Goal: Task Accomplishment & Management: Manage account settings

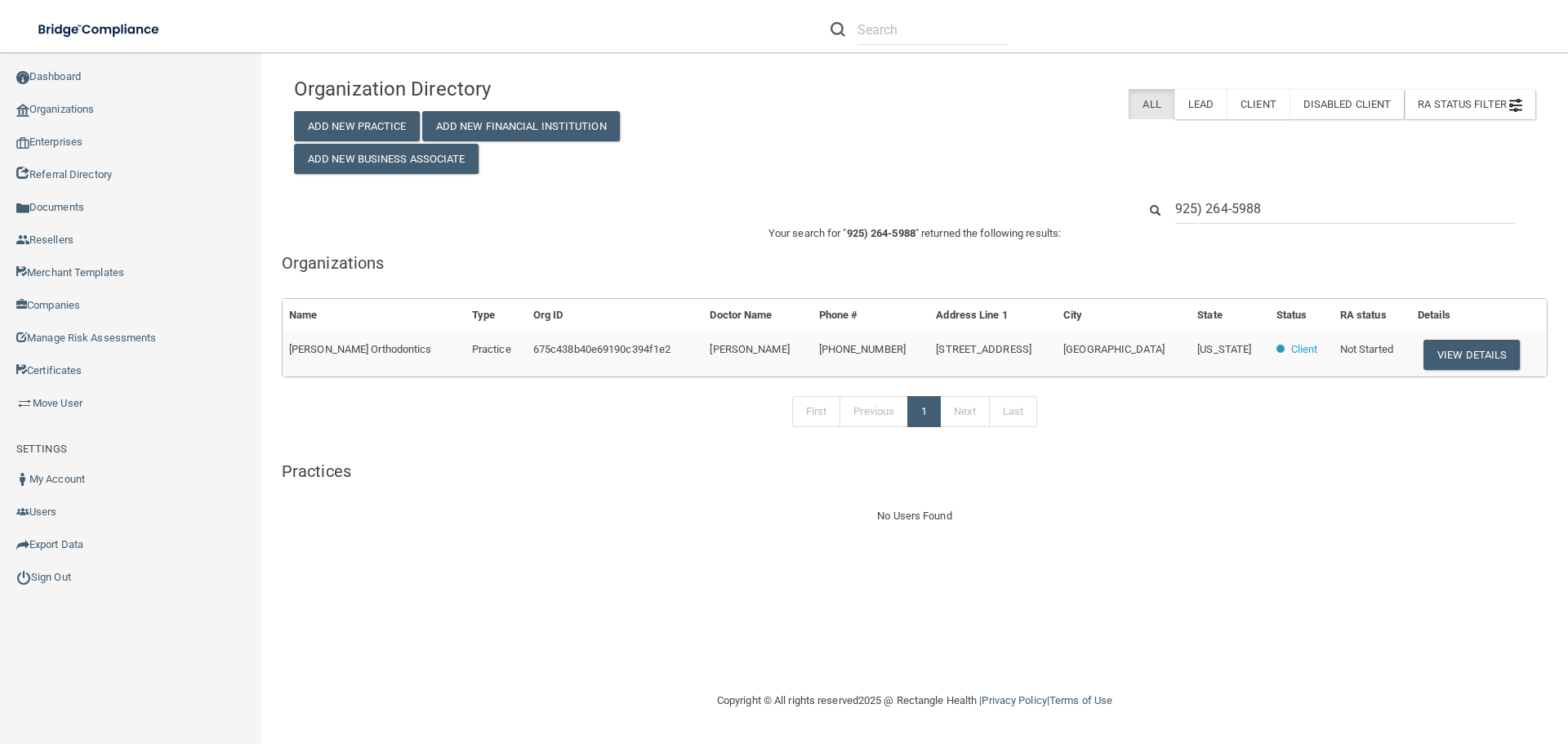
click at [1224, 209] on input "925) 264-5988" at bounding box center [1345, 209] width 340 height 31
type input "jazminorozco2003@gmail.com"
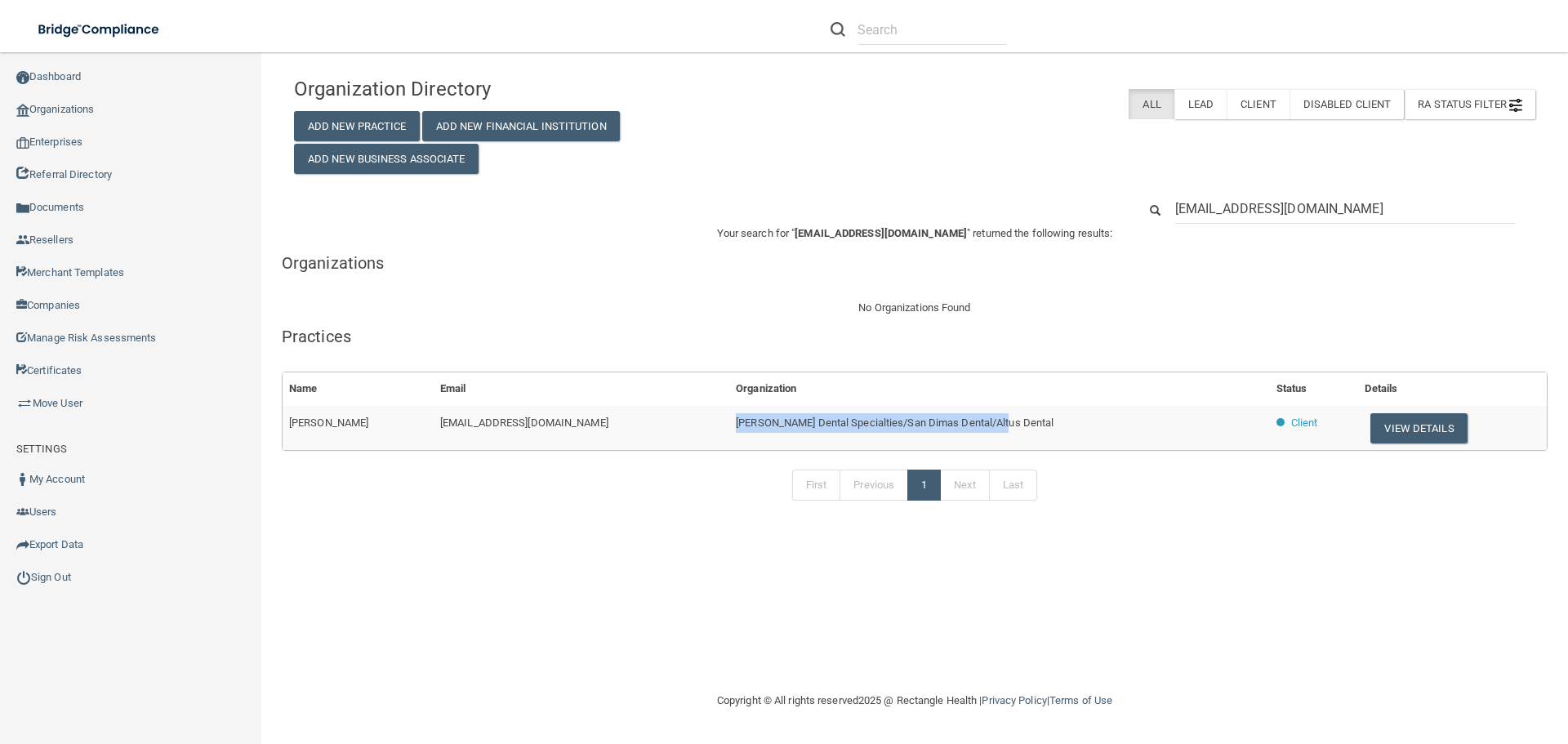
drag, startPoint x: 1047, startPoint y: 426, endPoint x: 726, endPoint y: 439, distance: 321.3
click at [726, 439] on tr "Jazmin Orozco jazminorozco2003@gmail.com Kern Dental Specialties/San Dimas Dent…" at bounding box center [915, 429] width 1265 height 45
copy tr "Kern Dental Specialties/San Dimas Dental/Altus Dental"
click at [1391, 439] on button "View Details" at bounding box center [1419, 428] width 96 height 31
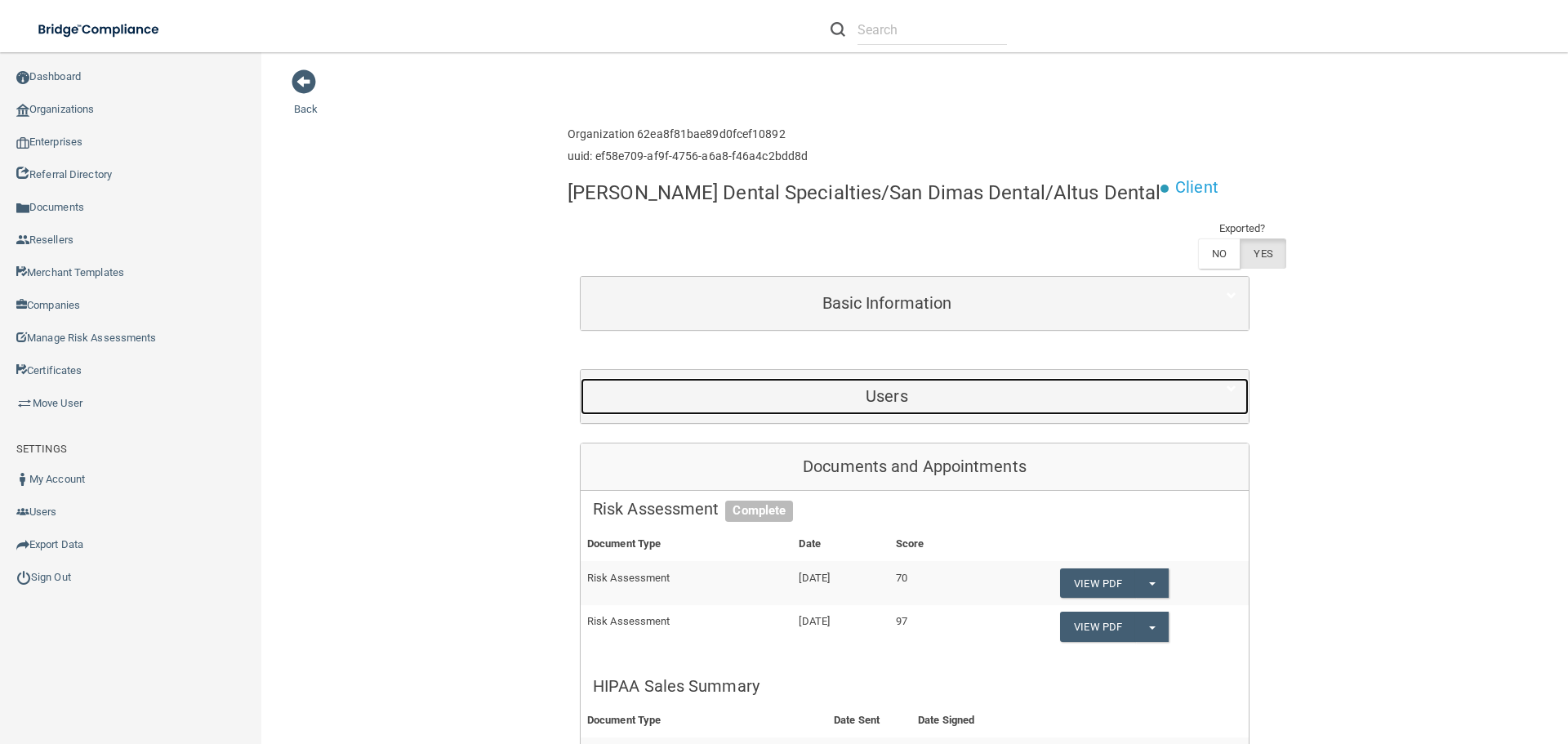
click at [864, 396] on h5 "Users" at bounding box center [887, 395] width 588 height 18
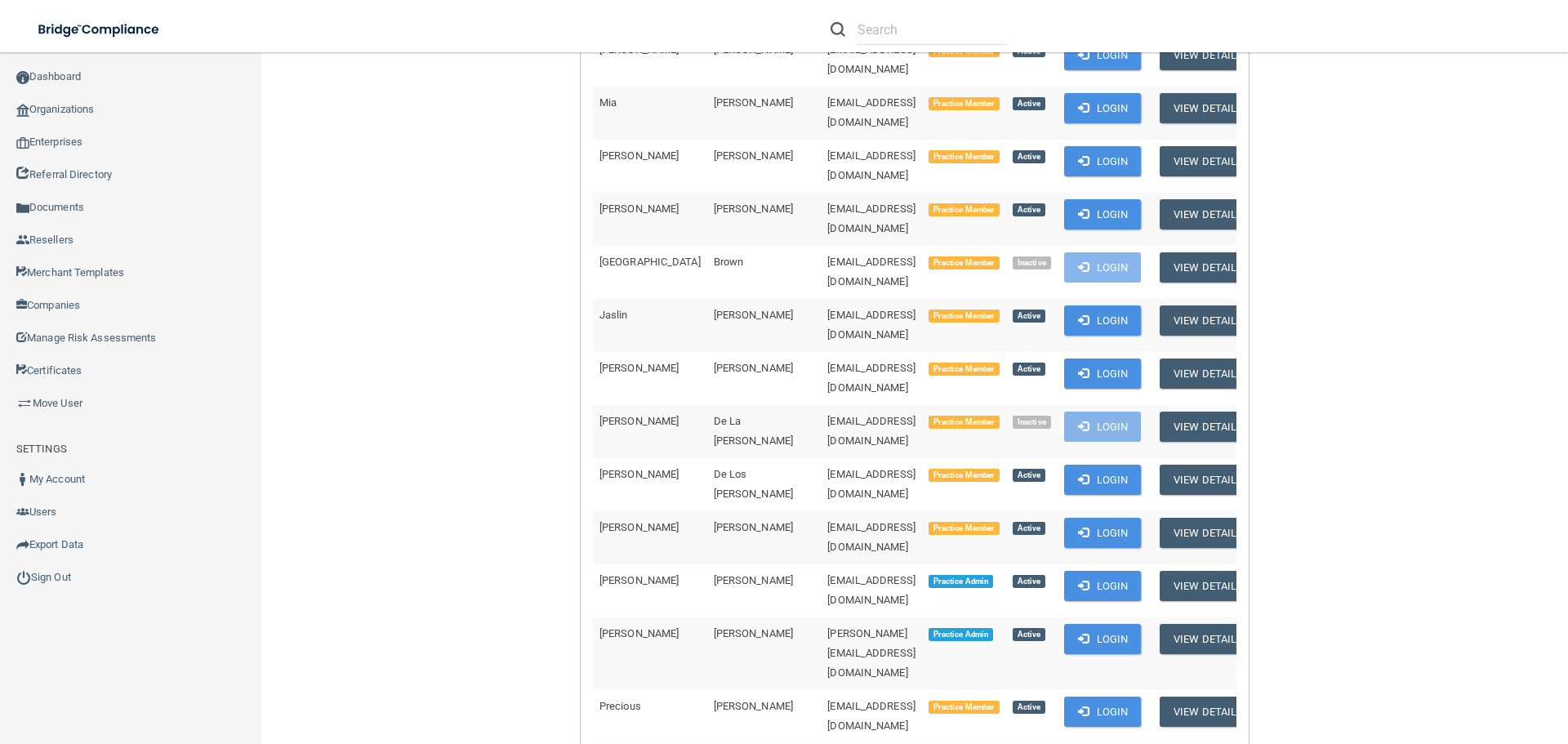
scroll to position [735, 0]
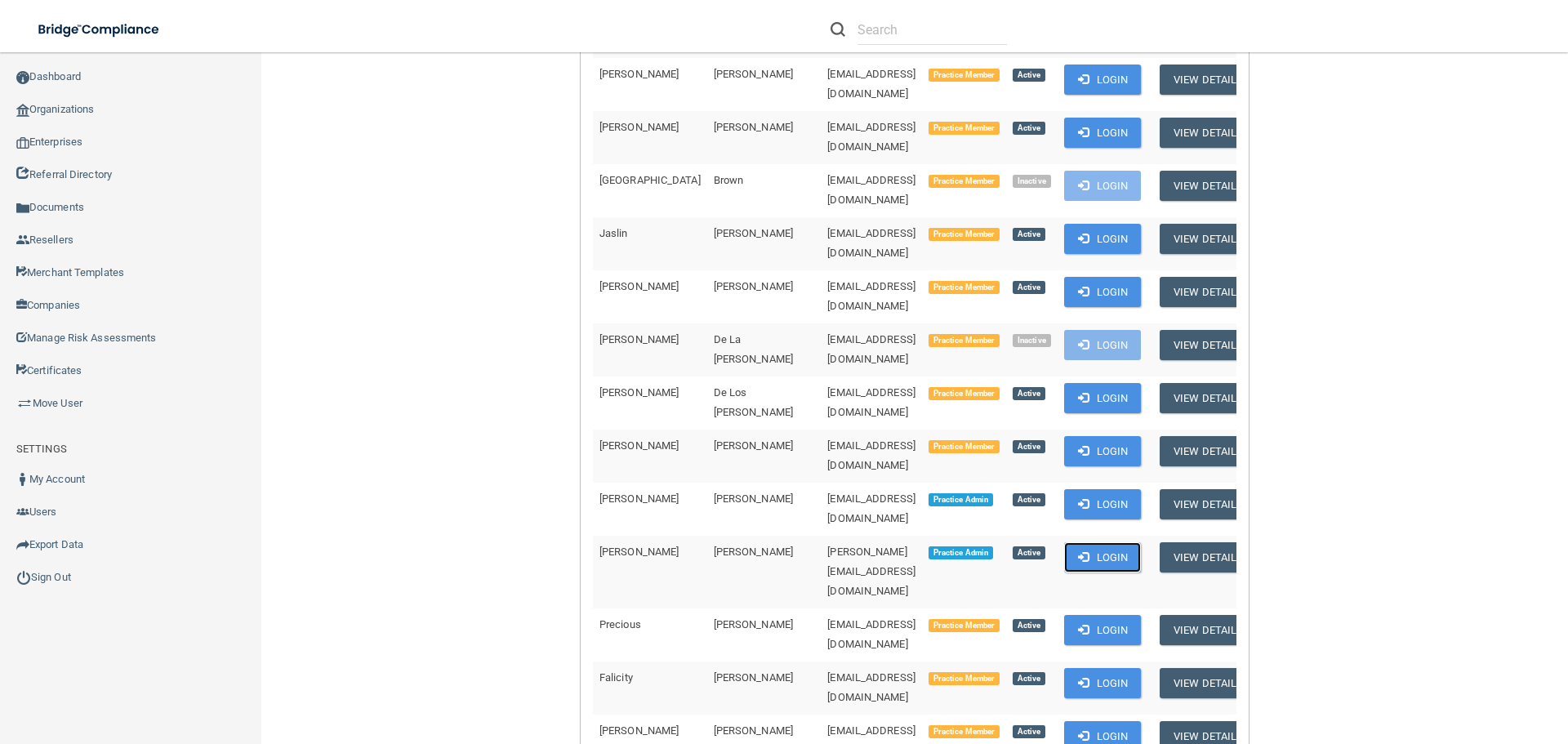
click at [1086, 551] on span at bounding box center [1083, 556] width 10 height 10
click at [106, 108] on link "Organizations" at bounding box center [131, 109] width 263 height 32
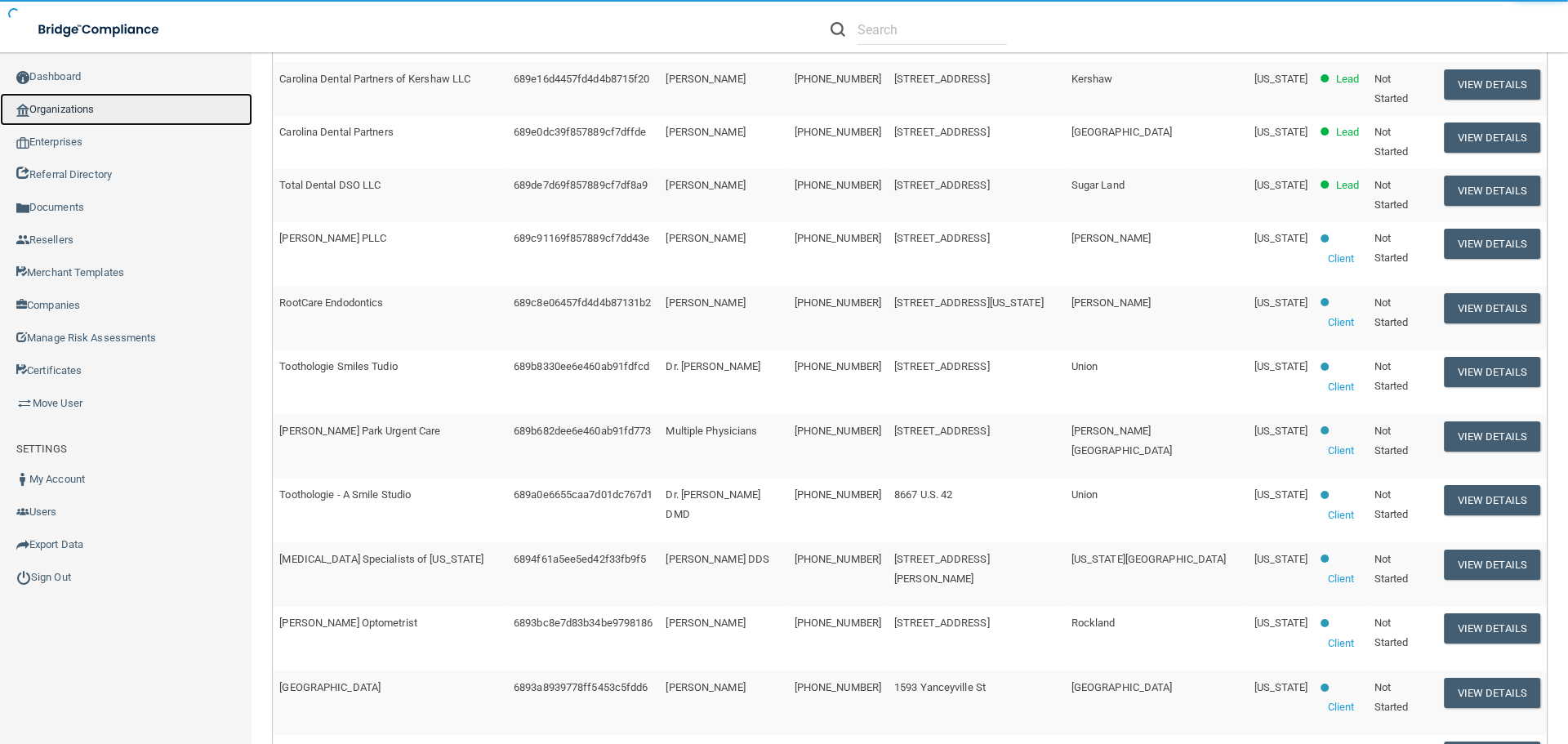
scroll to position [87, 0]
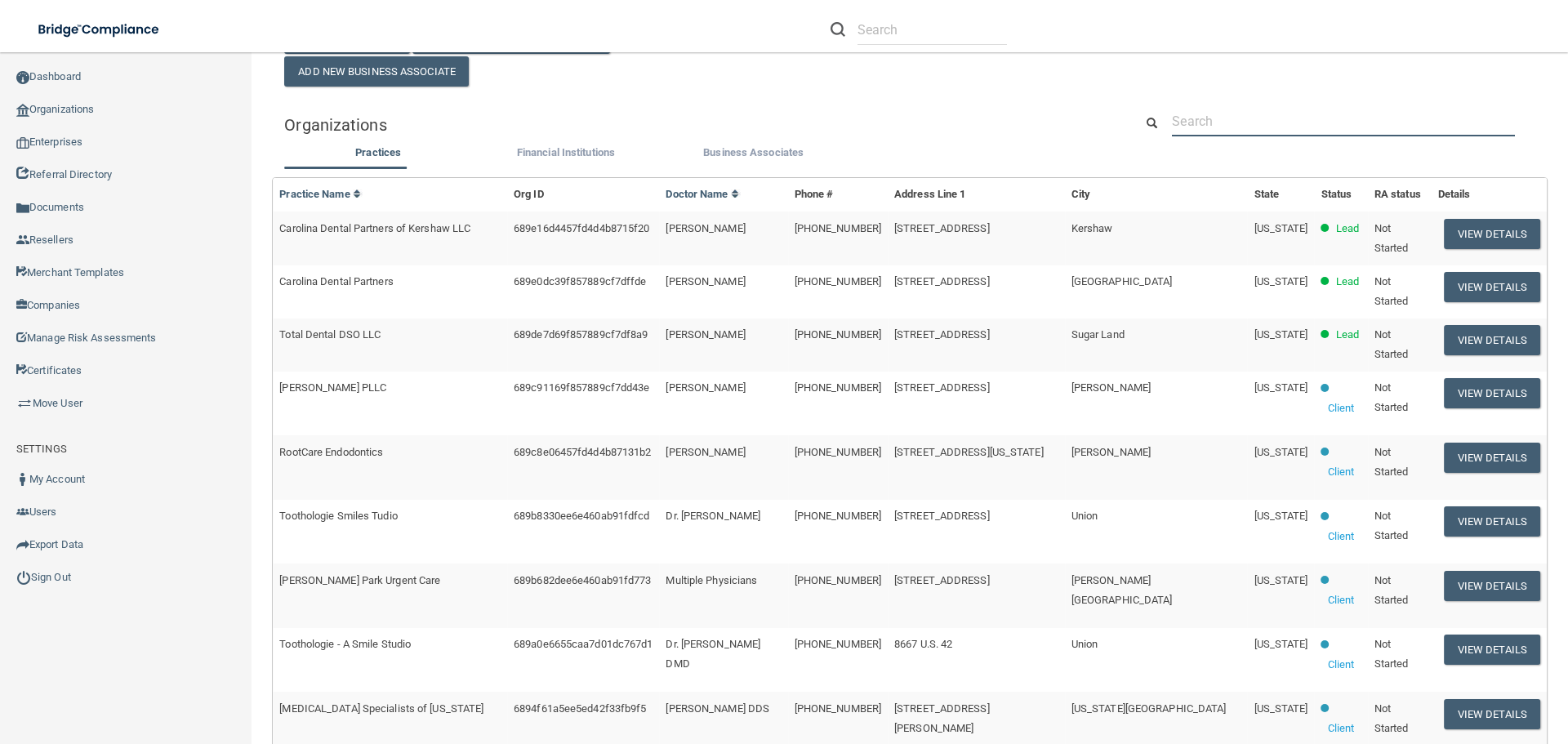
click at [1232, 135] on input "text" at bounding box center [1343, 121] width 343 height 31
paste input "pamelac@obhaw.org"
type input "pamelac@obhaw.org"
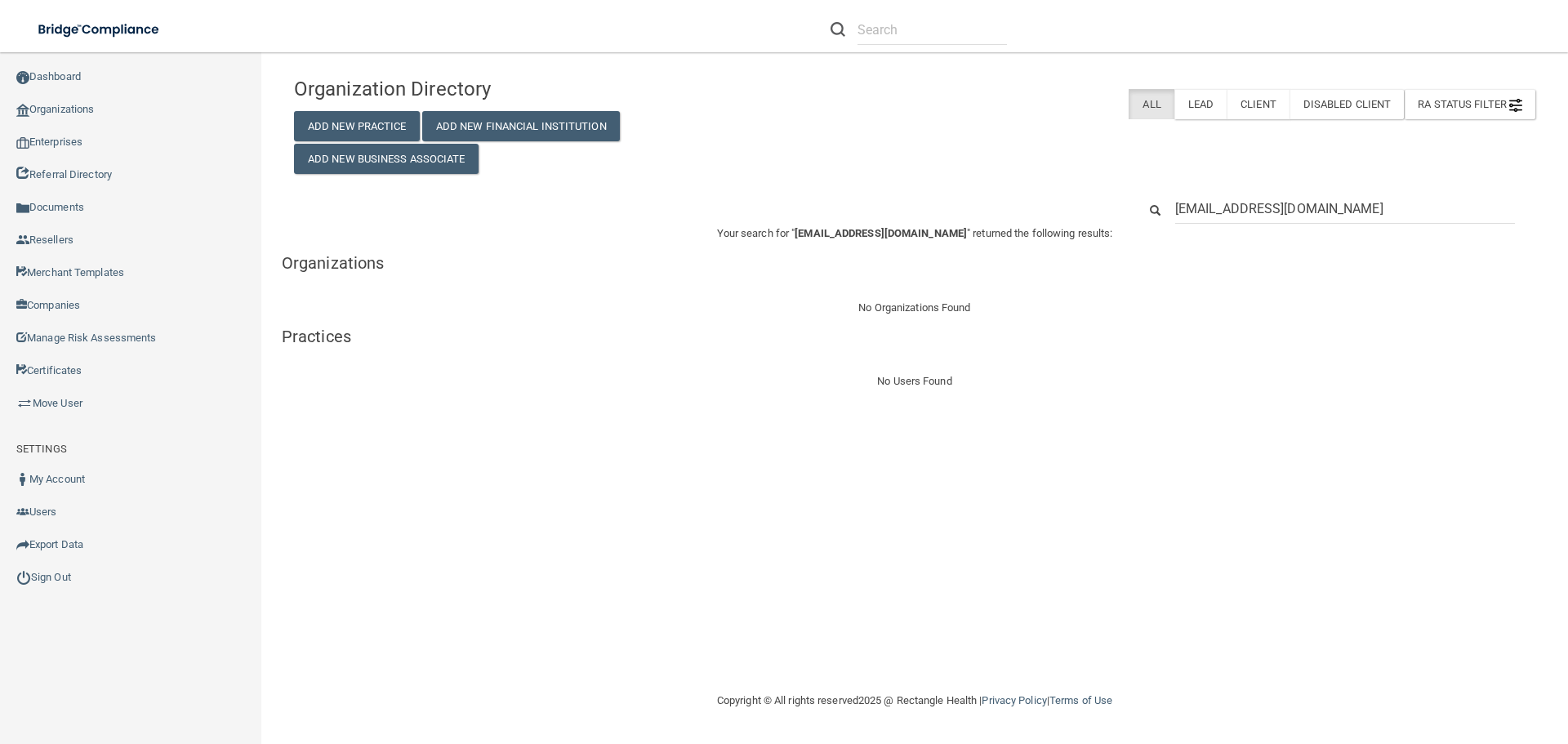
drag, startPoint x: 1225, startPoint y: 213, endPoint x: 1085, endPoint y: 216, distance: 140.0
click at [1085, 216] on div "pamelac@obhaw.org" at bounding box center [915, 209] width 1266 height 31
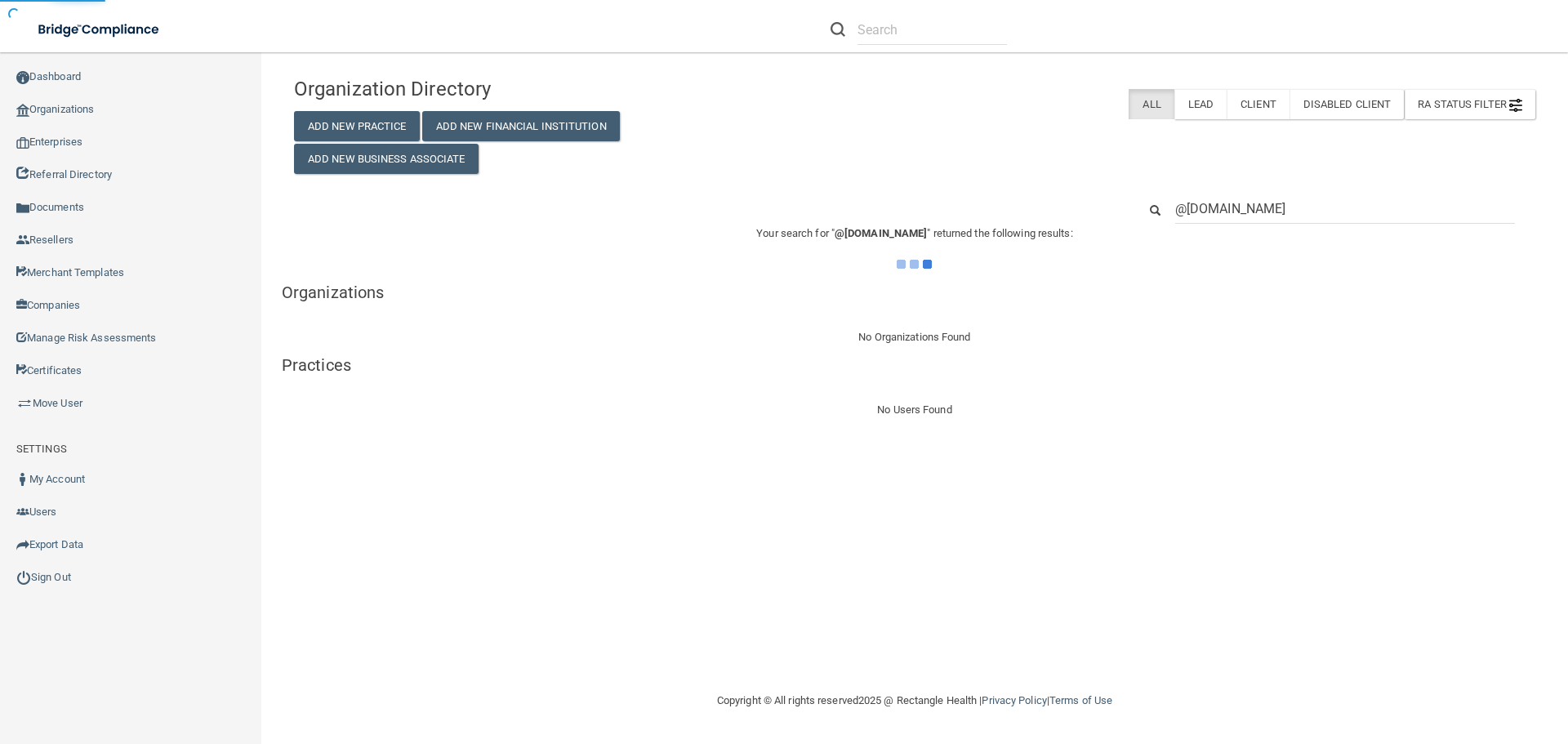
type input "@obhaw.org"
click at [1009, 167] on div "Organization Directory Add New Practice Add New Financial Institution Add New B…" at bounding box center [915, 122] width 1266 height 106
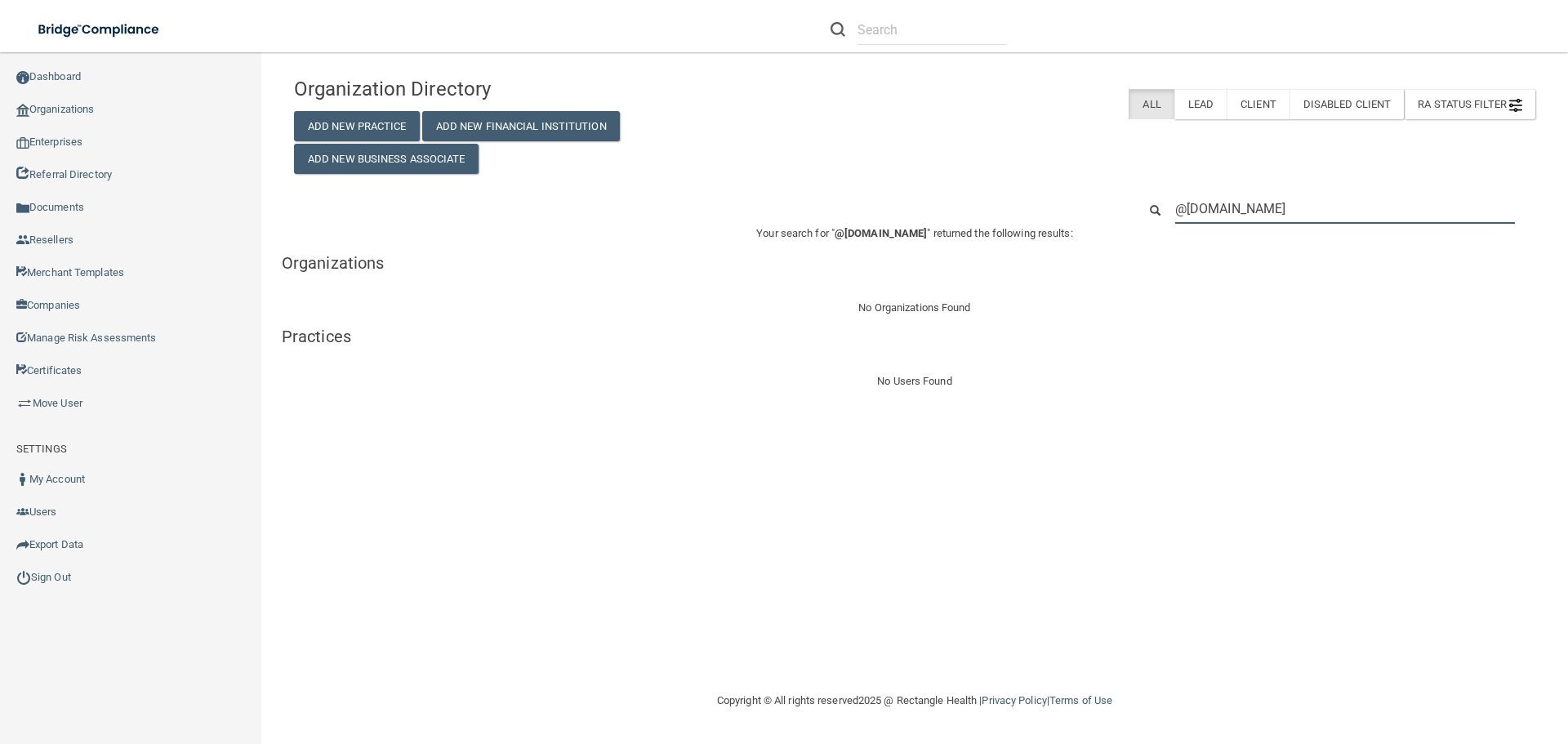
drag, startPoint x: 1287, startPoint y: 215, endPoint x: 1146, endPoint y: 209, distance: 141.1
click at [1146, 209] on div "@obhaw.org" at bounding box center [1336, 209] width 422 height 31
paste input "sportstergirl09@gmail.com"
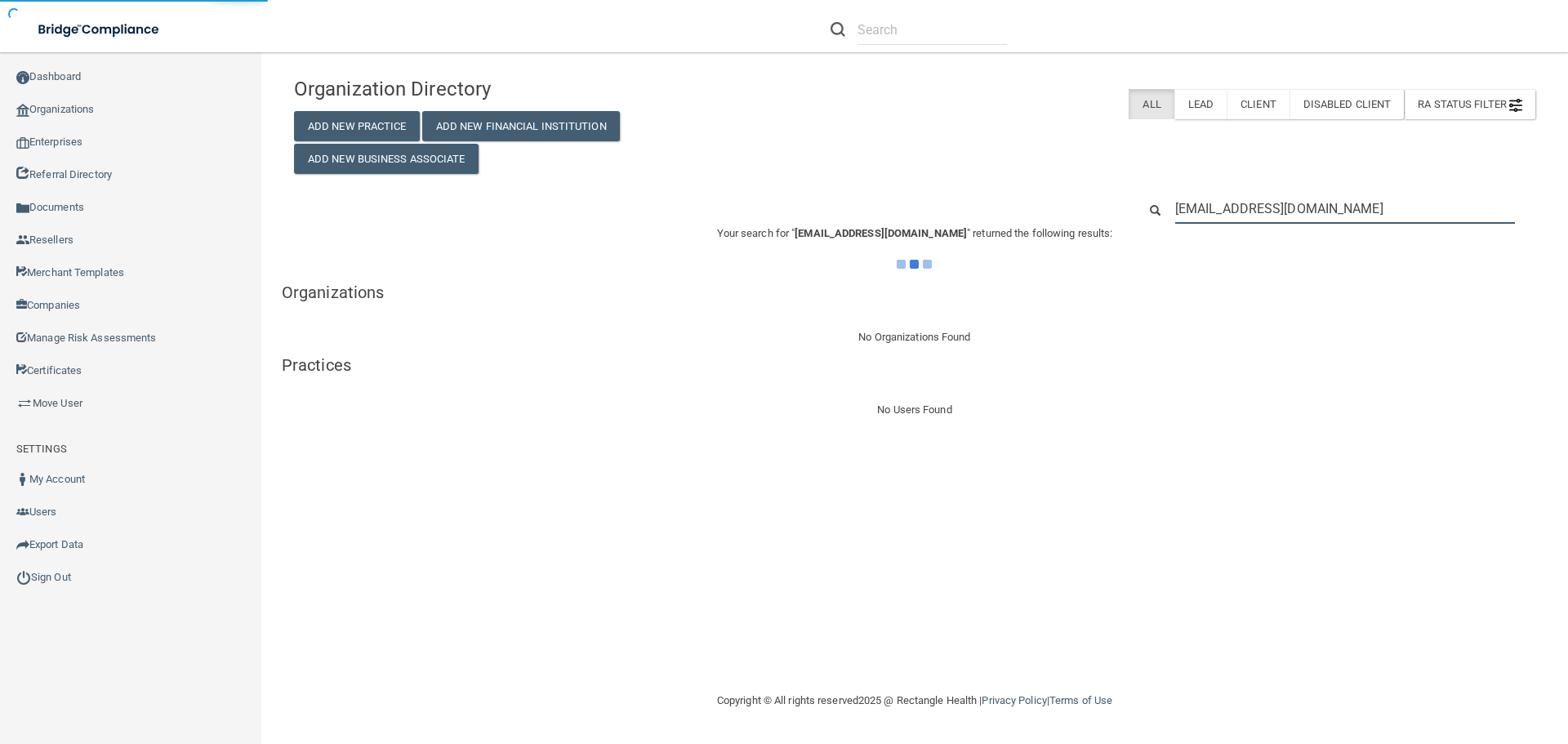
type input "sportstergirl09@gmail.com"
click at [1039, 156] on div "Organization Directory Add New Practice Add New Financial Institution Add New B…" at bounding box center [915, 122] width 1266 height 106
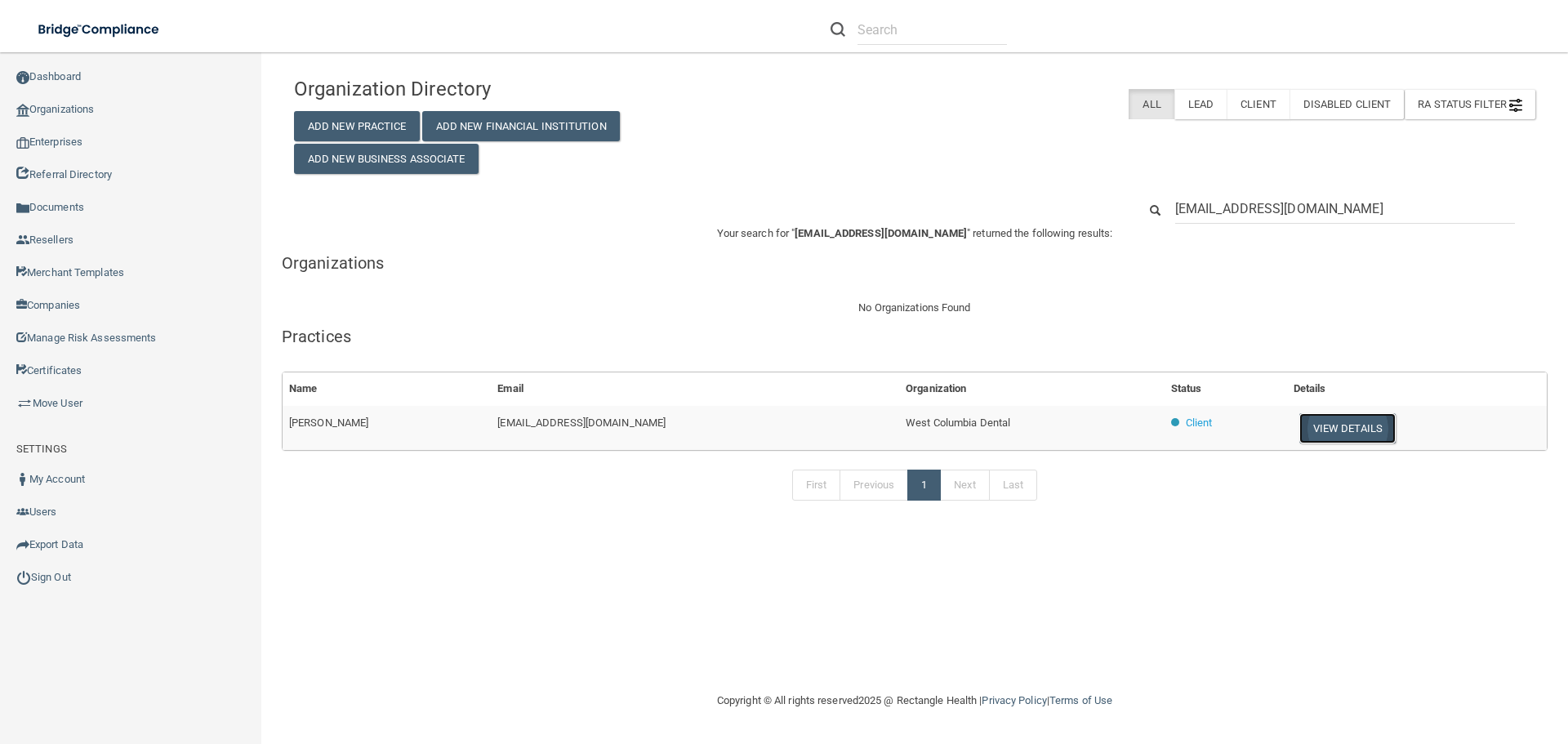
click at [1307, 420] on button "View Details" at bounding box center [1348, 428] width 96 height 31
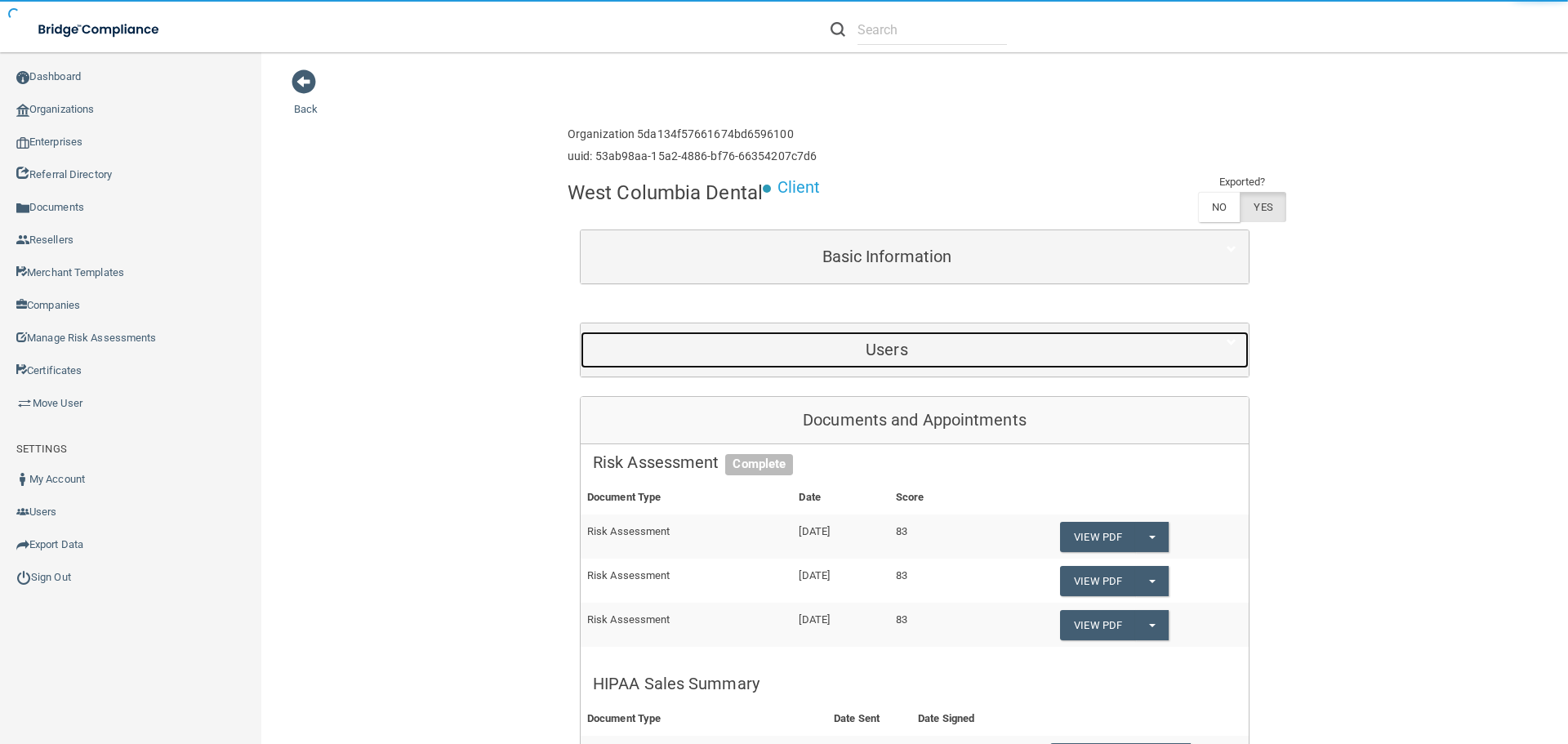
click at [863, 351] on h5 "Users" at bounding box center [887, 349] width 588 height 18
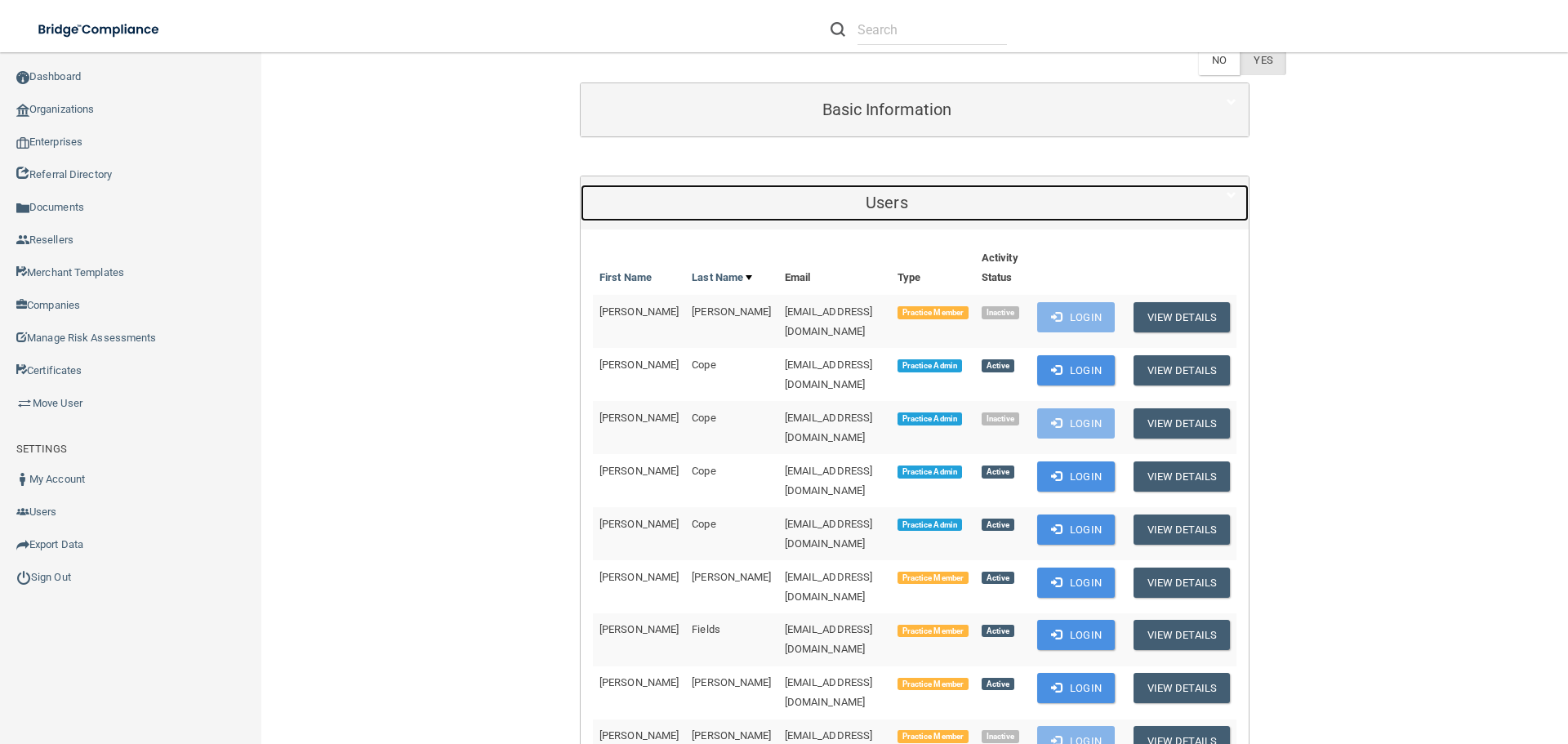
scroll to position [163, 0]
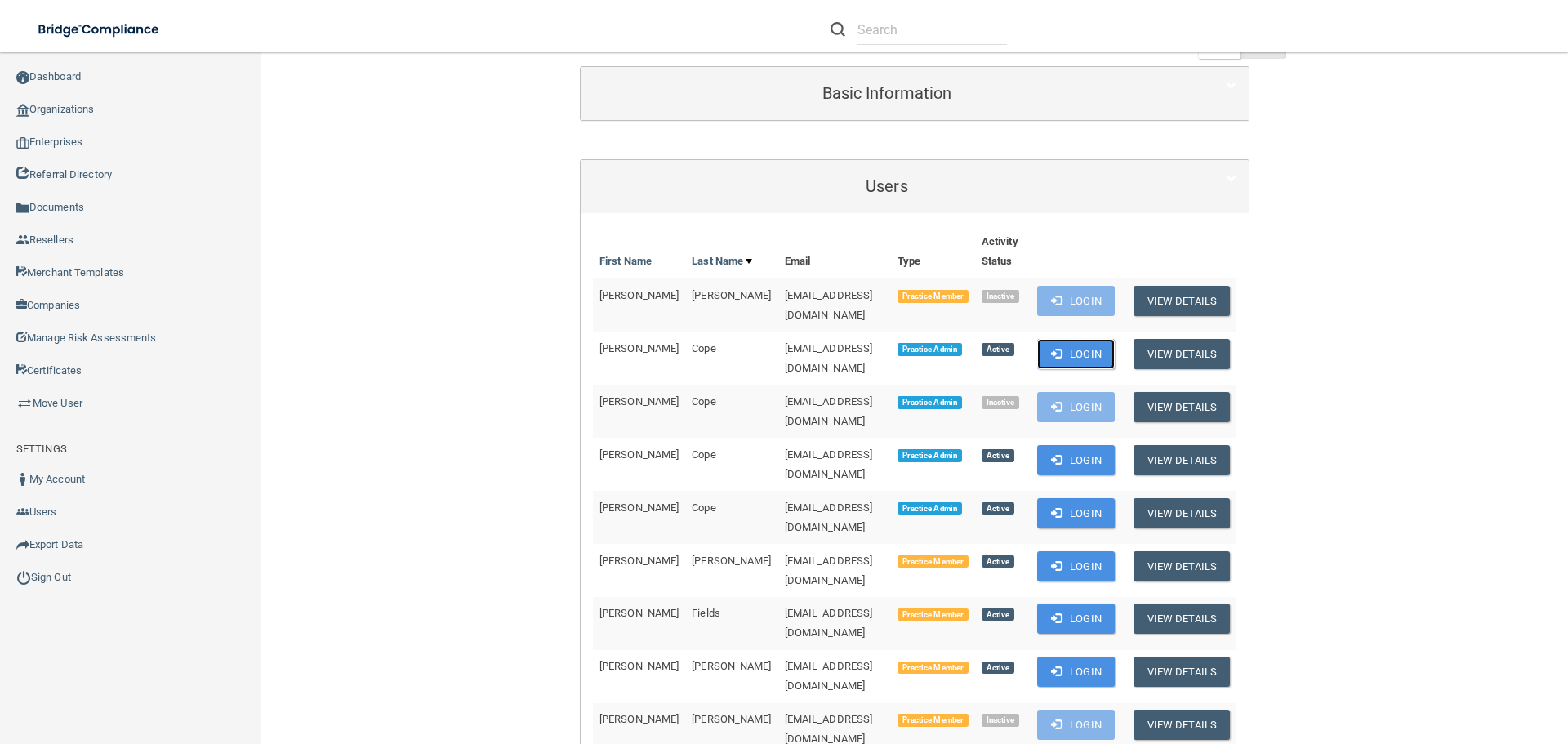
click at [1060, 340] on button "Login" at bounding box center [1076, 353] width 78 height 31
click at [57, 112] on link "Organizations" at bounding box center [131, 109] width 263 height 32
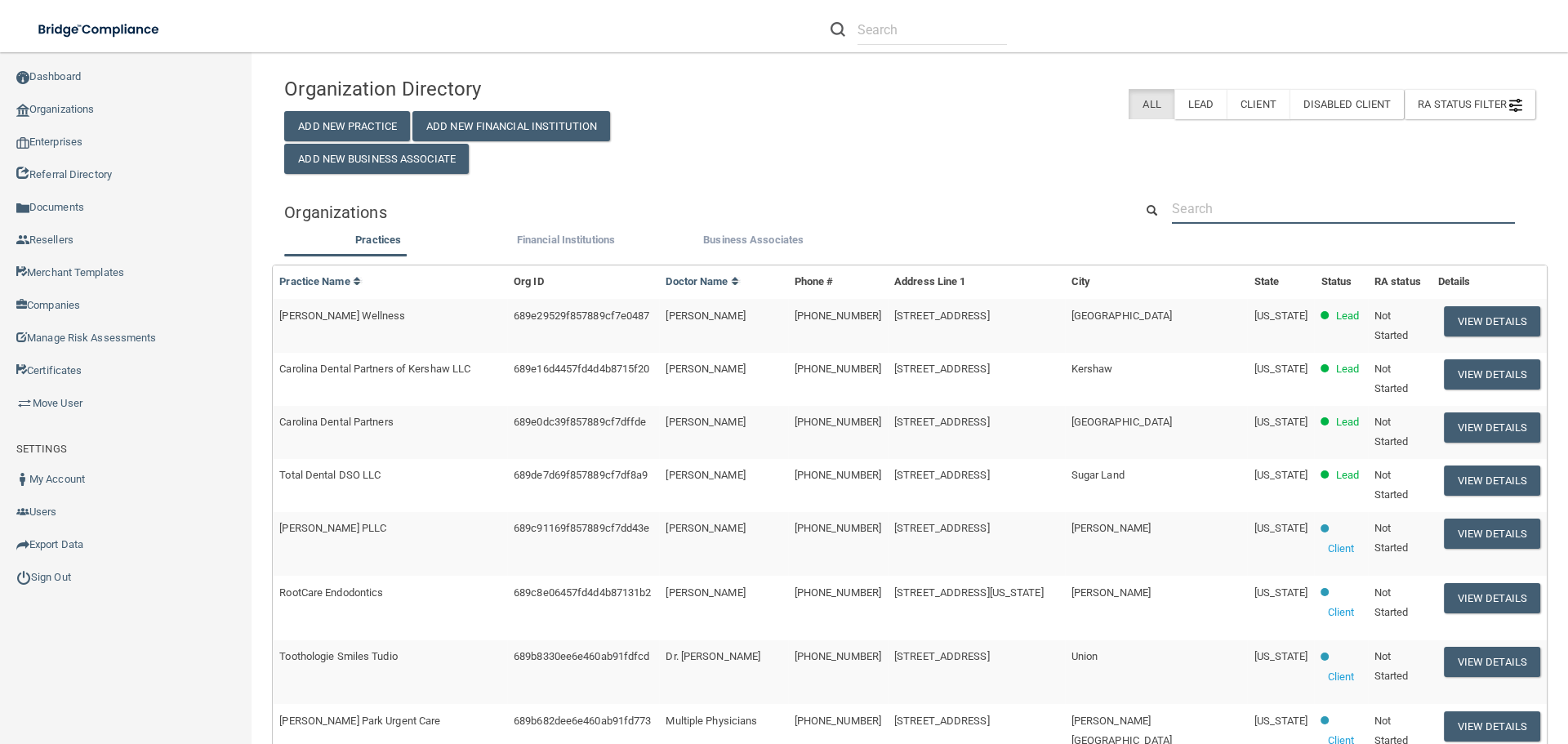
click at [1210, 203] on input "text" at bounding box center [1343, 209] width 343 height 31
paste input "rosemary@envision-chiropractic.com"
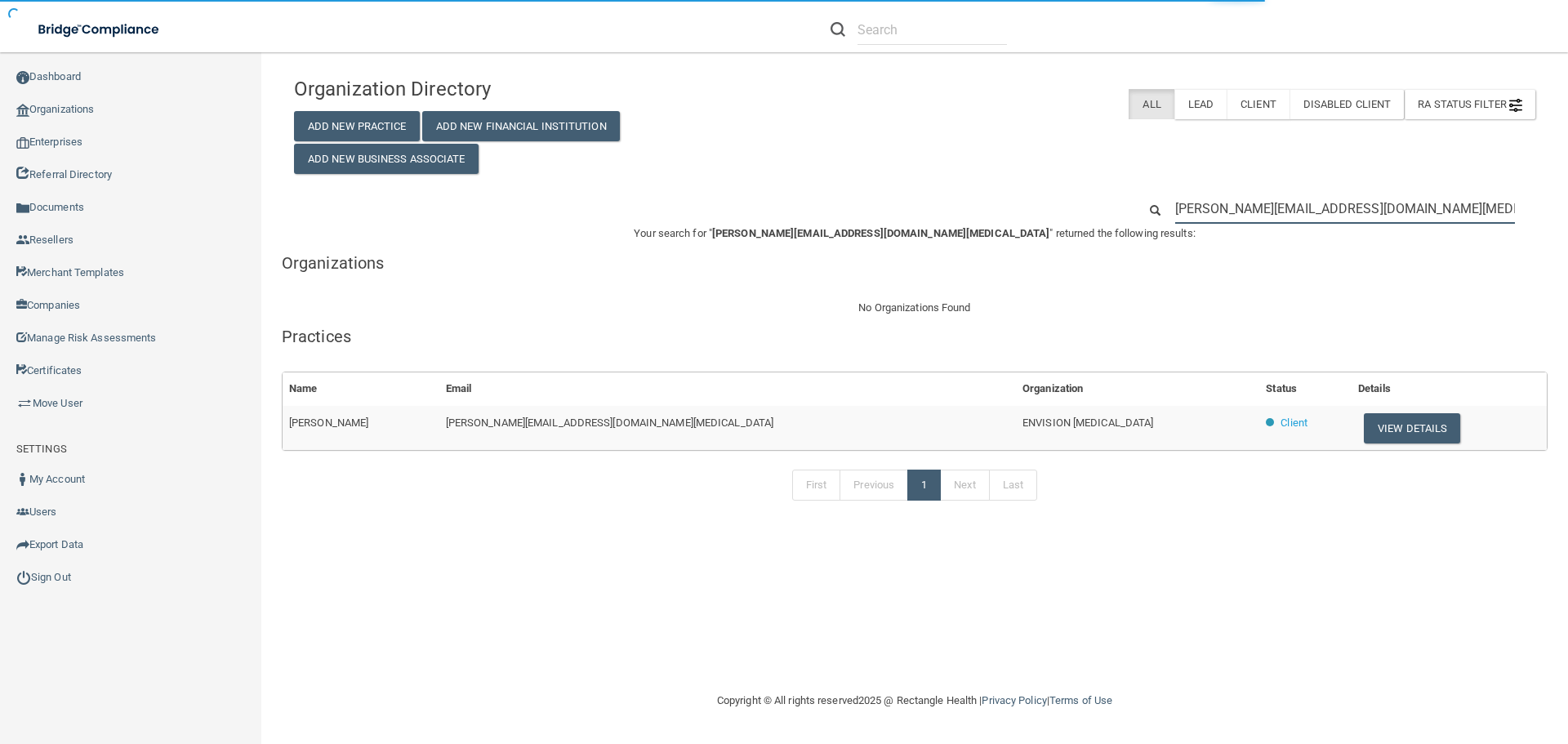
type input "rosemary@envision-chiropractic.com"
click at [1016, 419] on td "ENVISION CHIROPRACTIC" at bounding box center [1137, 429] width 243 height 45
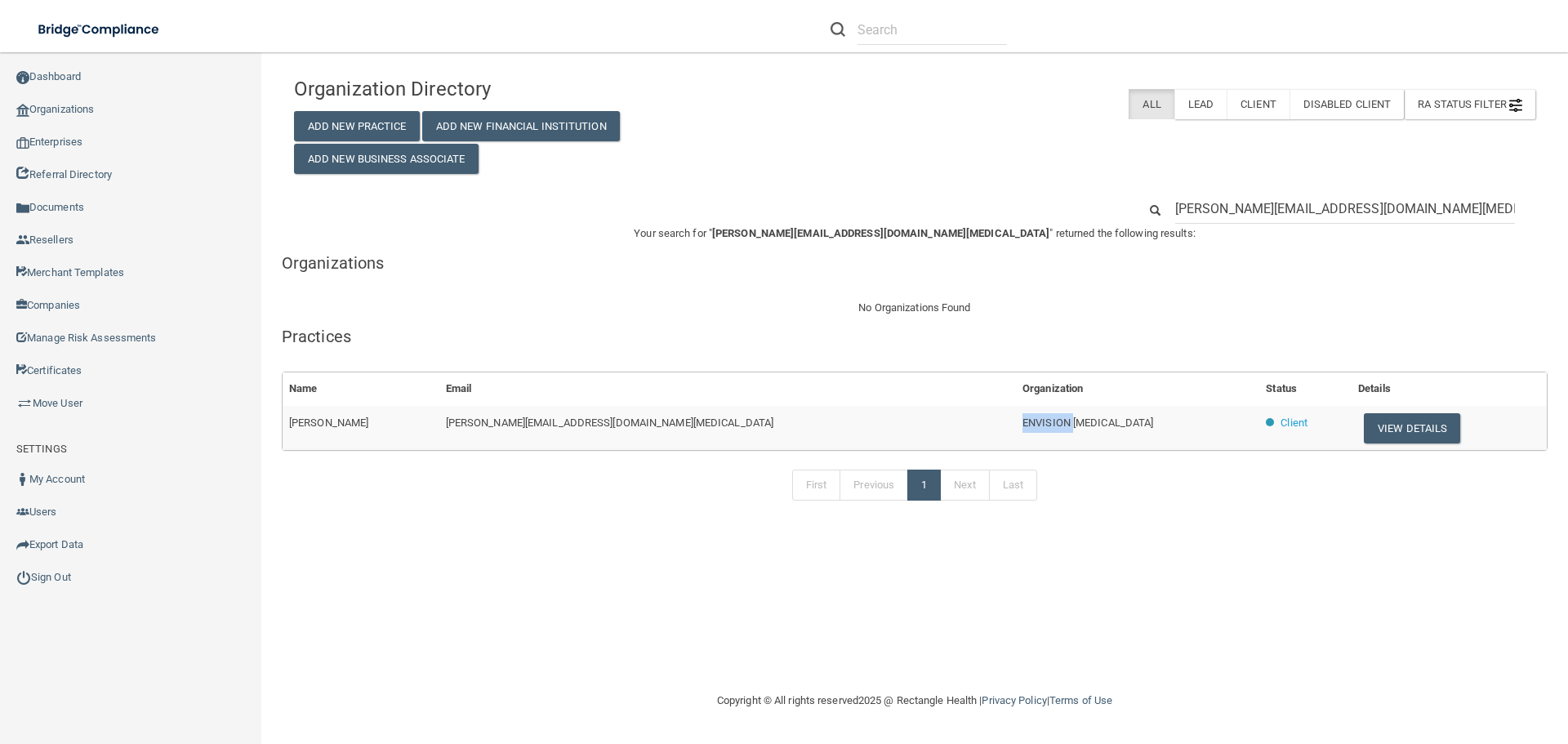
click at [1016, 419] on td "ENVISION CHIROPRACTIC" at bounding box center [1137, 429] width 243 height 45
copy tr "ENVISION CHIROPRACTIC"
click at [1230, 204] on input "rosemary@envision-chiropractic.com" at bounding box center [1345, 209] width 340 height 31
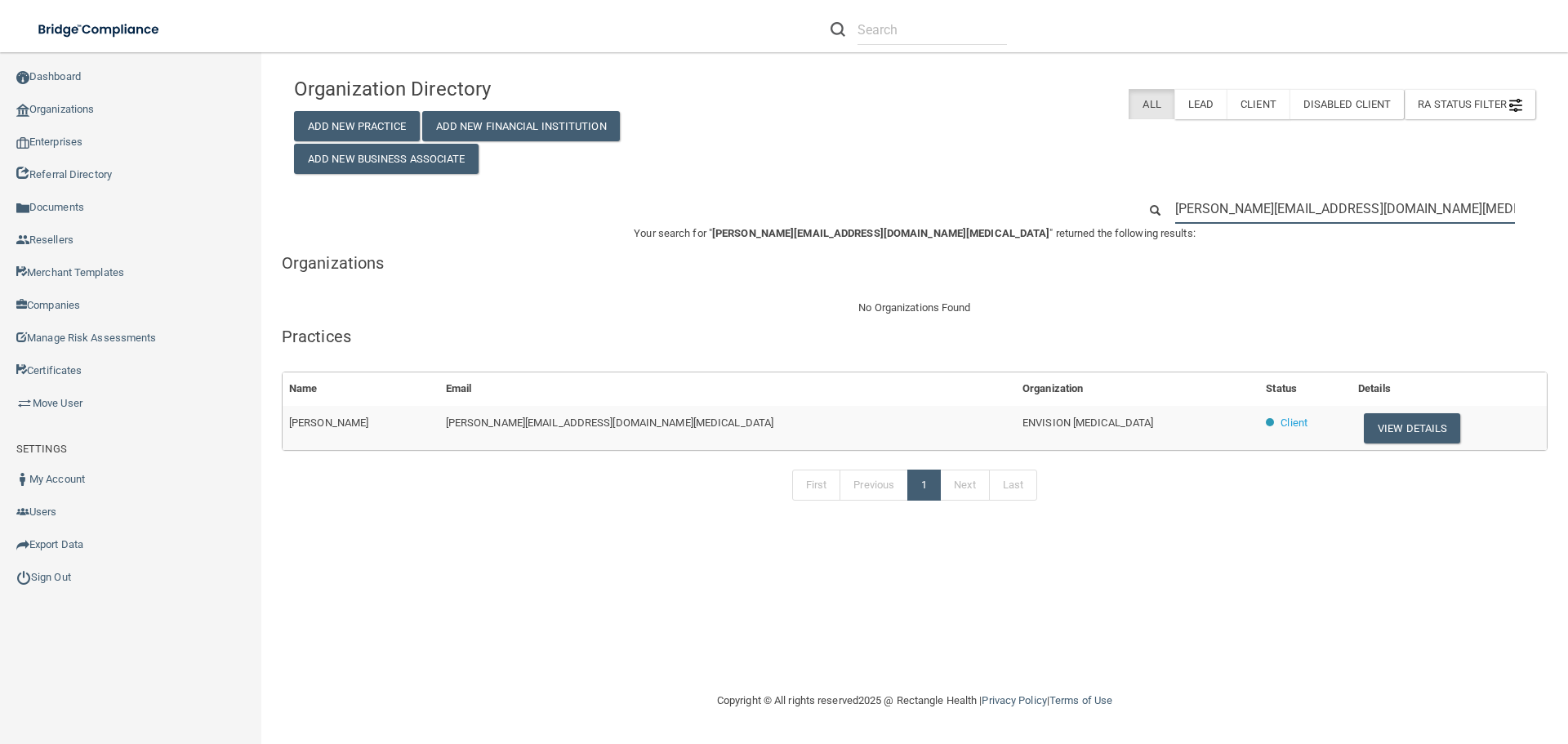
click at [1230, 204] on input "rosemary@envision-chiropractic.com" at bounding box center [1345, 209] width 340 height 31
paste input "leahnordahl@gmail"
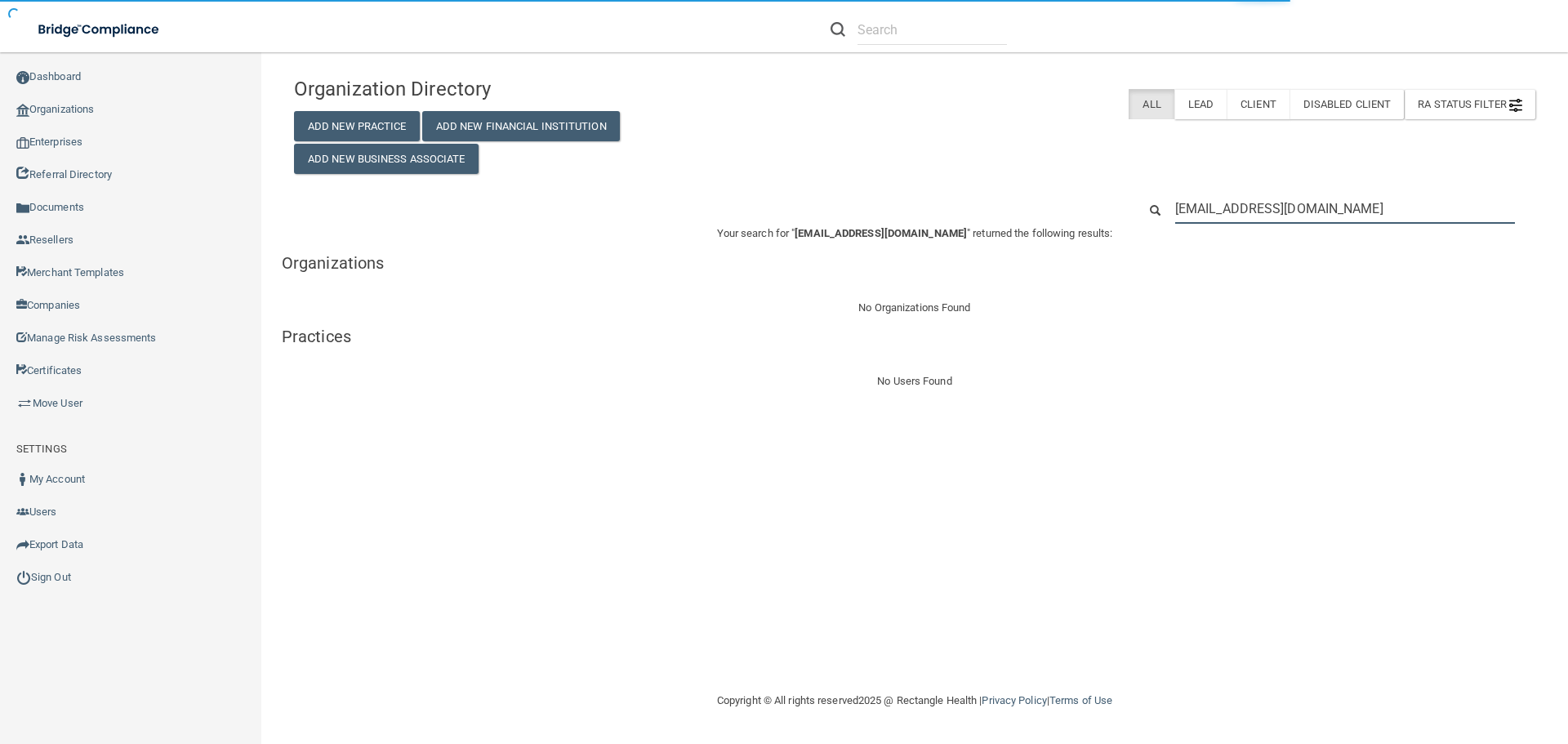
type input "leahnordahl@gmail.com"
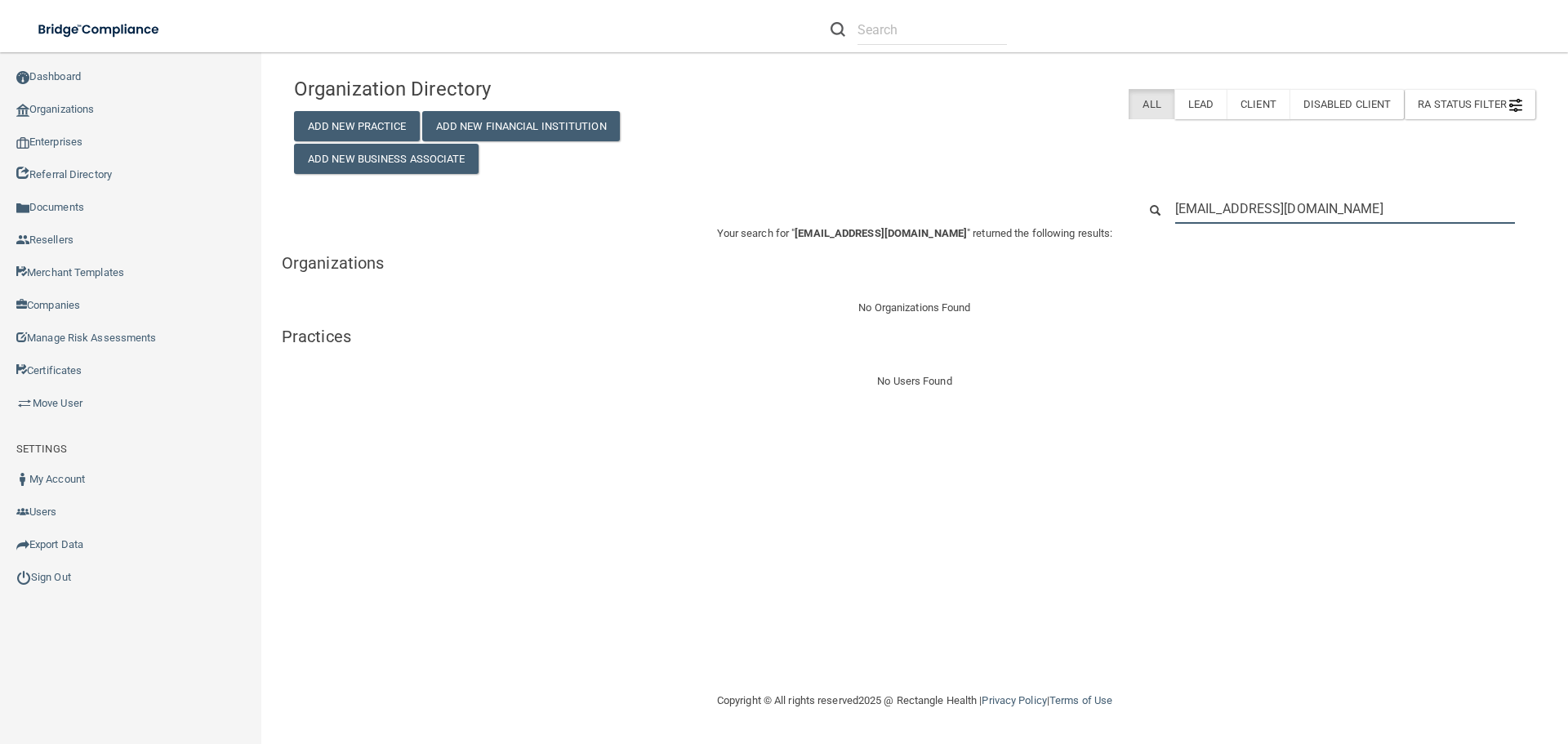
click at [1200, 208] on input "leahnordahl@gmail.com" at bounding box center [1345, 209] width 340 height 31
type input "leah.nordahl@gmail.com"
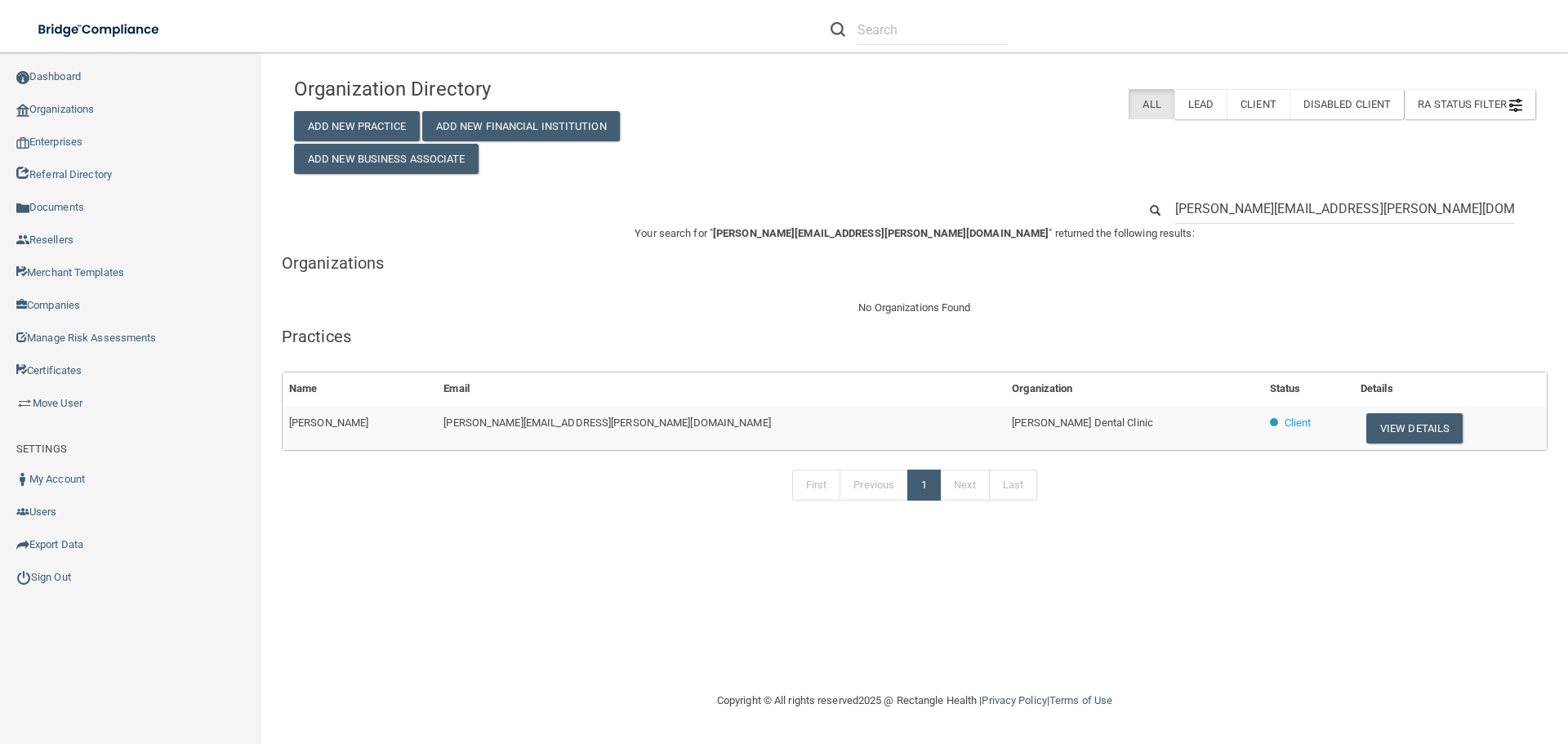
click at [1012, 417] on span "Sticka Dental Clinic" at bounding box center [1083, 422] width 141 height 12
copy tr "Sticka Dental Clinic"
click at [693, 116] on div "Organization Directory Add New Practice Add New Financial Institution Add New B…" at bounding box center [493, 122] width 422 height 106
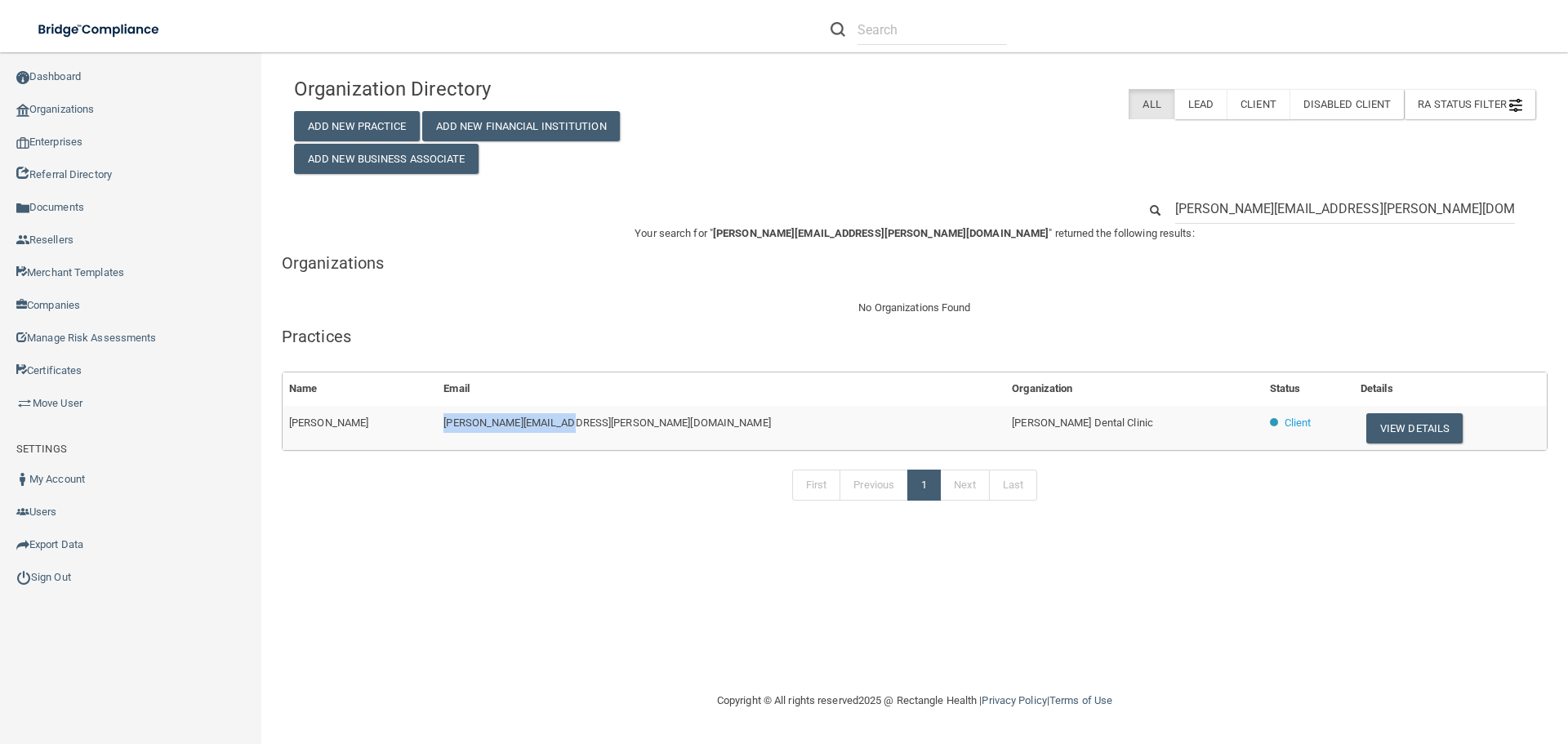
drag, startPoint x: 658, startPoint y: 427, endPoint x: 484, endPoint y: 434, distance: 174.1
click at [484, 434] on td "leah.nordahl@gmail.com" at bounding box center [721, 429] width 569 height 45
copy span "leah.nordahl@gmail.com"
click at [531, 517] on div "First Previous 1 Next Last" at bounding box center [915, 488] width 1291 height 75
click at [513, 428] on span "leah.nordahl@gmail.com" at bounding box center [607, 422] width 327 height 12
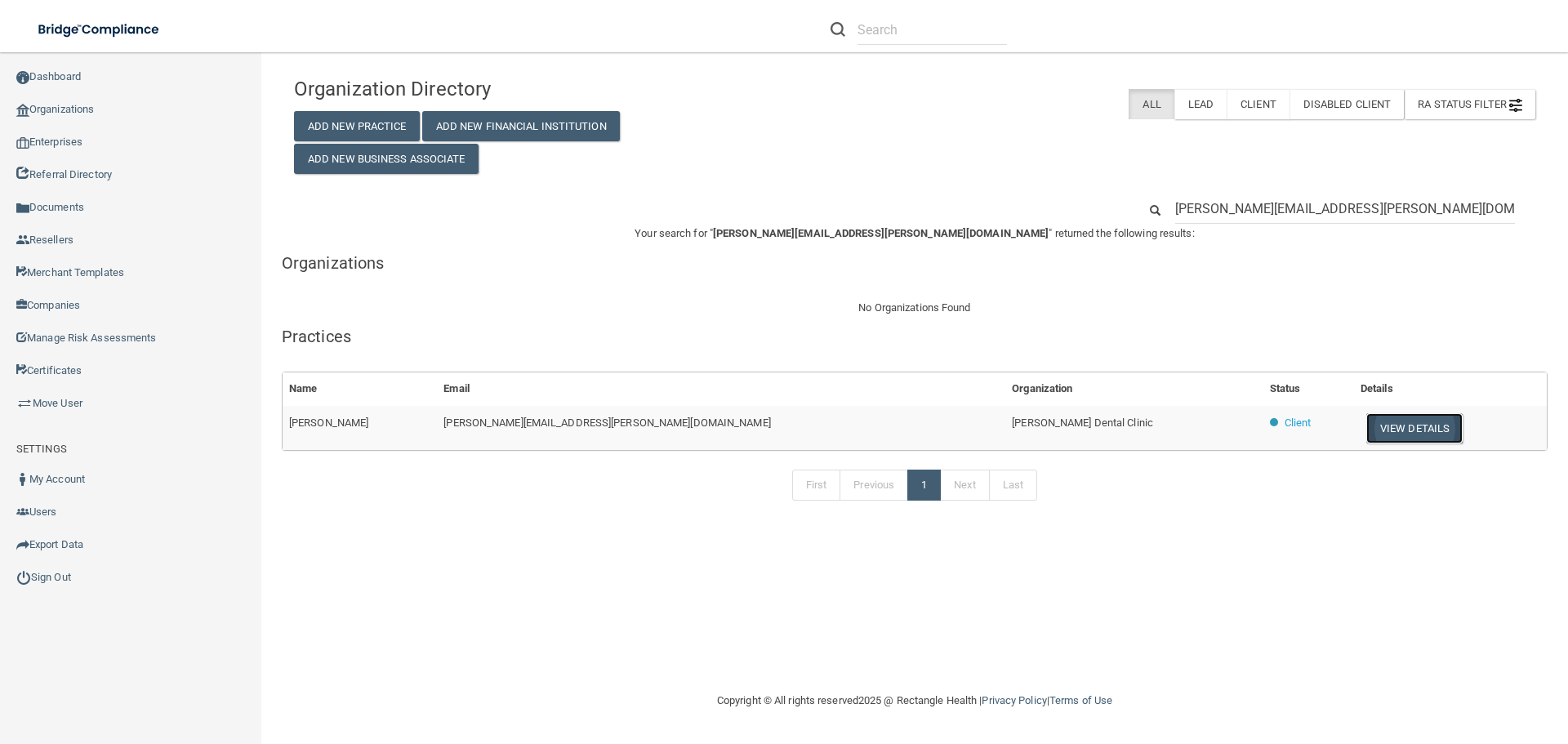
click at [1367, 428] on button "View Details" at bounding box center [1415, 428] width 96 height 31
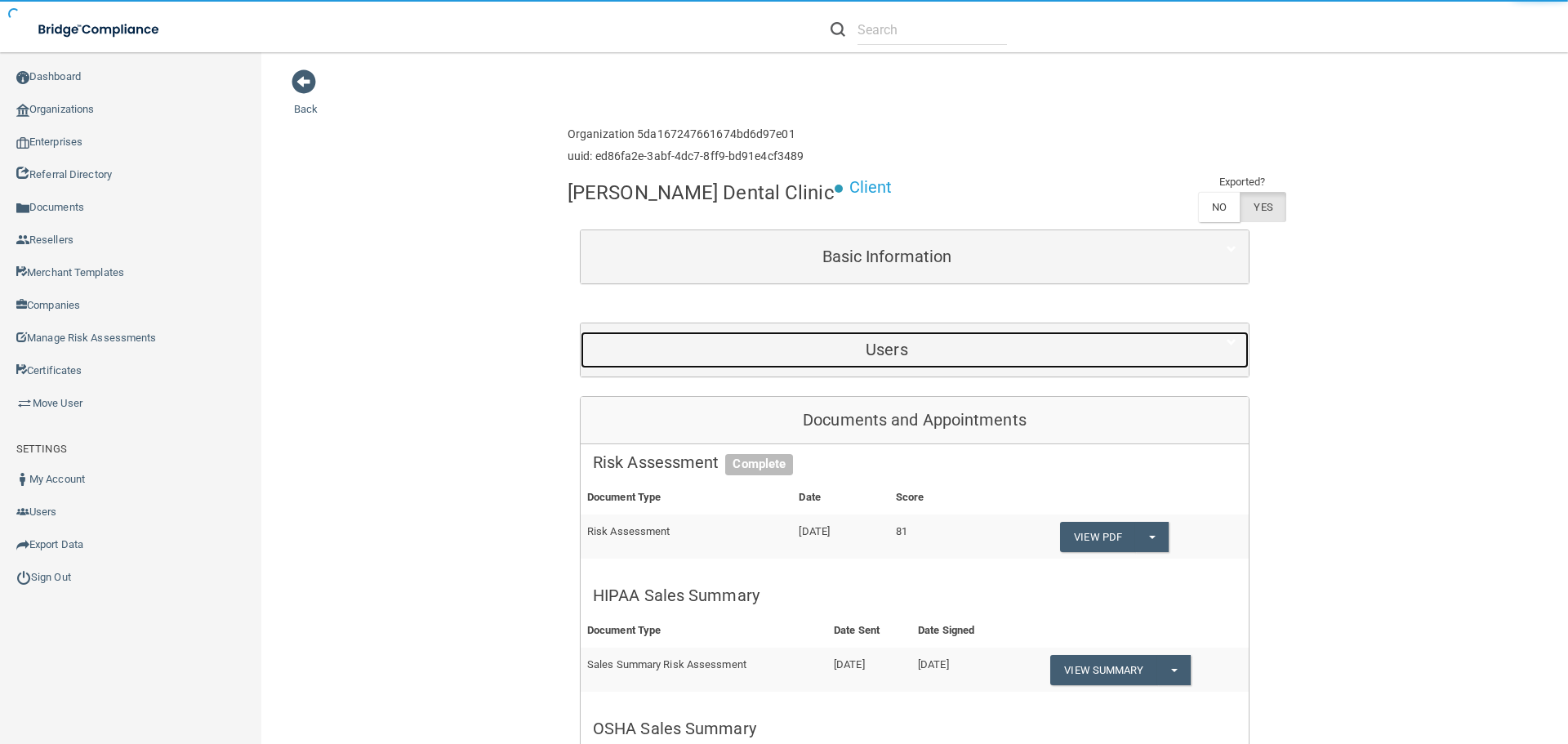
click at [816, 336] on div "Users" at bounding box center [887, 350] width 612 height 37
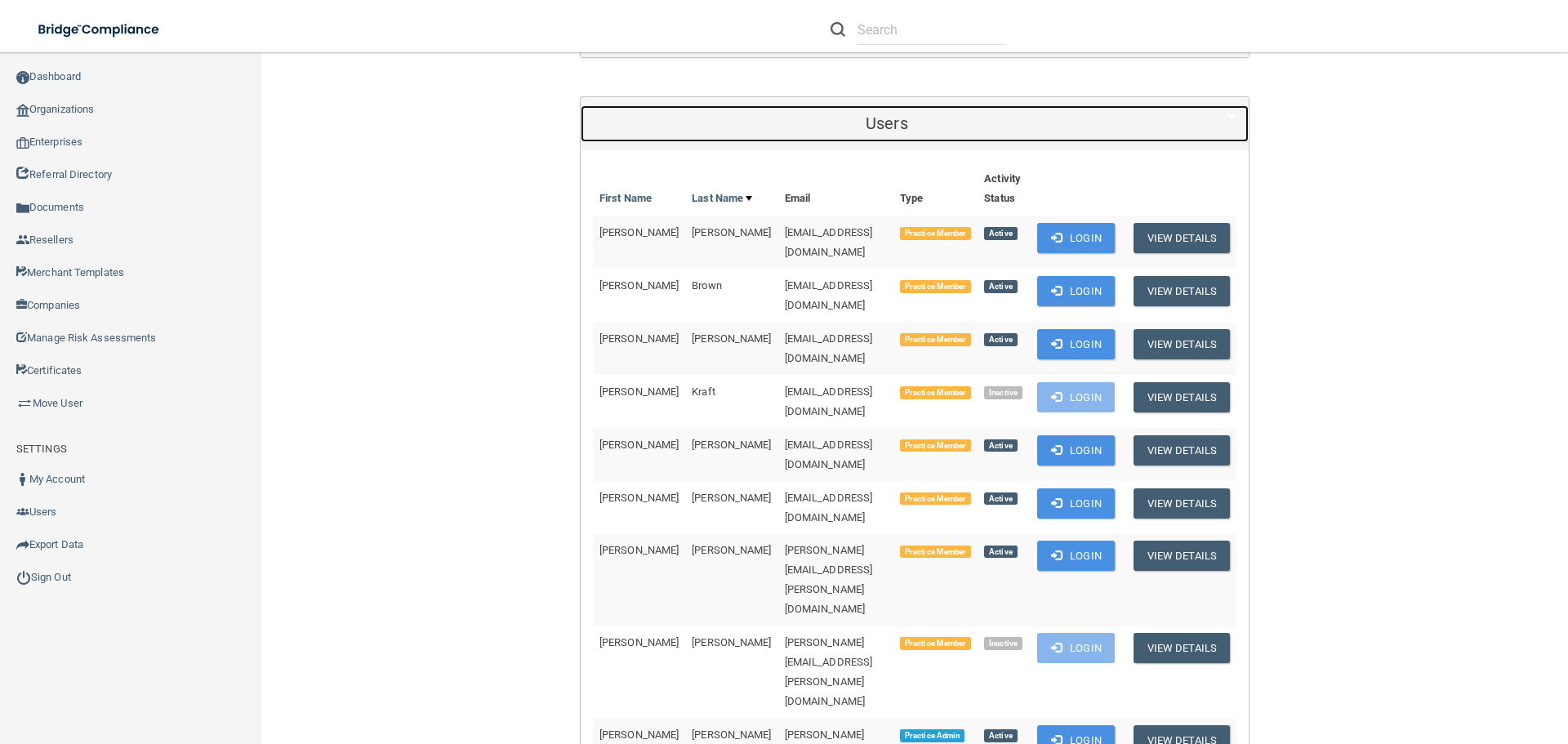
scroll to position [327, 0]
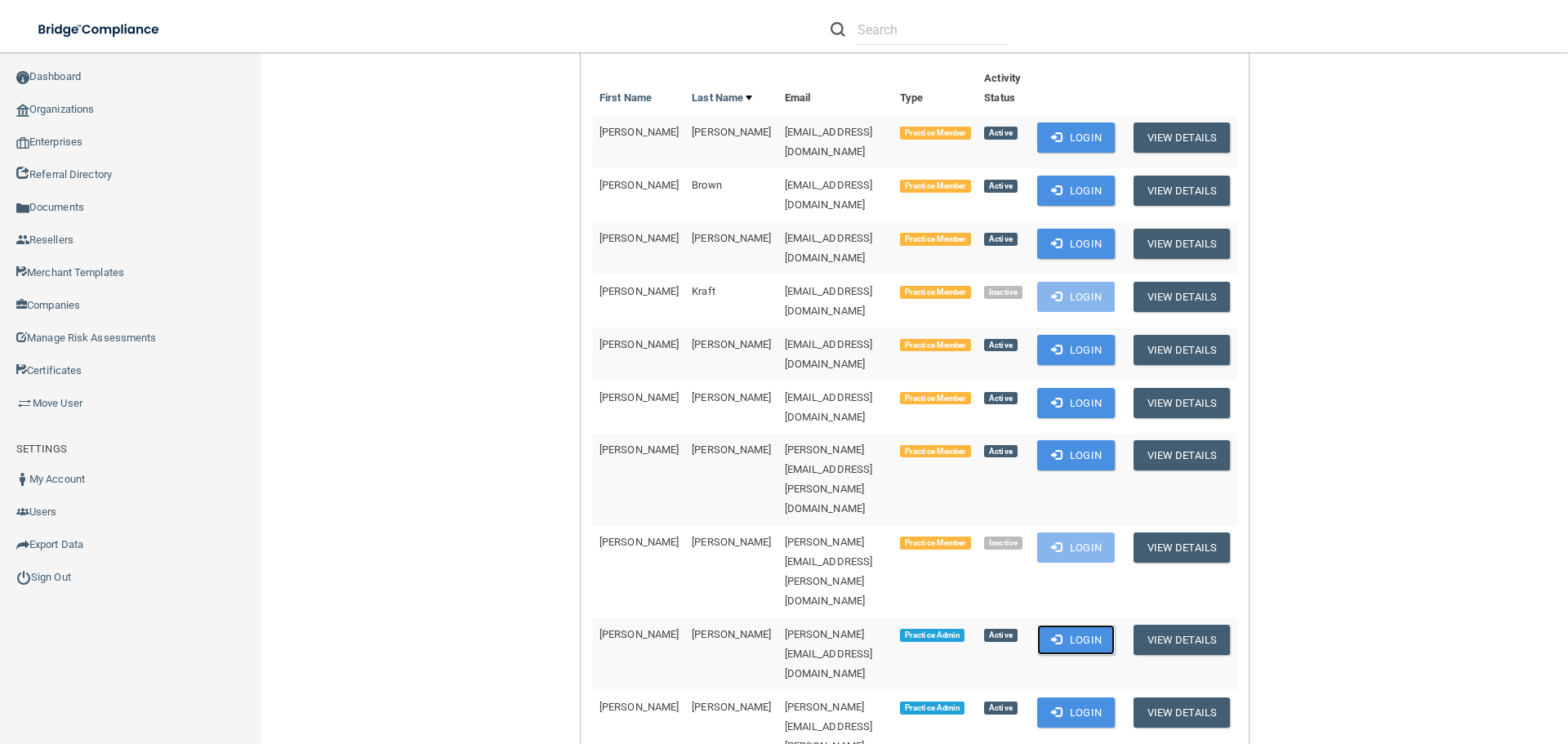
click at [1066, 624] on button "Login" at bounding box center [1076, 639] width 78 height 31
click at [1054, 449] on span at bounding box center [1056, 454] width 10 height 10
click at [64, 112] on link "Organizations" at bounding box center [131, 109] width 263 height 32
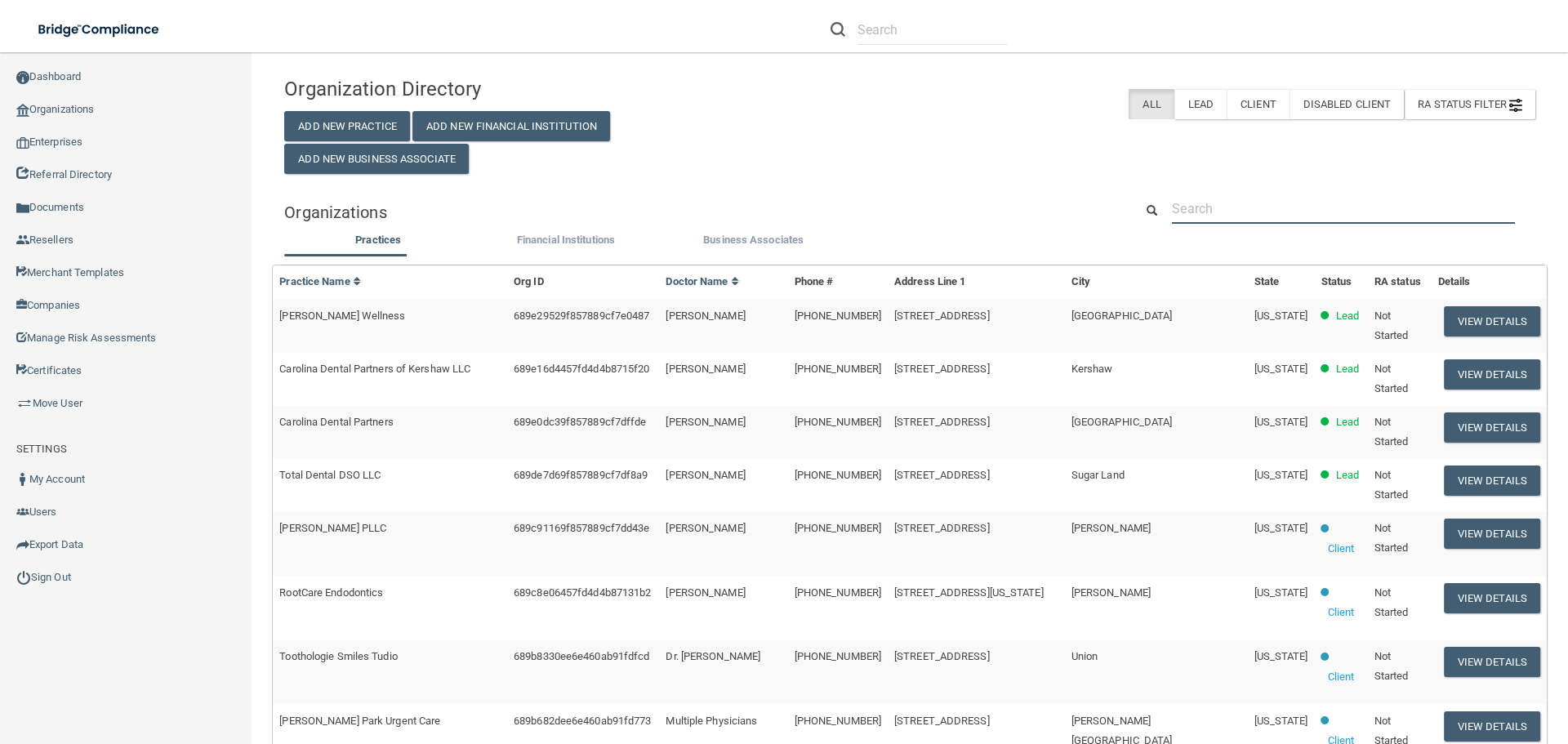
click at [1187, 204] on input "text" at bounding box center [1343, 209] width 343 height 31
paste input "sunnyw@obhaw.org"
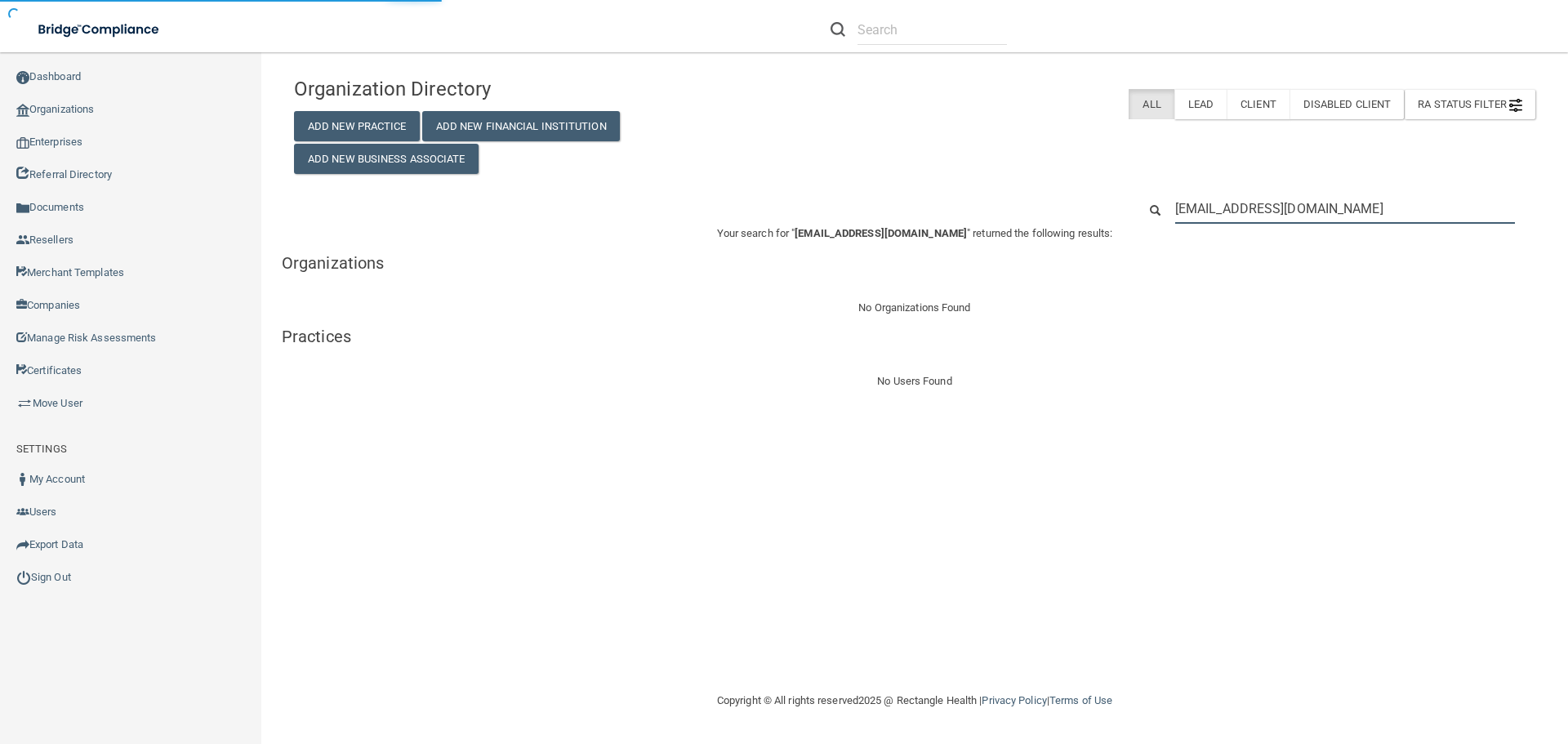
type input "sunnyw@obhaw.org"
click at [1207, 209] on input "sunnyw@obhaw.org" at bounding box center [1345, 209] width 340 height 31
click at [1206, 210] on input "sunnyw@obhaw.org" at bounding box center [1345, 209] width 340 height 31
paste input "[PERSON_NAME][EMAIL_ADDRESS][DOMAIN_NAME]"
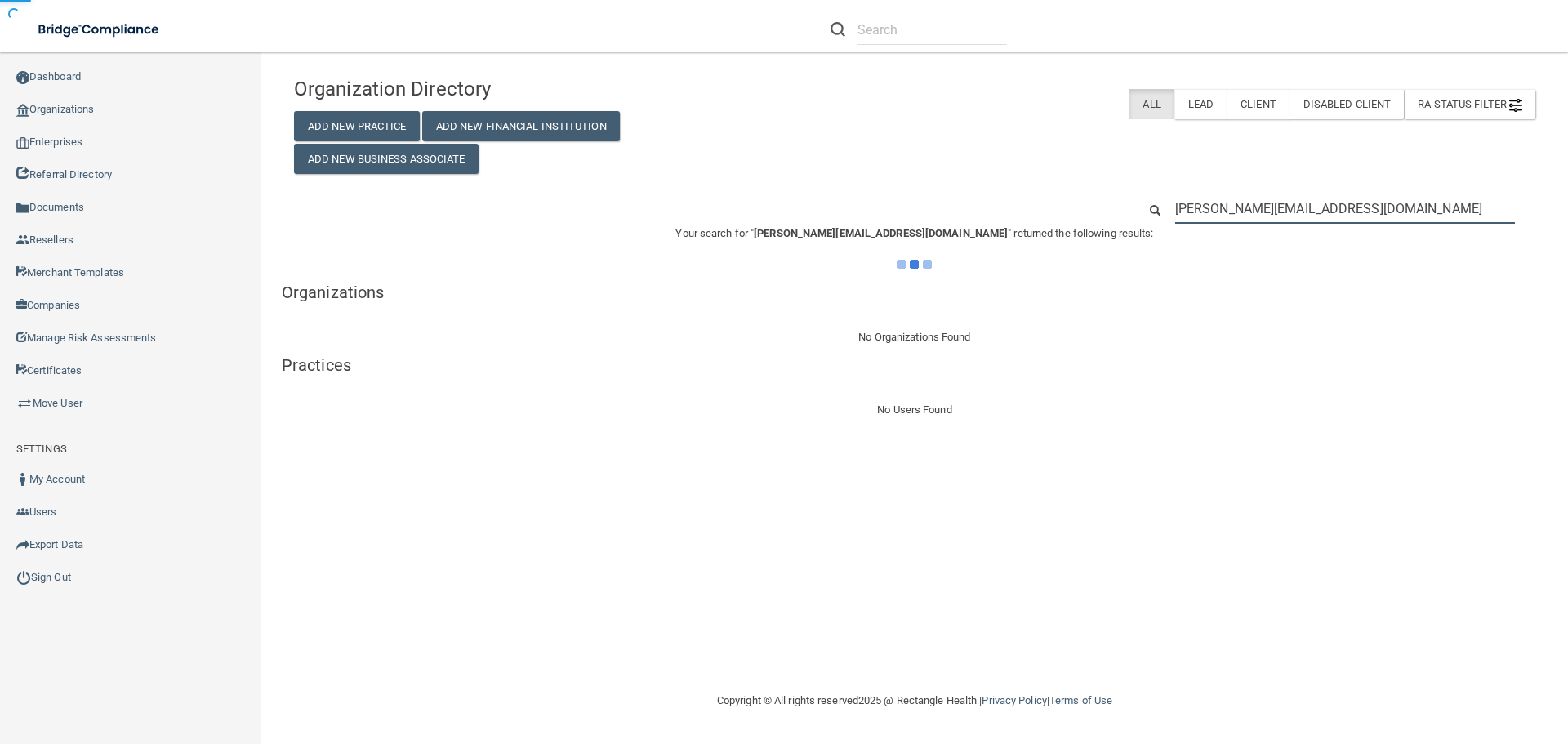
type input "[PERSON_NAME][EMAIL_ADDRESS][DOMAIN_NAME]"
click at [1034, 173] on div "Organization Directory Add New Practice Add New Financial Institution Add New B…" at bounding box center [915, 122] width 1266 height 106
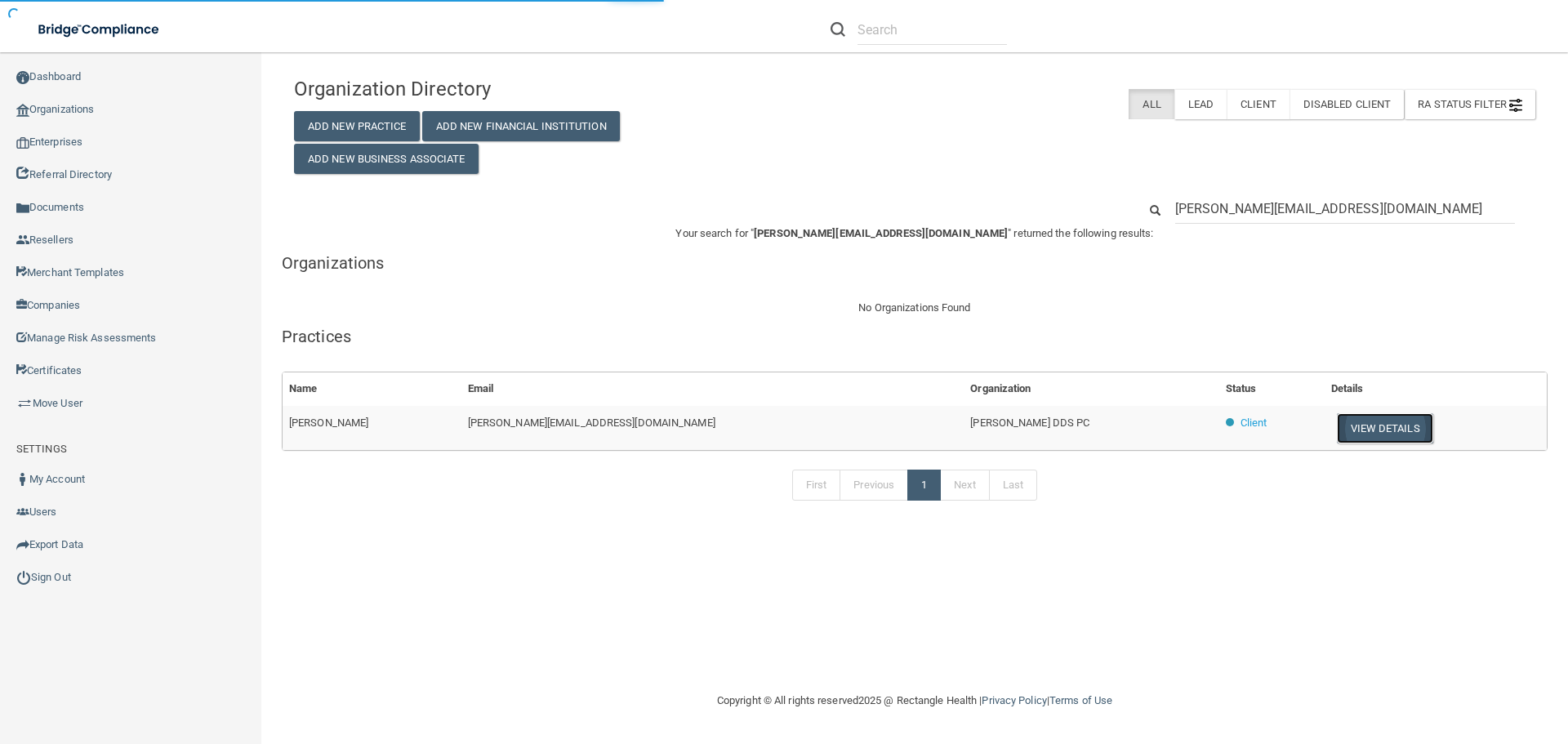
click at [1337, 426] on button "View Details" at bounding box center [1385, 428] width 96 height 31
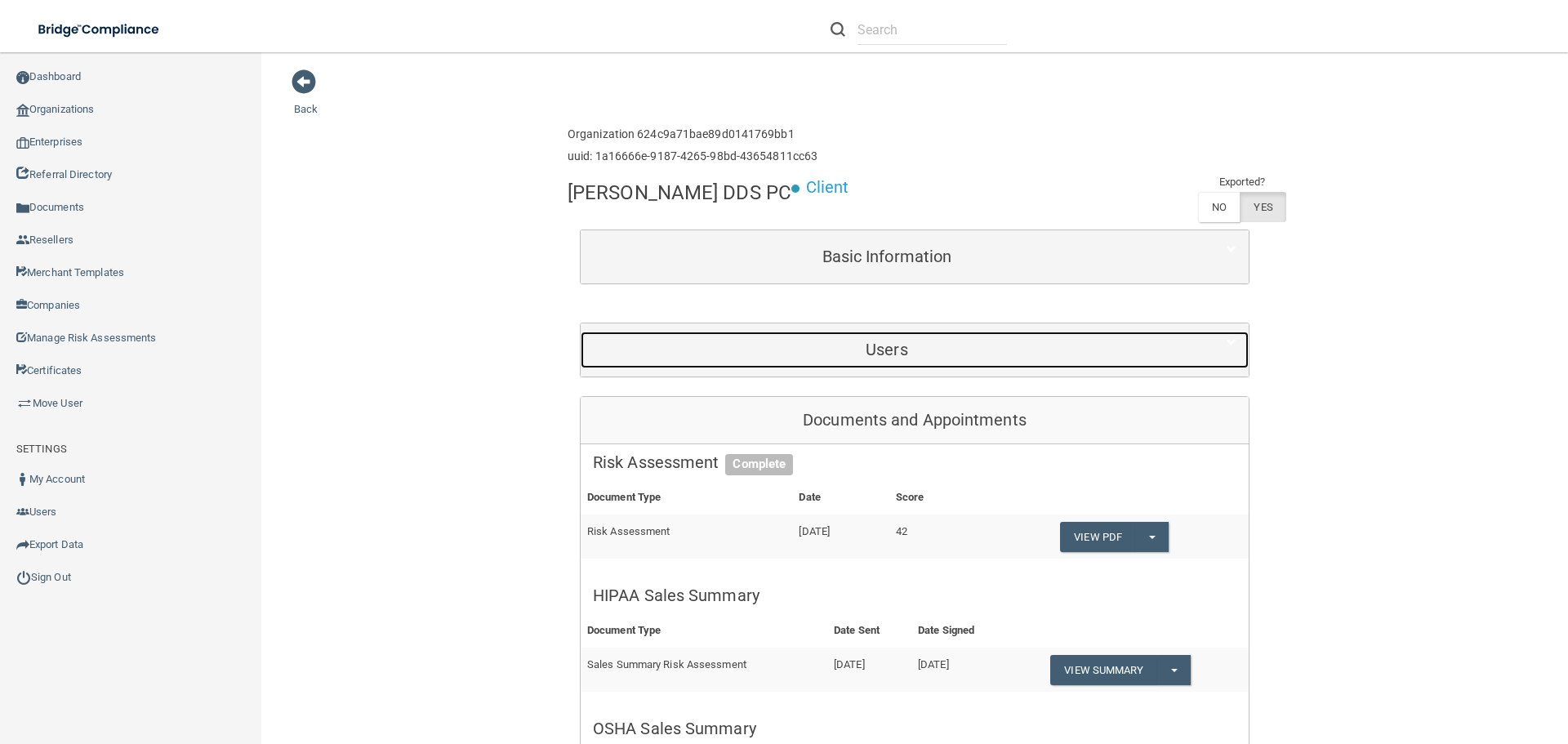
click at [880, 353] on h5 "Users" at bounding box center [887, 349] width 588 height 18
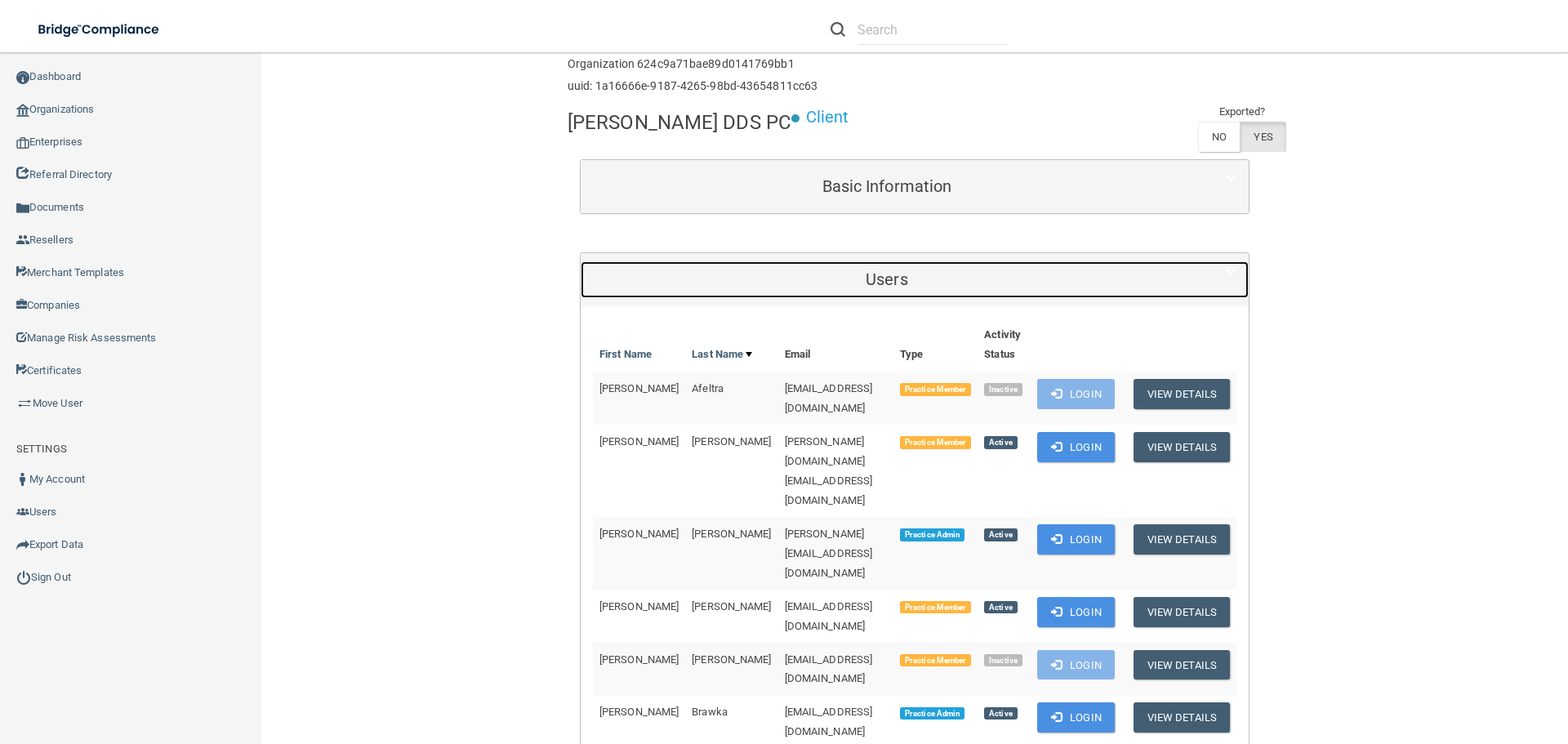
scroll to position [163, 0]
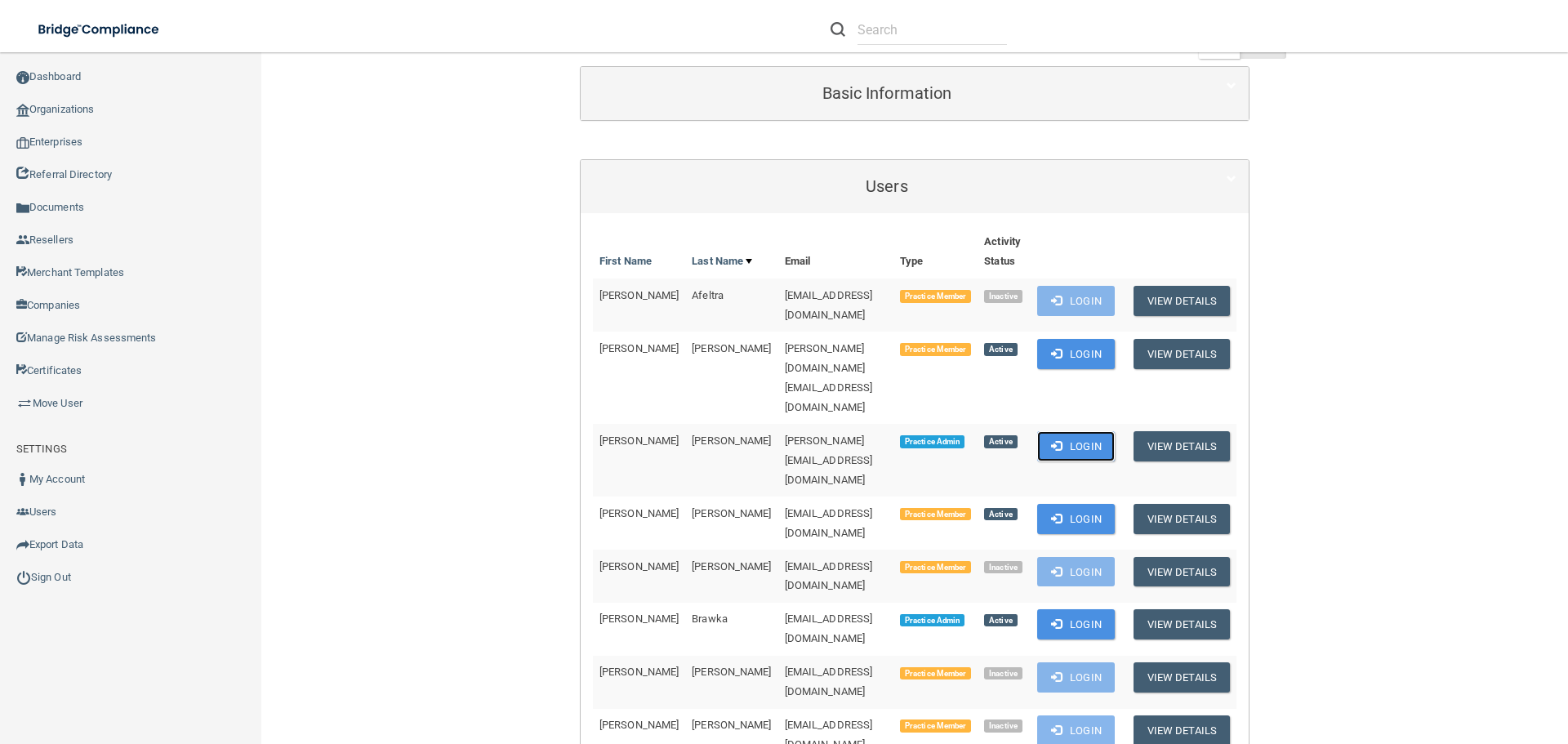
click at [1056, 431] on button "Login" at bounding box center [1076, 446] width 78 height 31
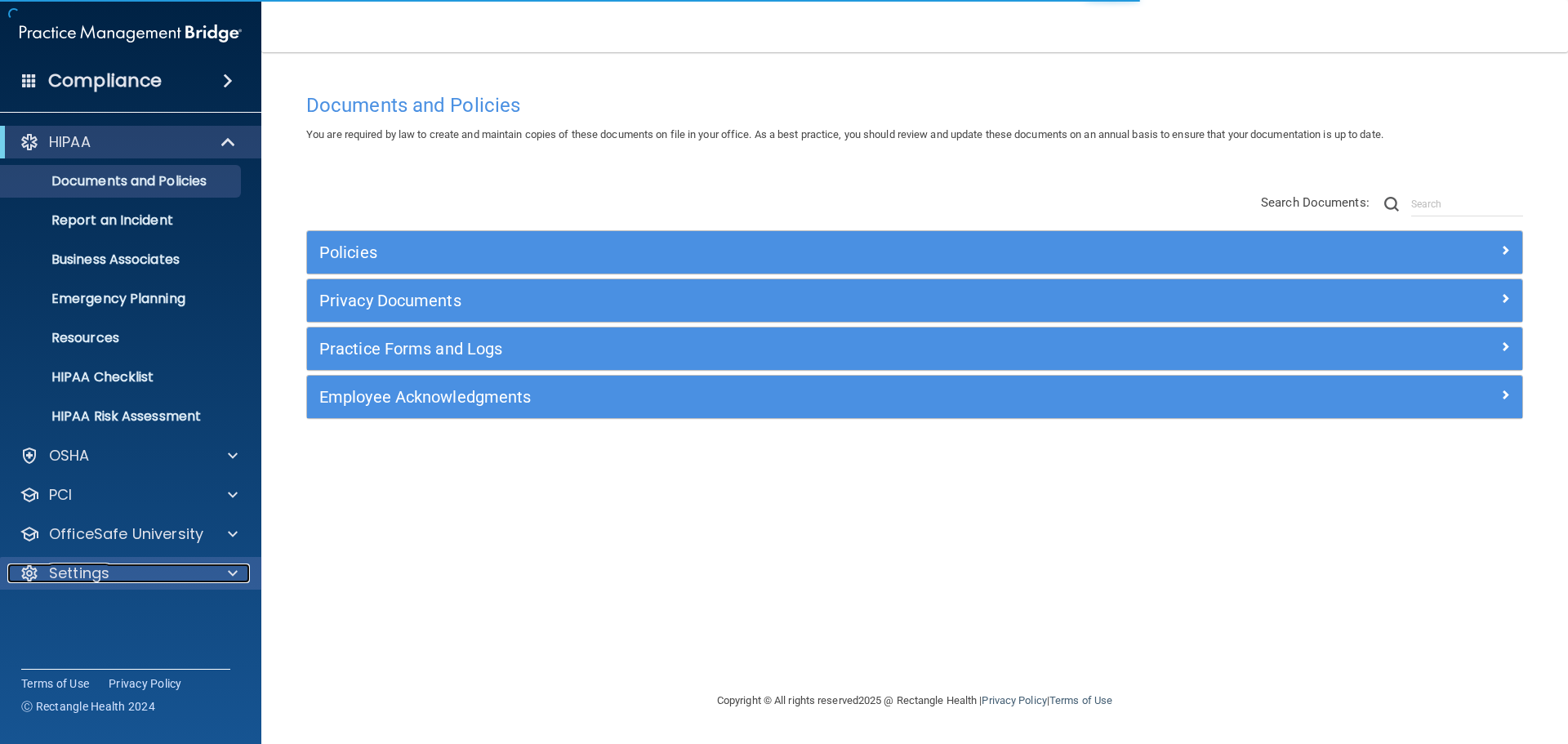
click at [236, 573] on span at bounding box center [233, 572] width 10 height 19
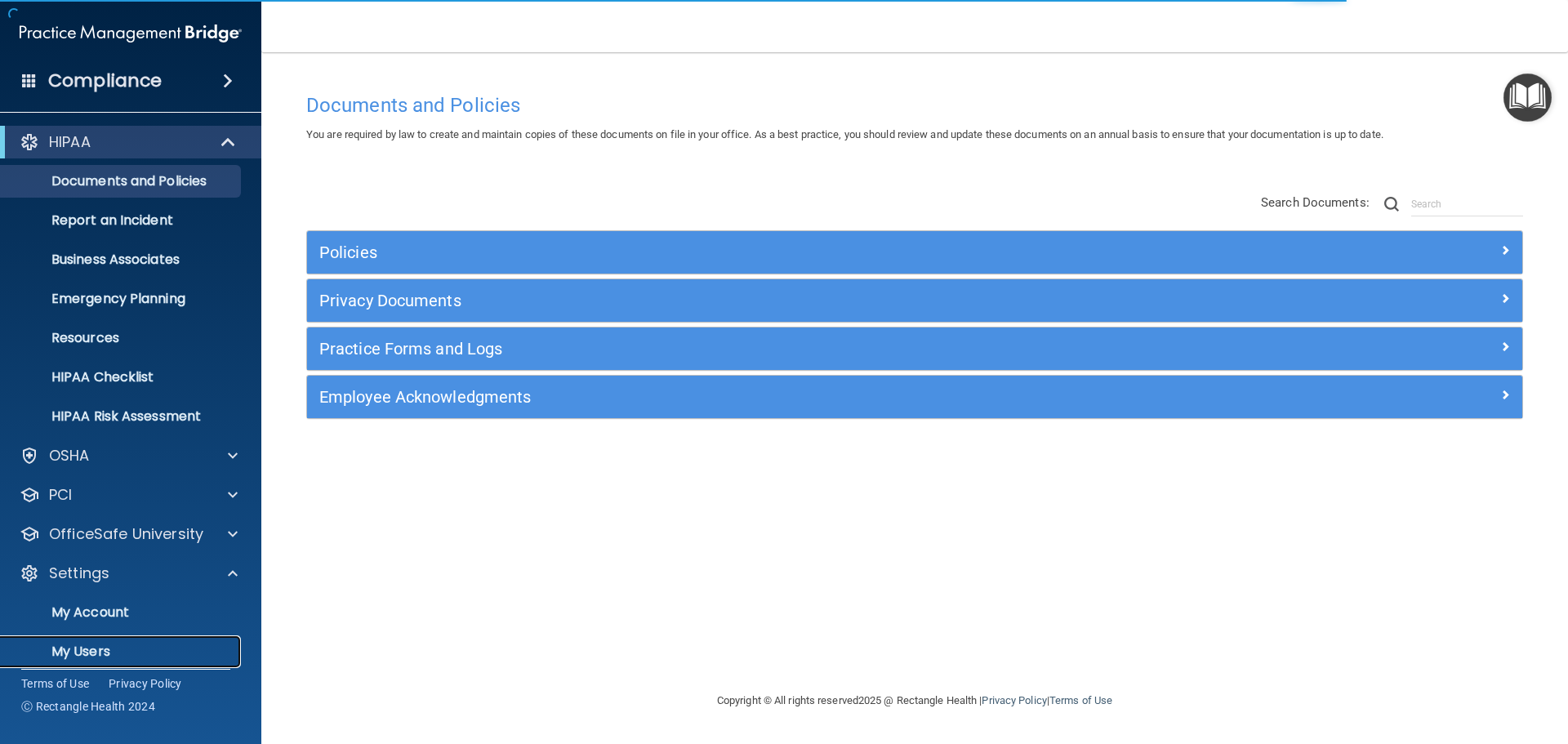
click at [99, 644] on p "My Users" at bounding box center [122, 652] width 223 height 17
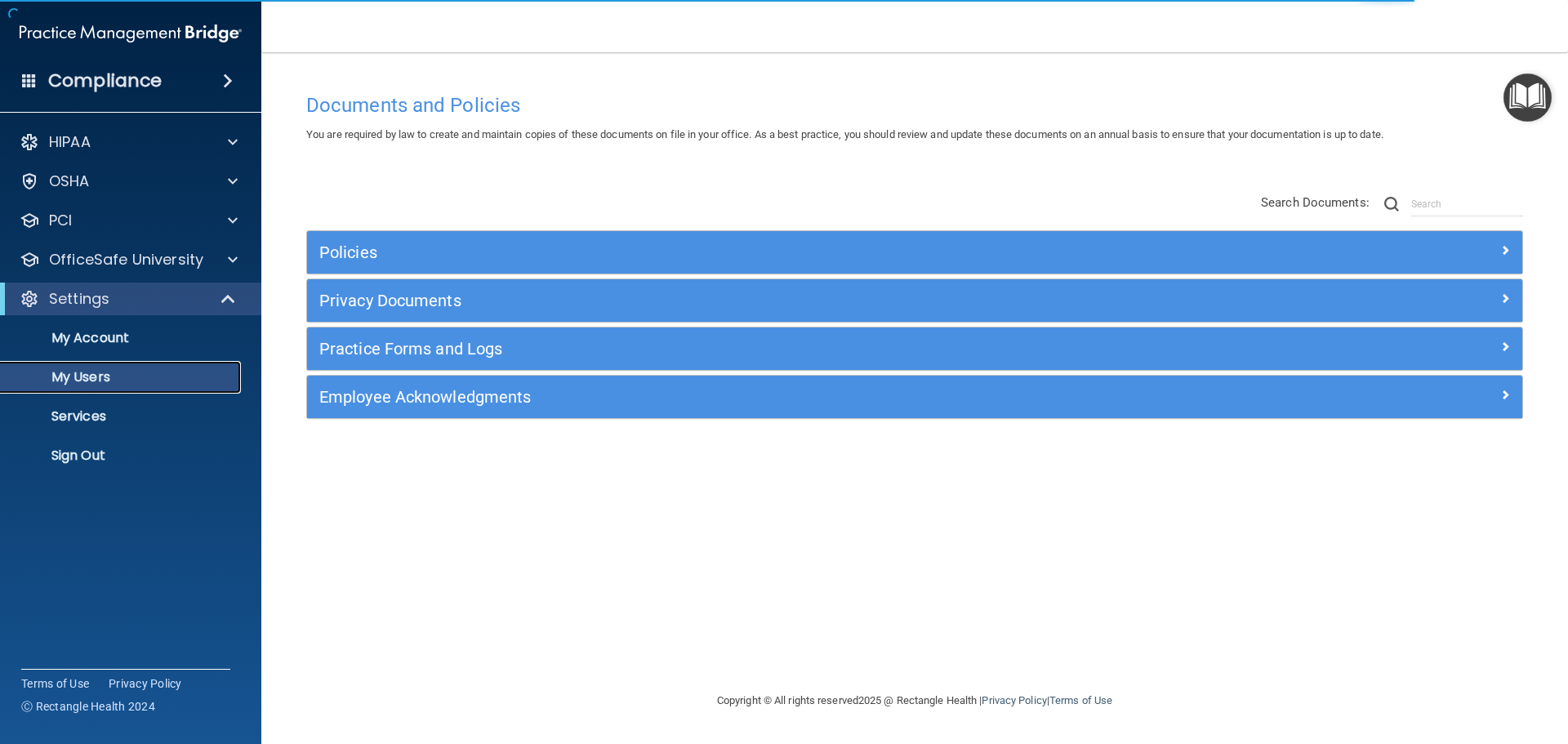
select select "20"
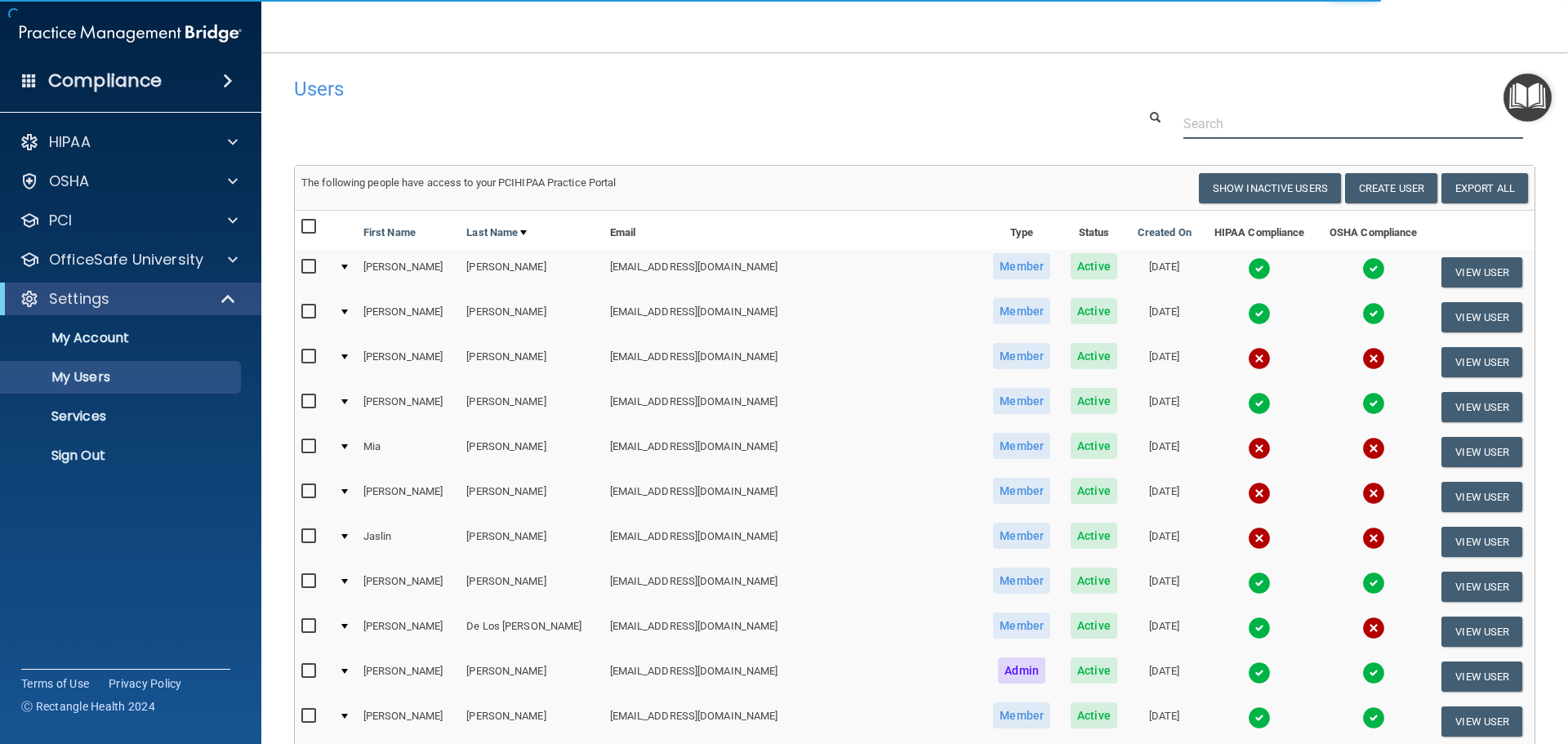
click at [1238, 111] on input "text" at bounding box center [1354, 123] width 340 height 31
paste input "jazminorozco2003@gmail.com"
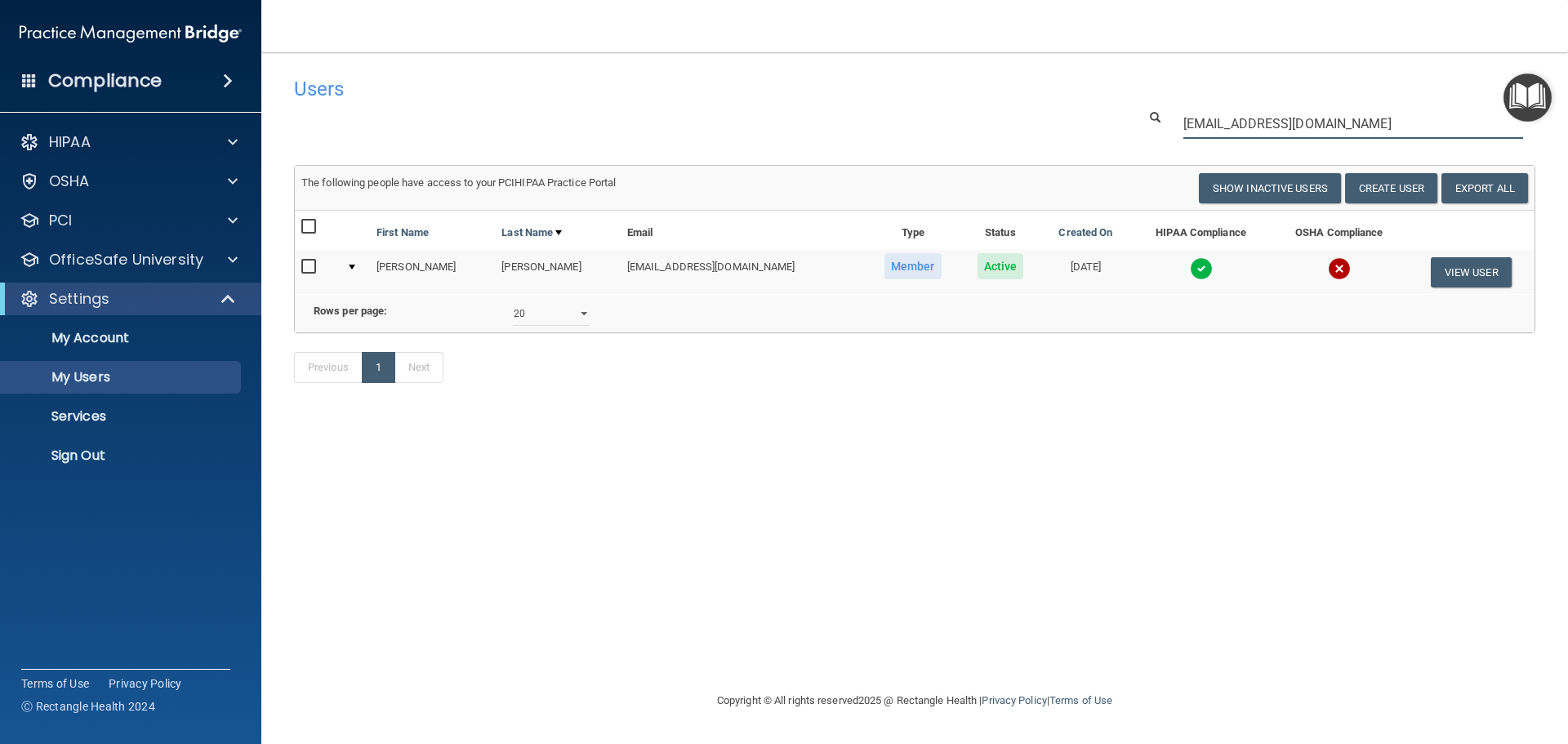
type input "jazminorozco2003@gmail.com"
click at [1190, 259] on img at bounding box center [1202, 268] width 23 height 23
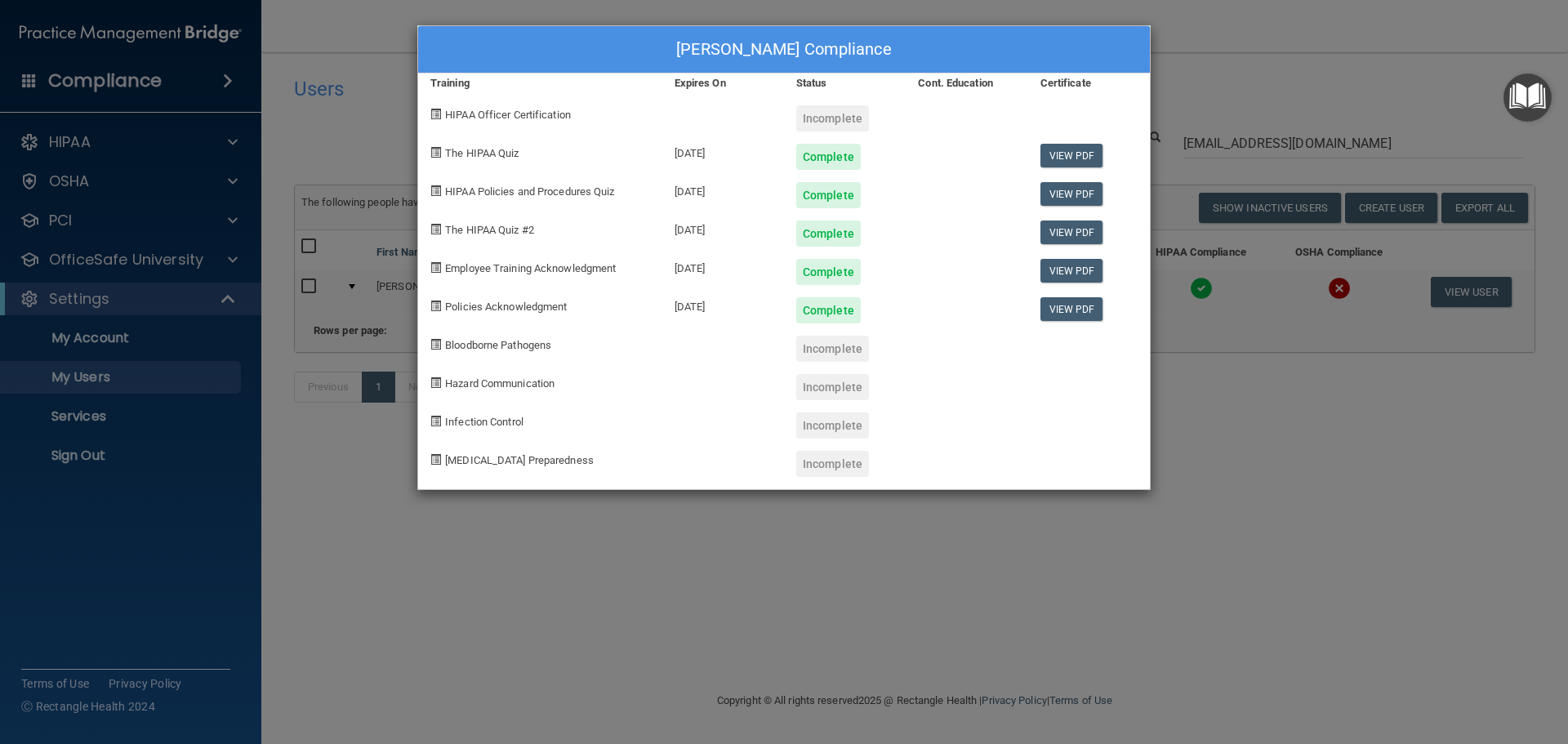
click at [1151, 507] on div "Jazmin Orozco's Compliance Training Expires On Status Cont. Education Certifica…" at bounding box center [784, 372] width 1568 height 744
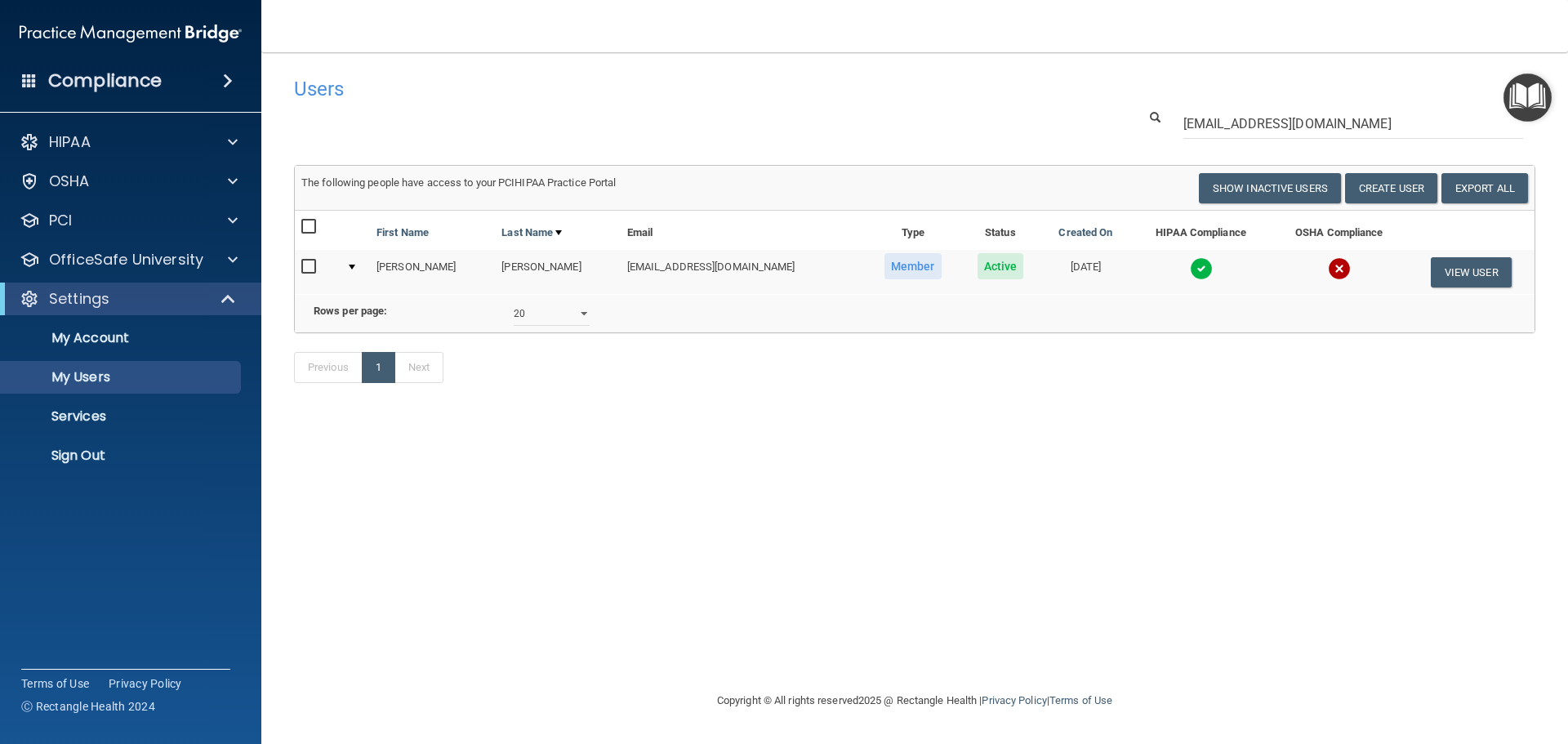
drag, startPoint x: 1273, startPoint y: 430, endPoint x: 1249, endPoint y: 429, distance: 24.0
click at [1273, 408] on div "Previous 1 Next" at bounding box center [915, 370] width 1266 height 75
click at [111, 460] on p "Sign Out" at bounding box center [122, 455] width 223 height 17
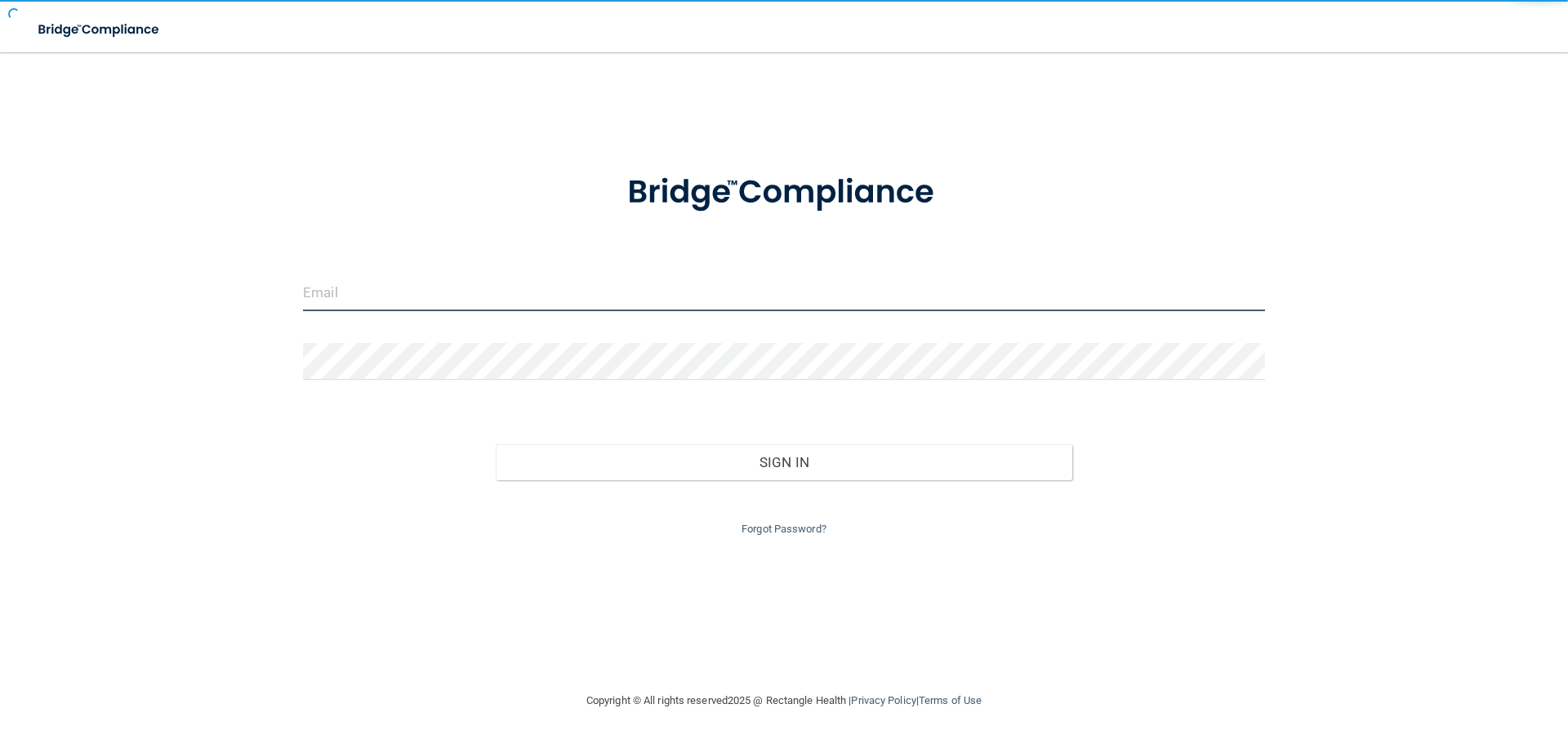
type input "[EMAIL_ADDRESS][DOMAIN_NAME]"
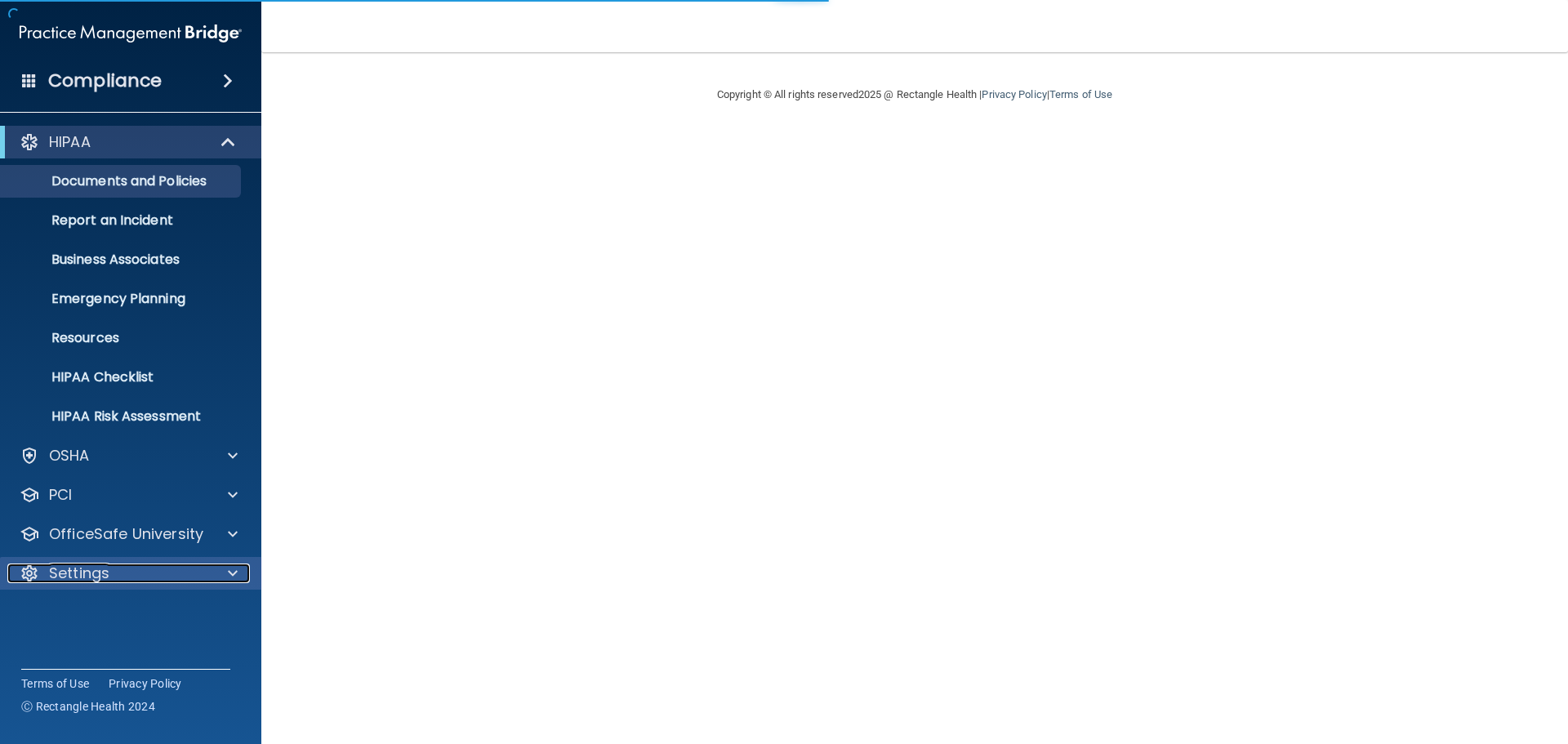
click at [218, 571] on div at bounding box center [230, 572] width 41 height 19
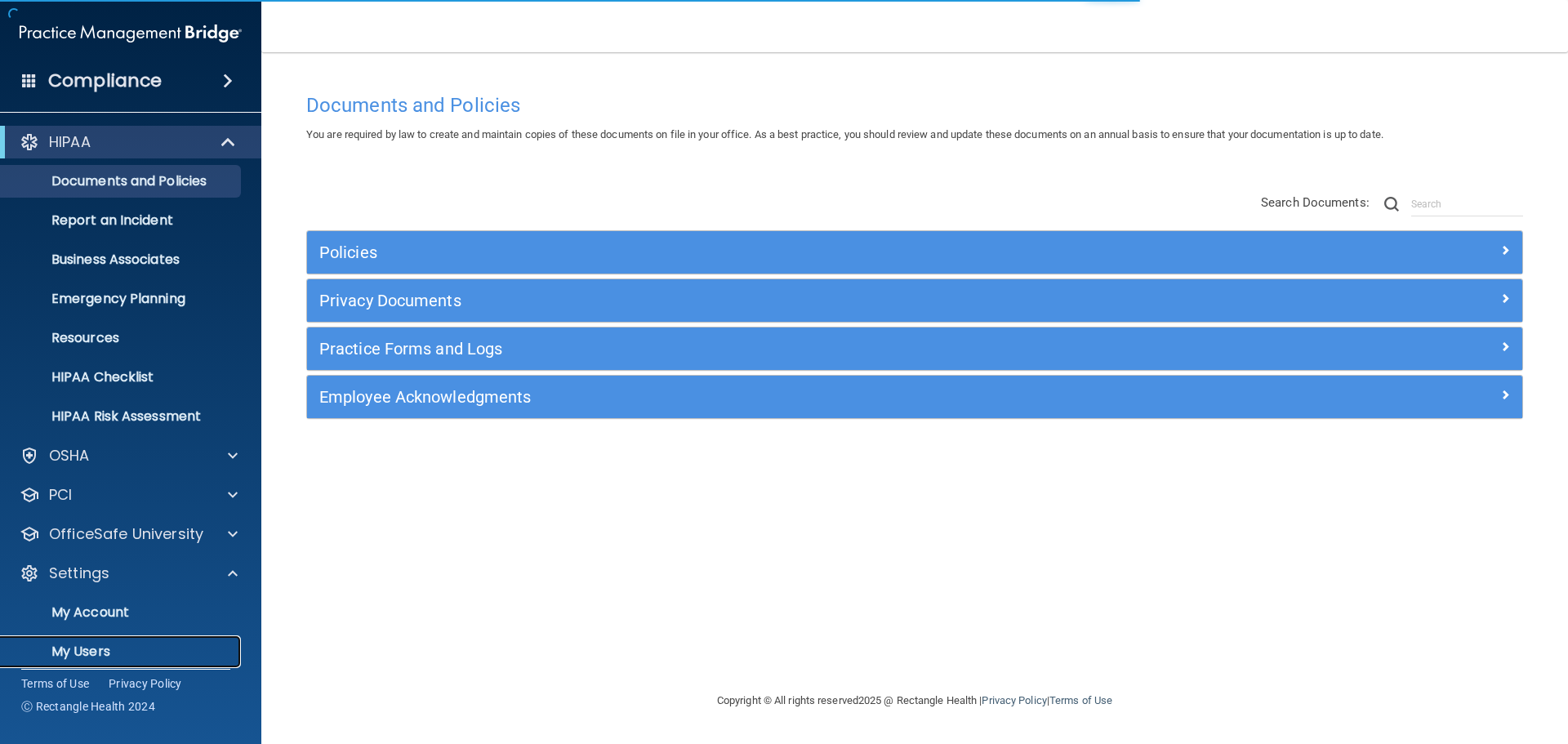
click at [147, 644] on p "My Users" at bounding box center [122, 652] width 223 height 17
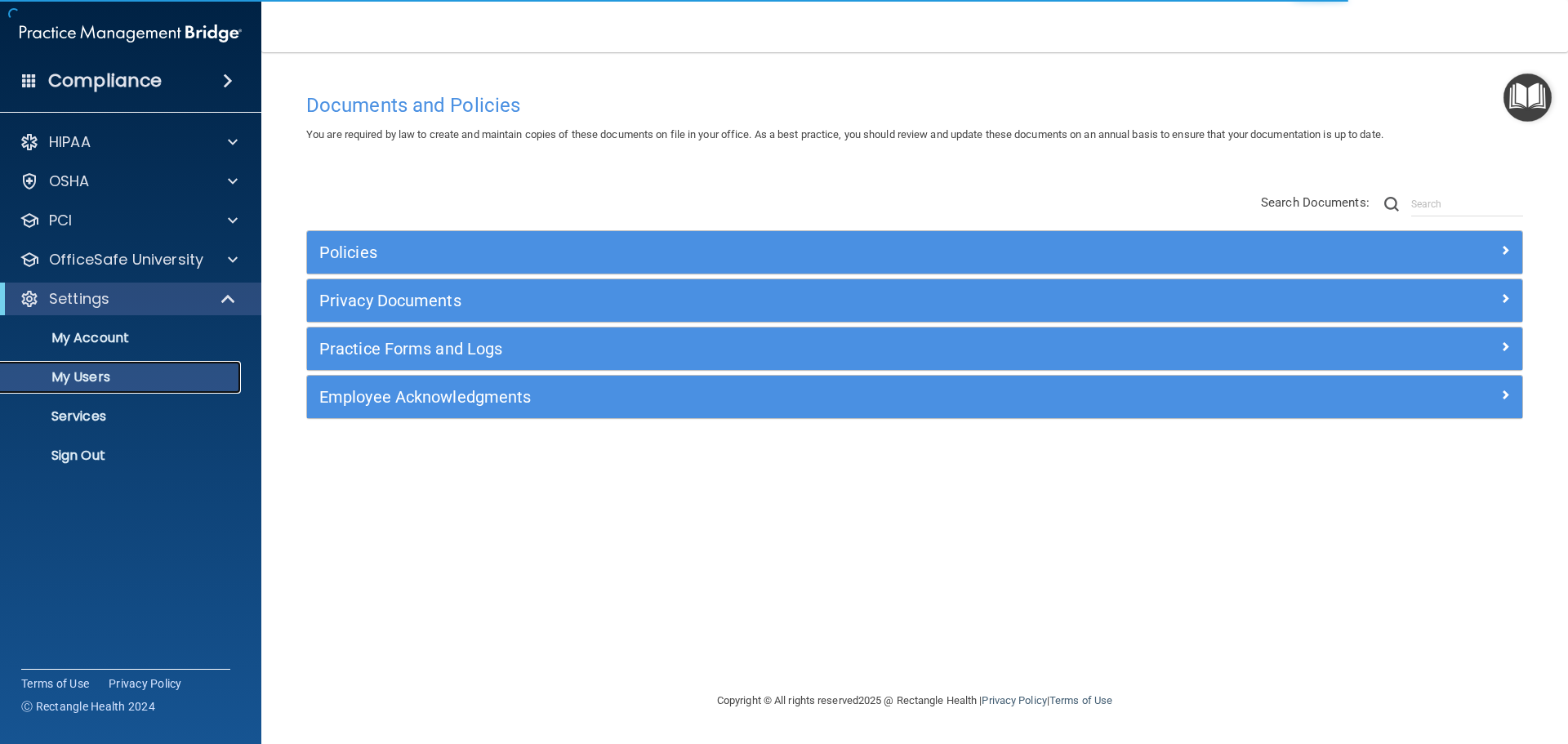
select select "20"
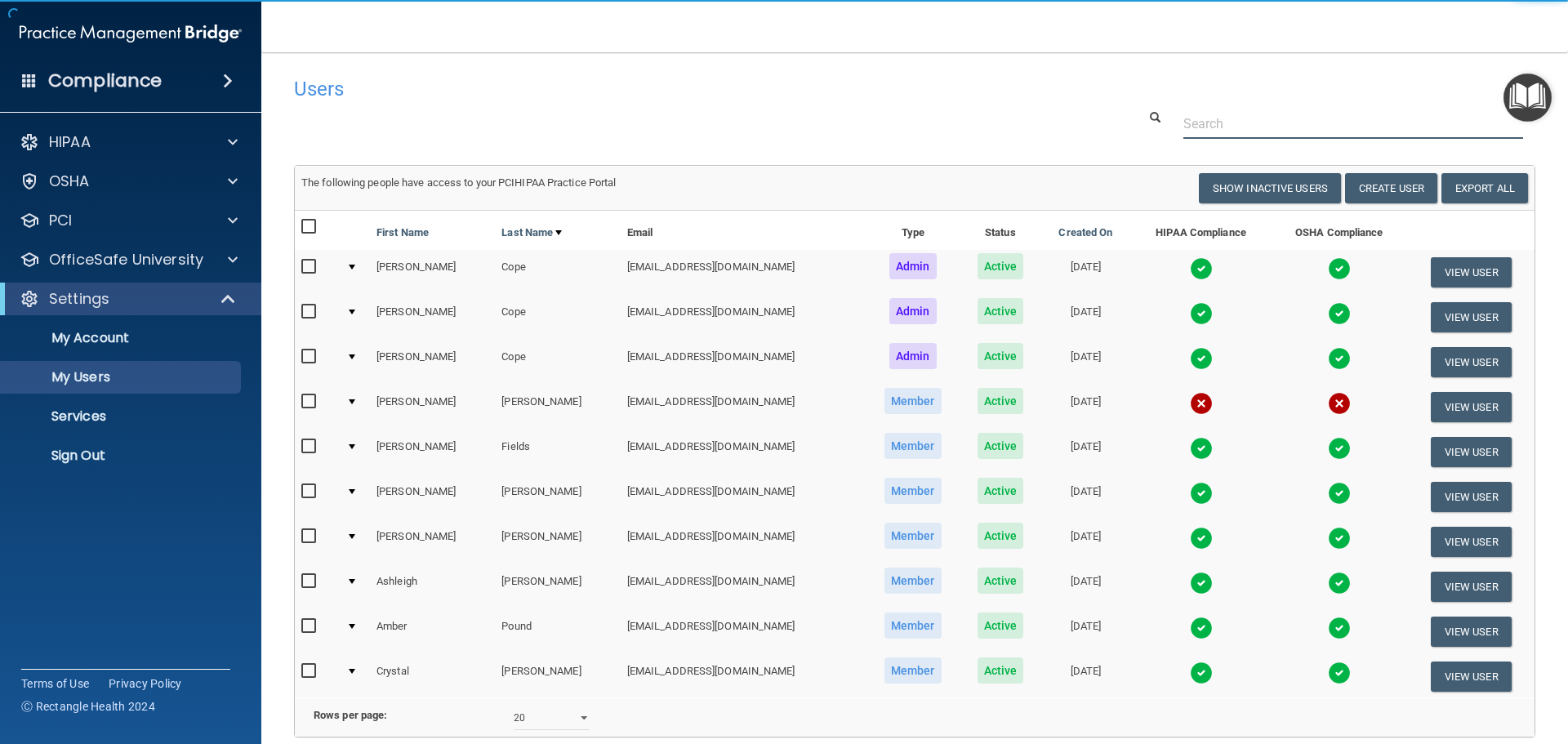
click at [1210, 122] on input "text" at bounding box center [1354, 123] width 340 height 31
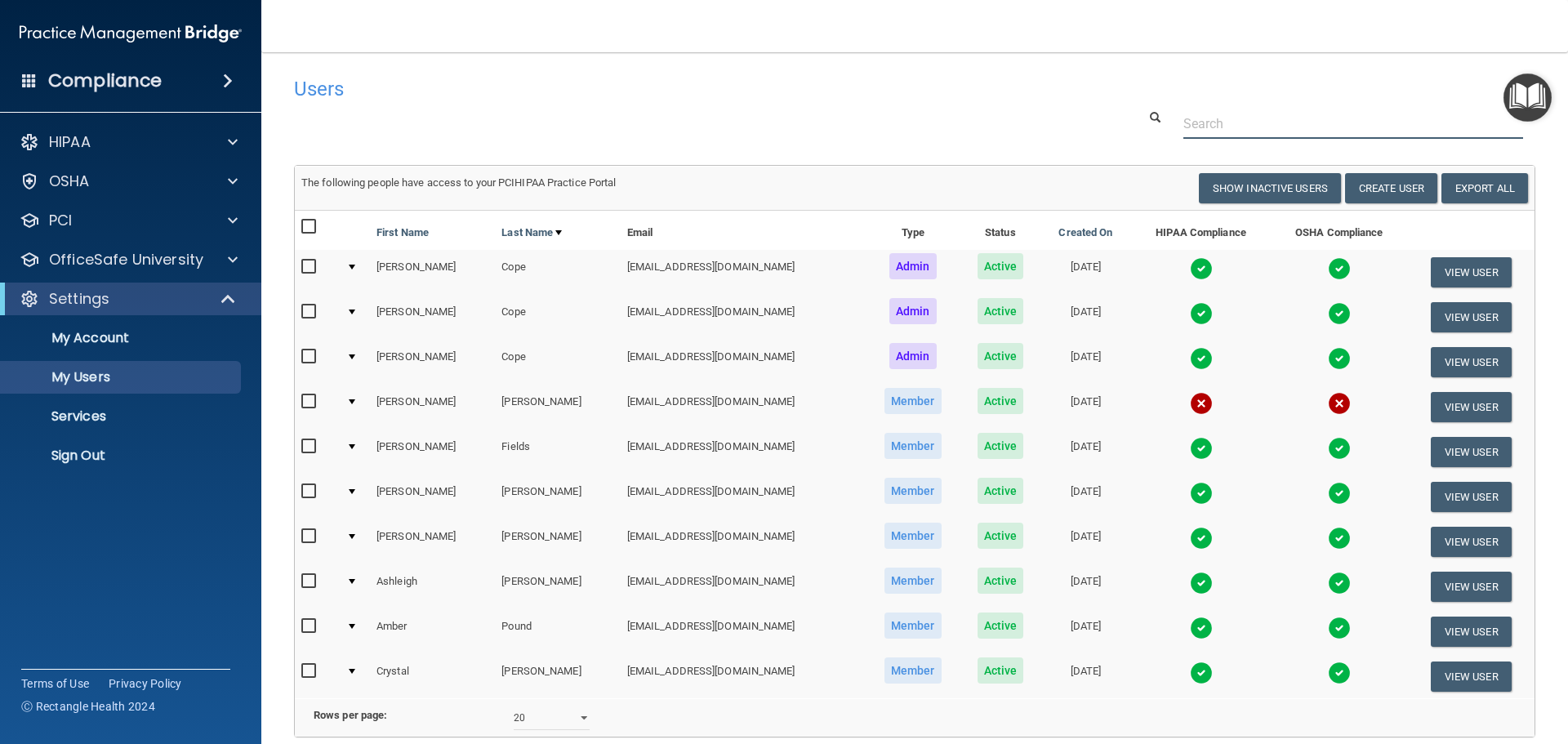
paste input "sportstergirl09@gmail.com"
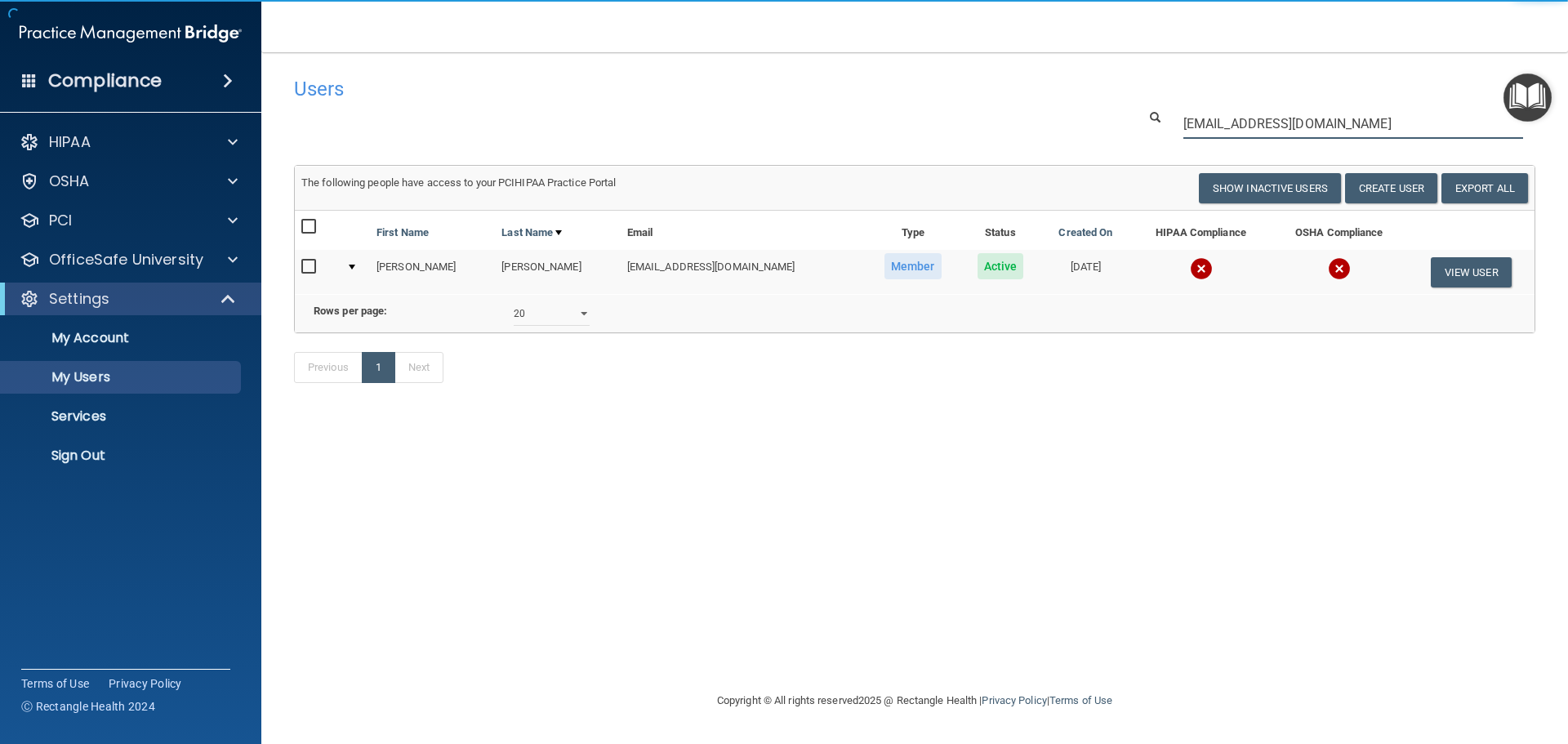
type input "sportstergirl09@gmail.com"
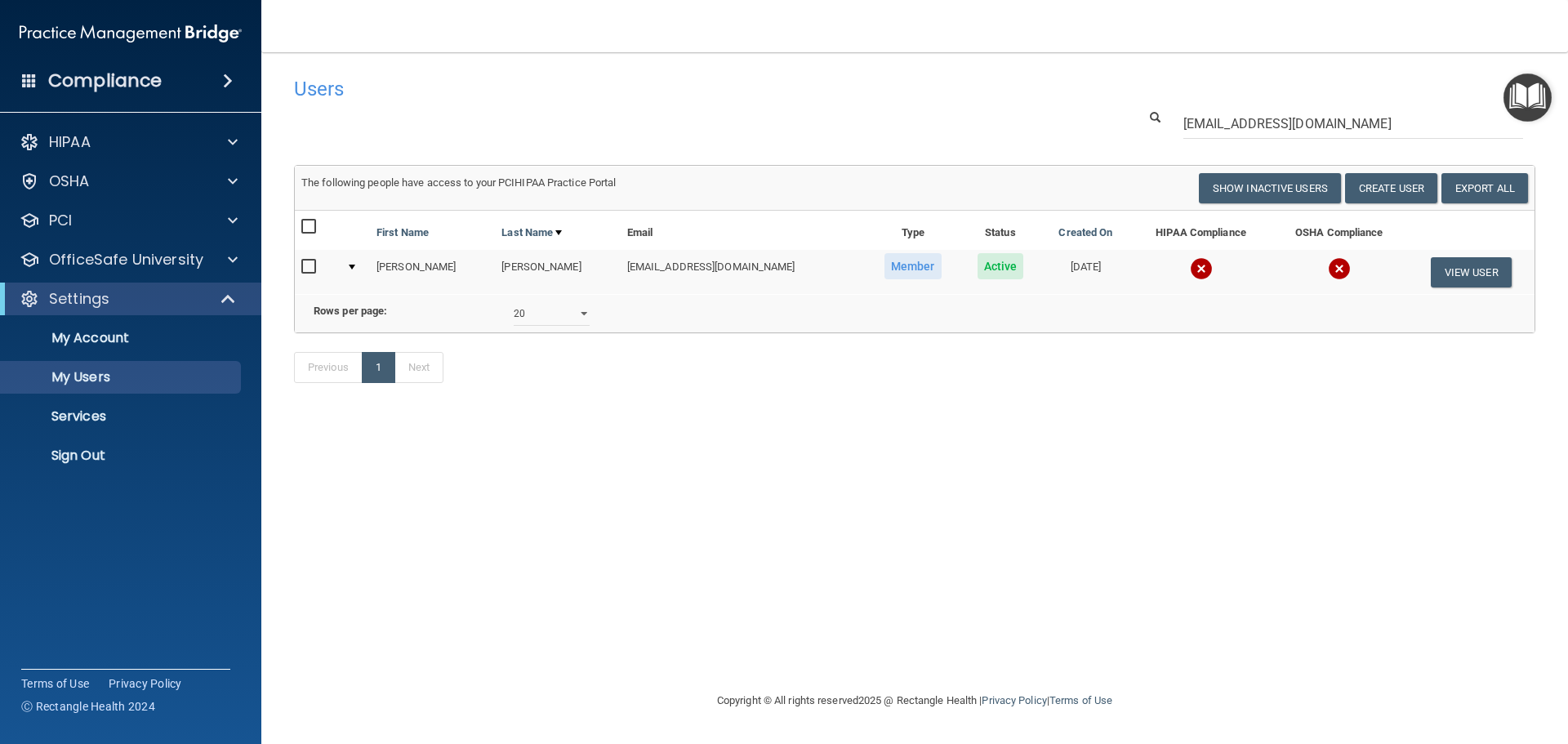
click at [1190, 260] on img at bounding box center [1202, 268] width 23 height 23
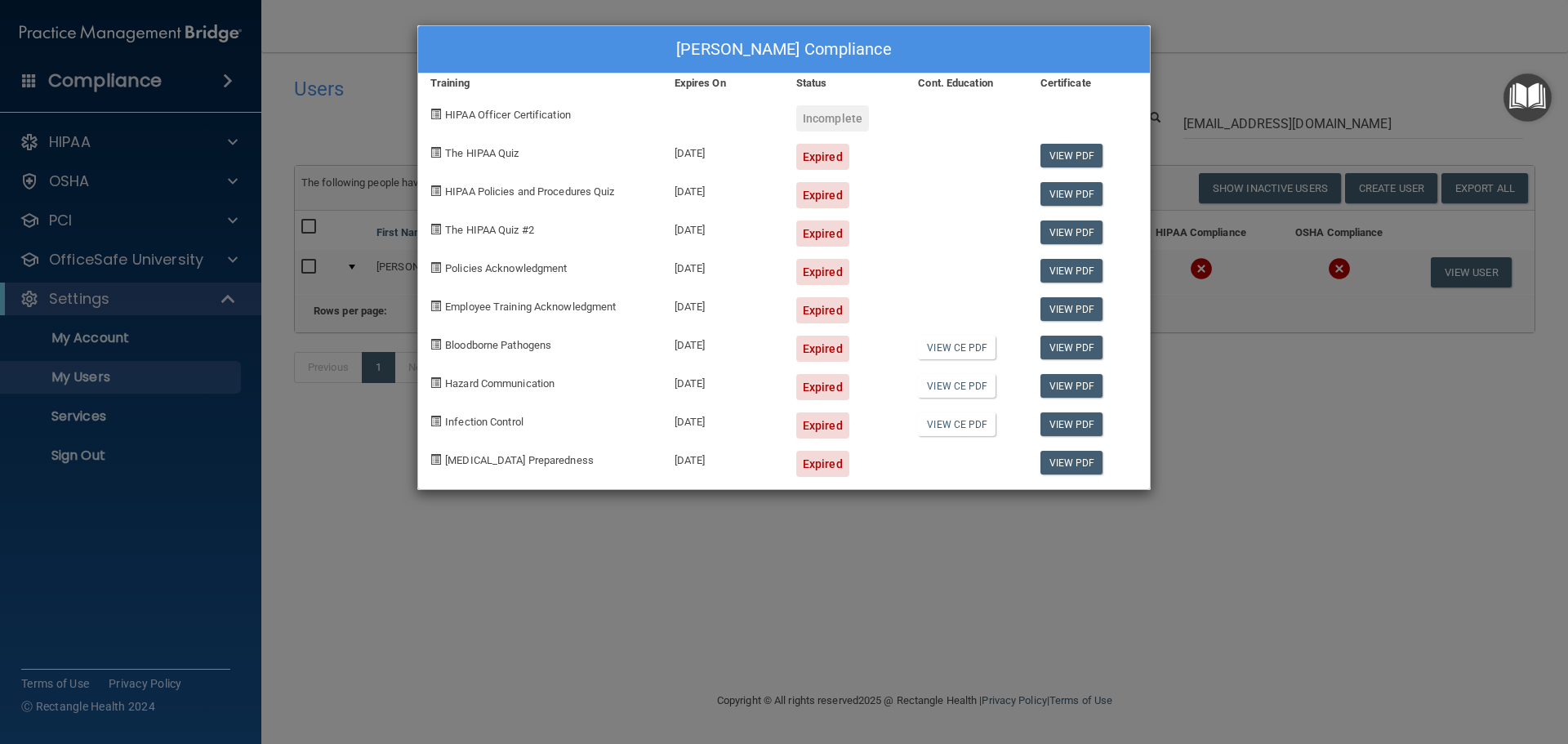
click at [1186, 446] on div "Anne Durrett's Compliance Training Expires On Status Cont. Education Certificat…" at bounding box center [784, 372] width 1568 height 744
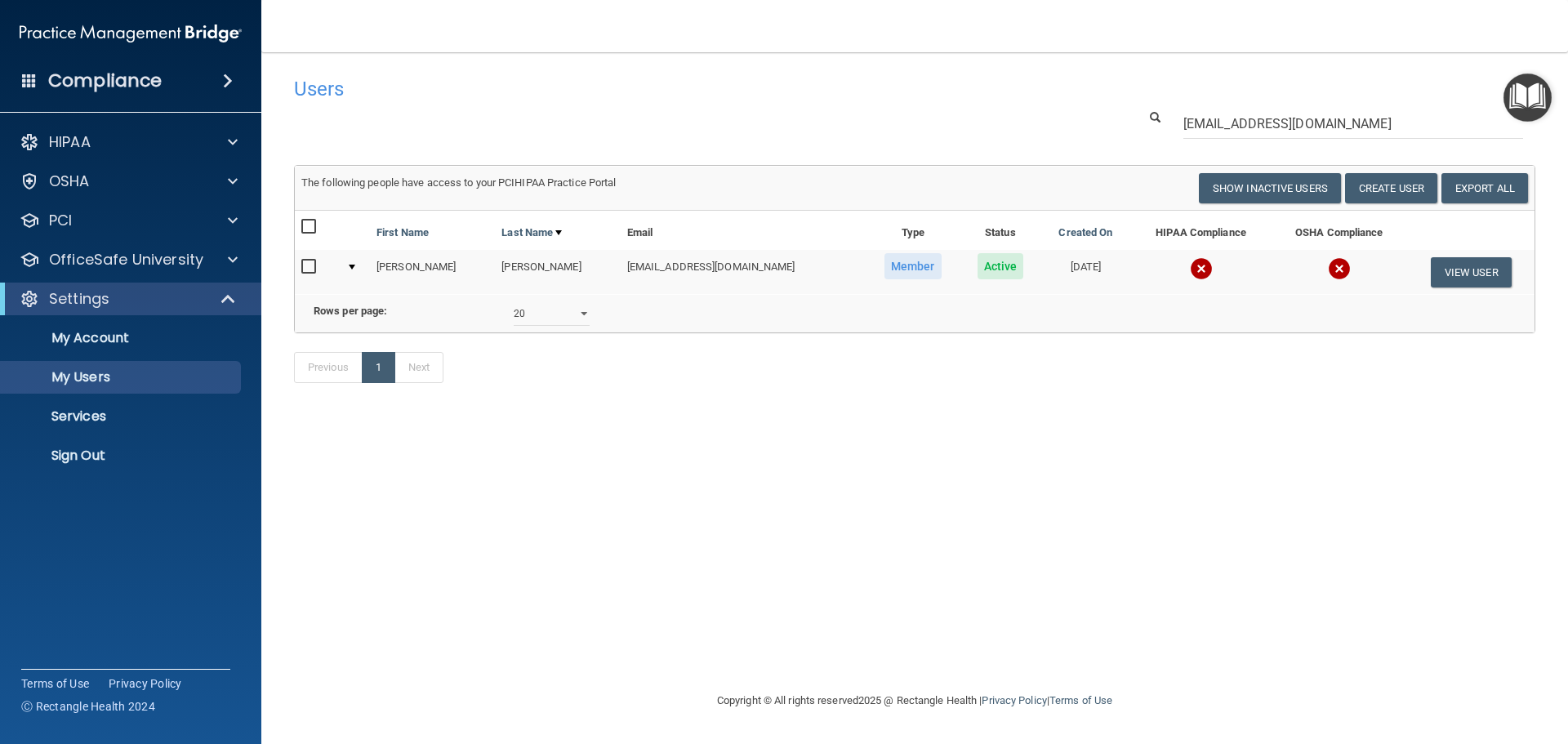
click at [303, 263] on input "checkbox" at bounding box center [311, 267] width 19 height 13
checkbox input "true"
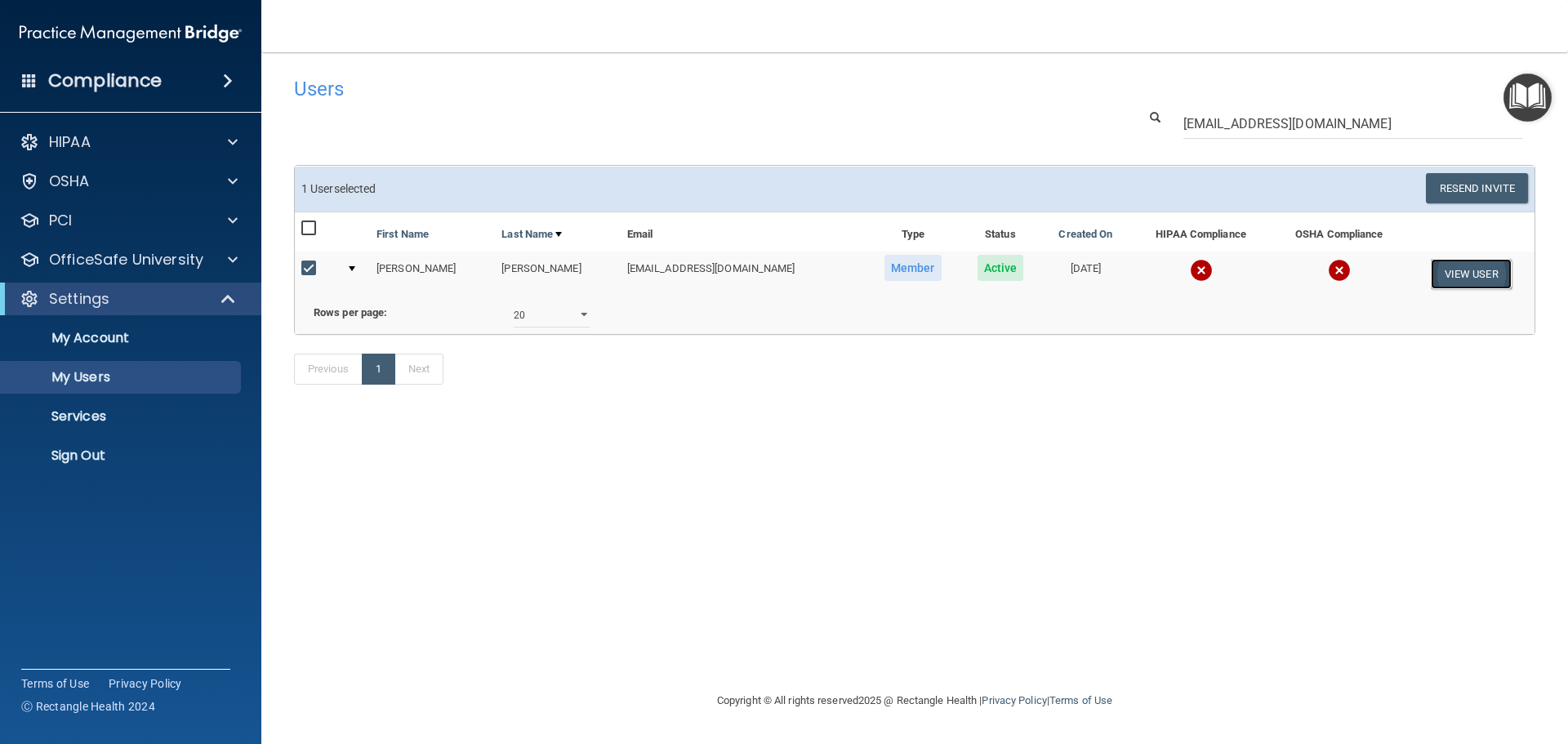
click at [1450, 272] on button "View User" at bounding box center [1471, 274] width 81 height 31
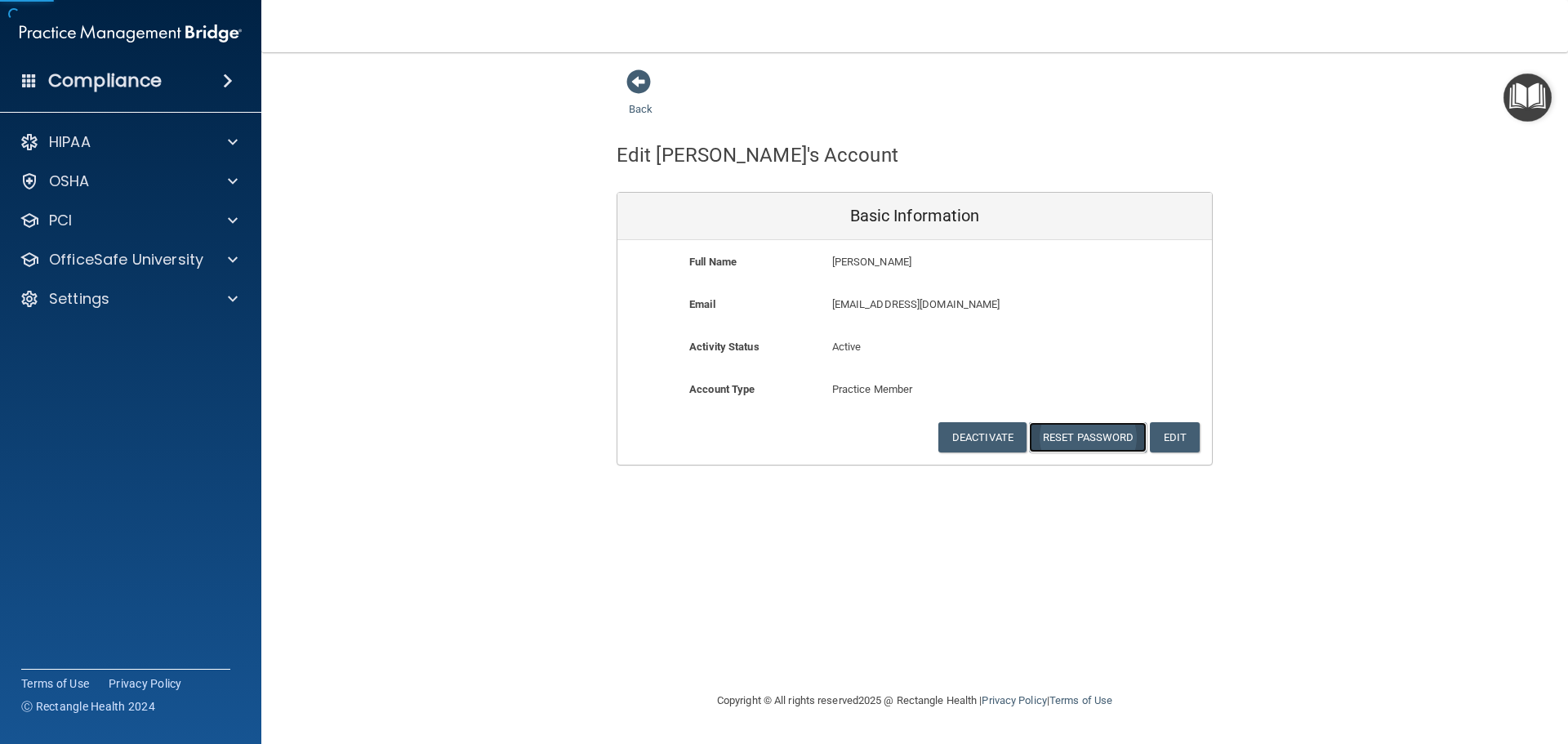
click at [1082, 434] on button "Reset Password" at bounding box center [1087, 437] width 118 height 31
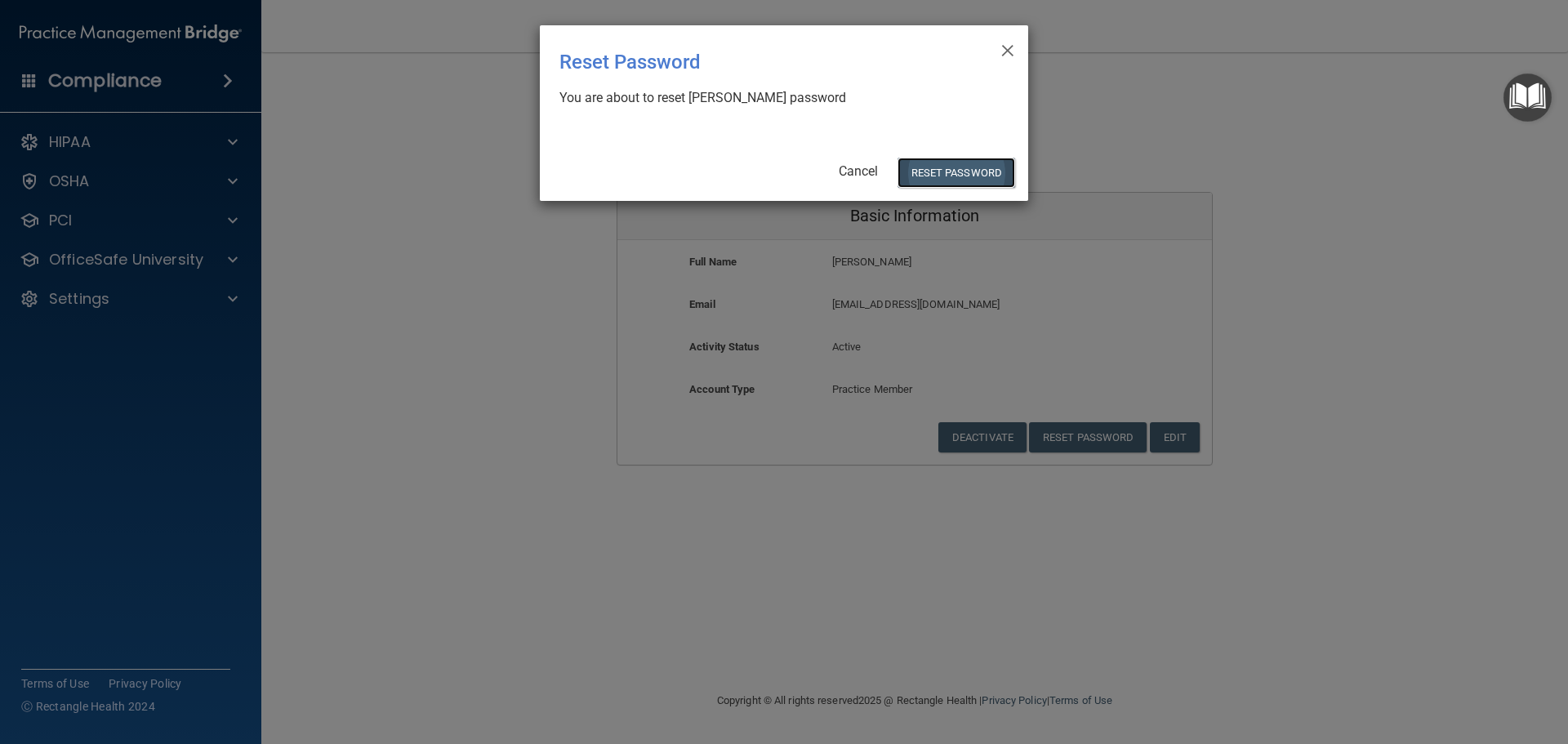
click at [938, 166] on button "Reset Password" at bounding box center [956, 173] width 118 height 31
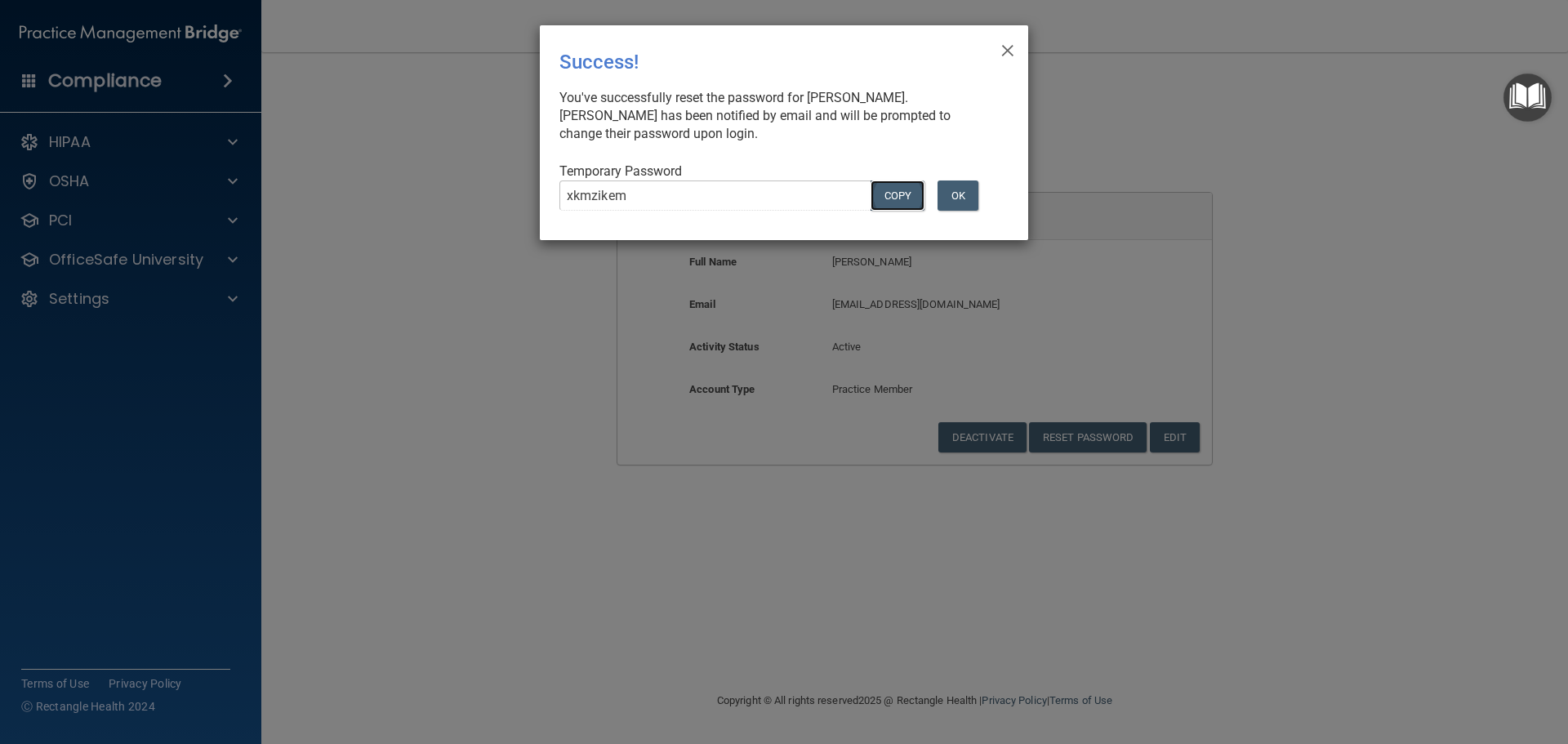
click at [882, 198] on button "COPY" at bounding box center [897, 196] width 54 height 31
click at [1366, 306] on div "× Close Success! You've successfully reset the password for Anne Durrett. Anne …" at bounding box center [784, 372] width 1568 height 744
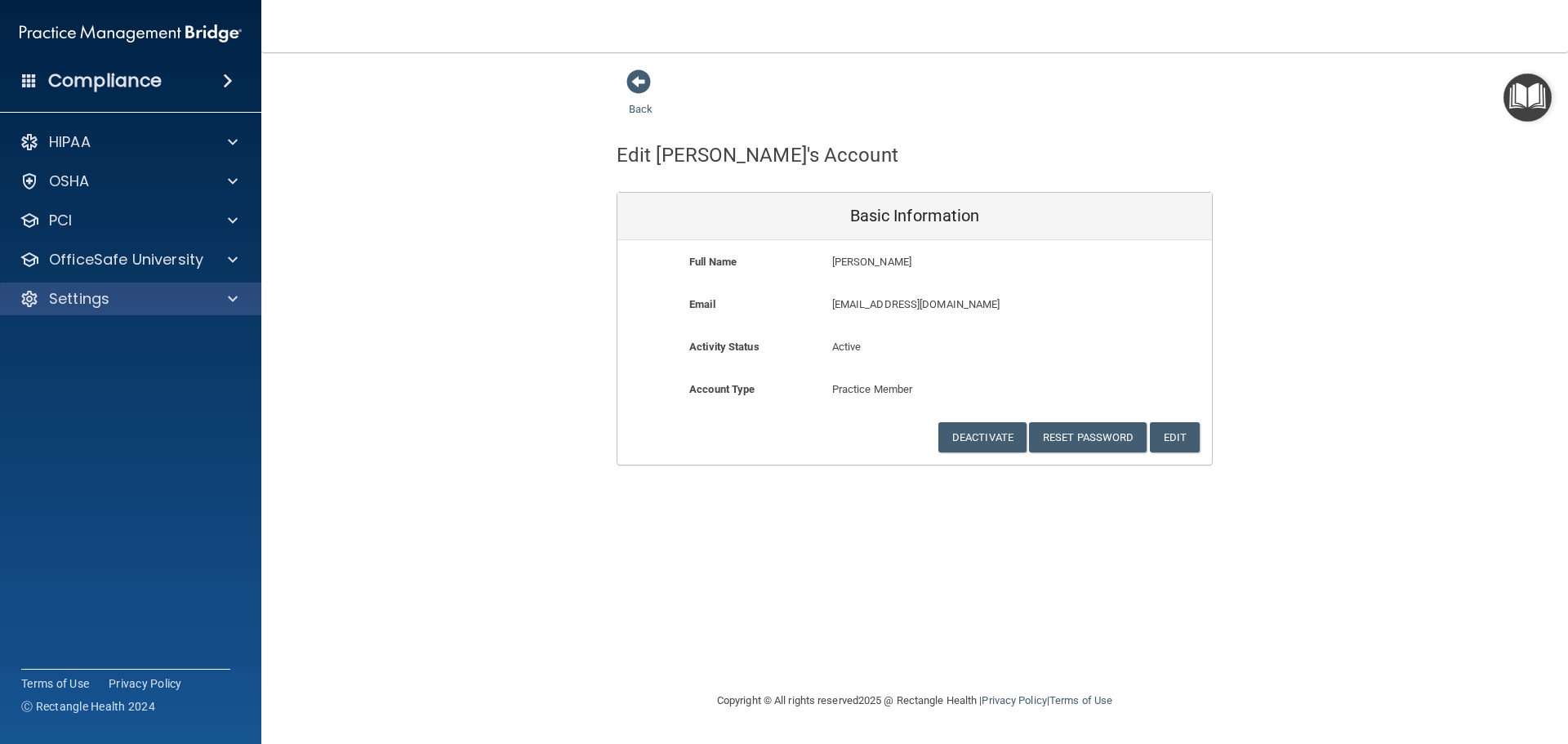
click at [238, 283] on div "Settings" at bounding box center [131, 299] width 263 height 32
click at [227, 295] on div at bounding box center [230, 299] width 41 height 19
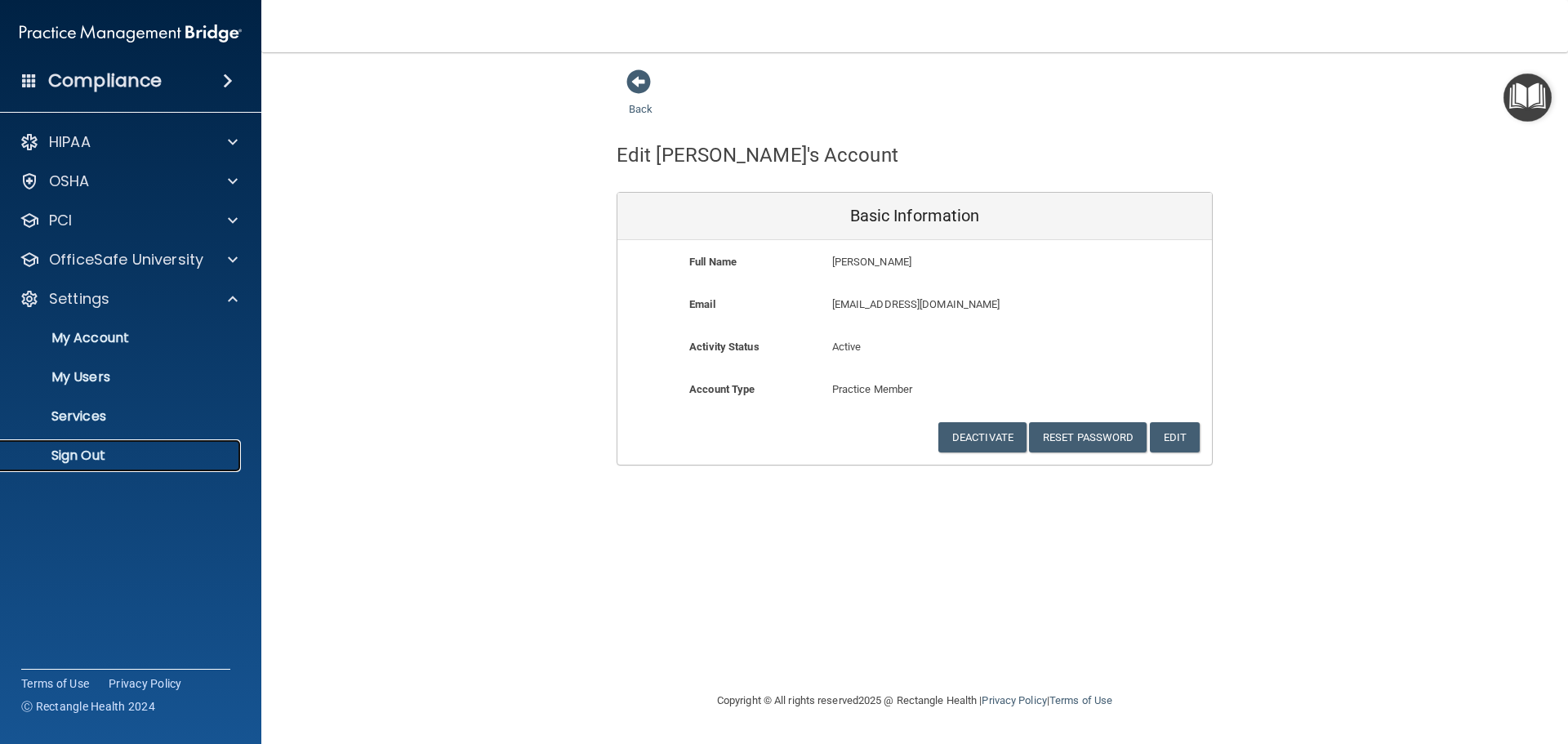
click at [98, 456] on p "Sign Out" at bounding box center [122, 455] width 223 height 17
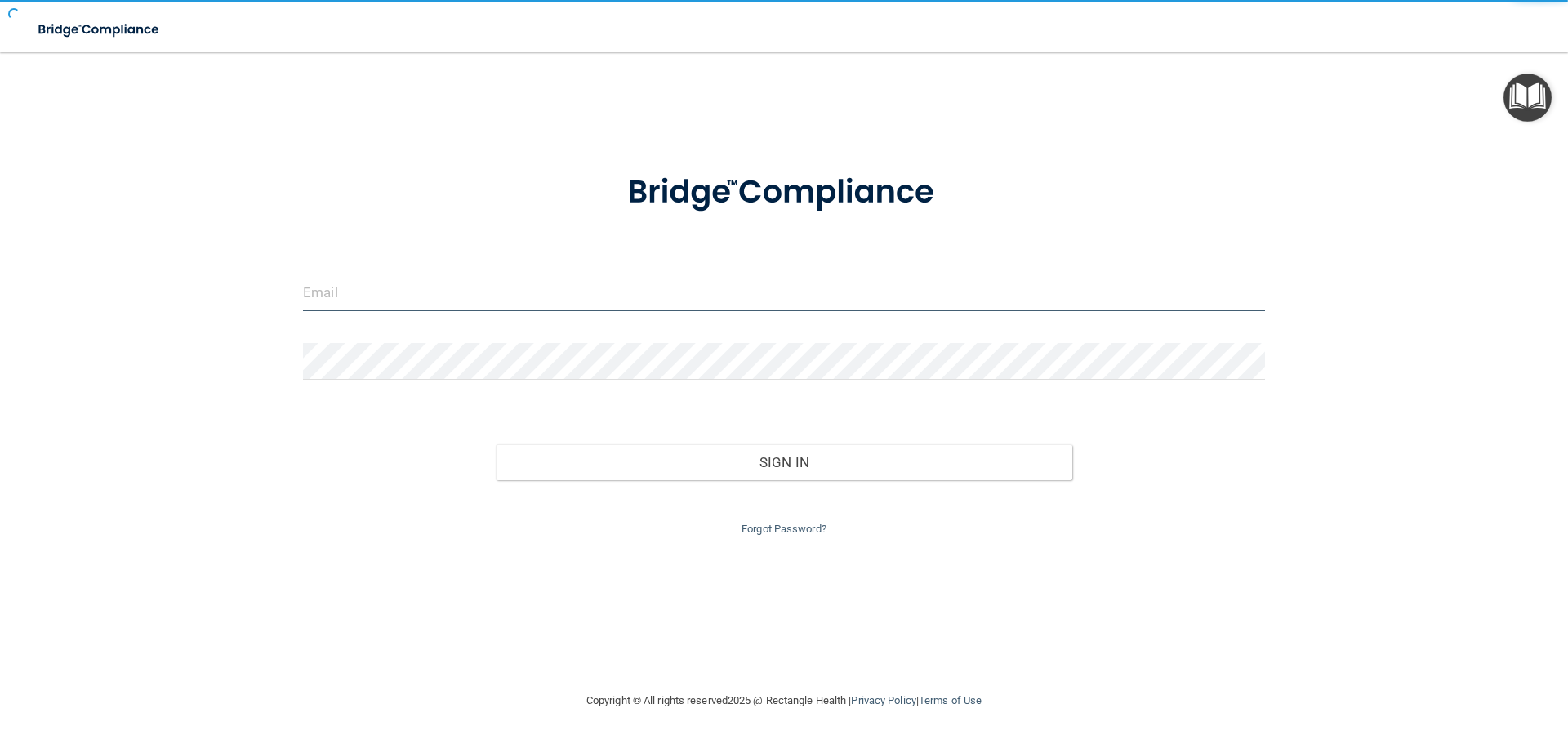
type input "cfletcher@rectanglehealth.com"
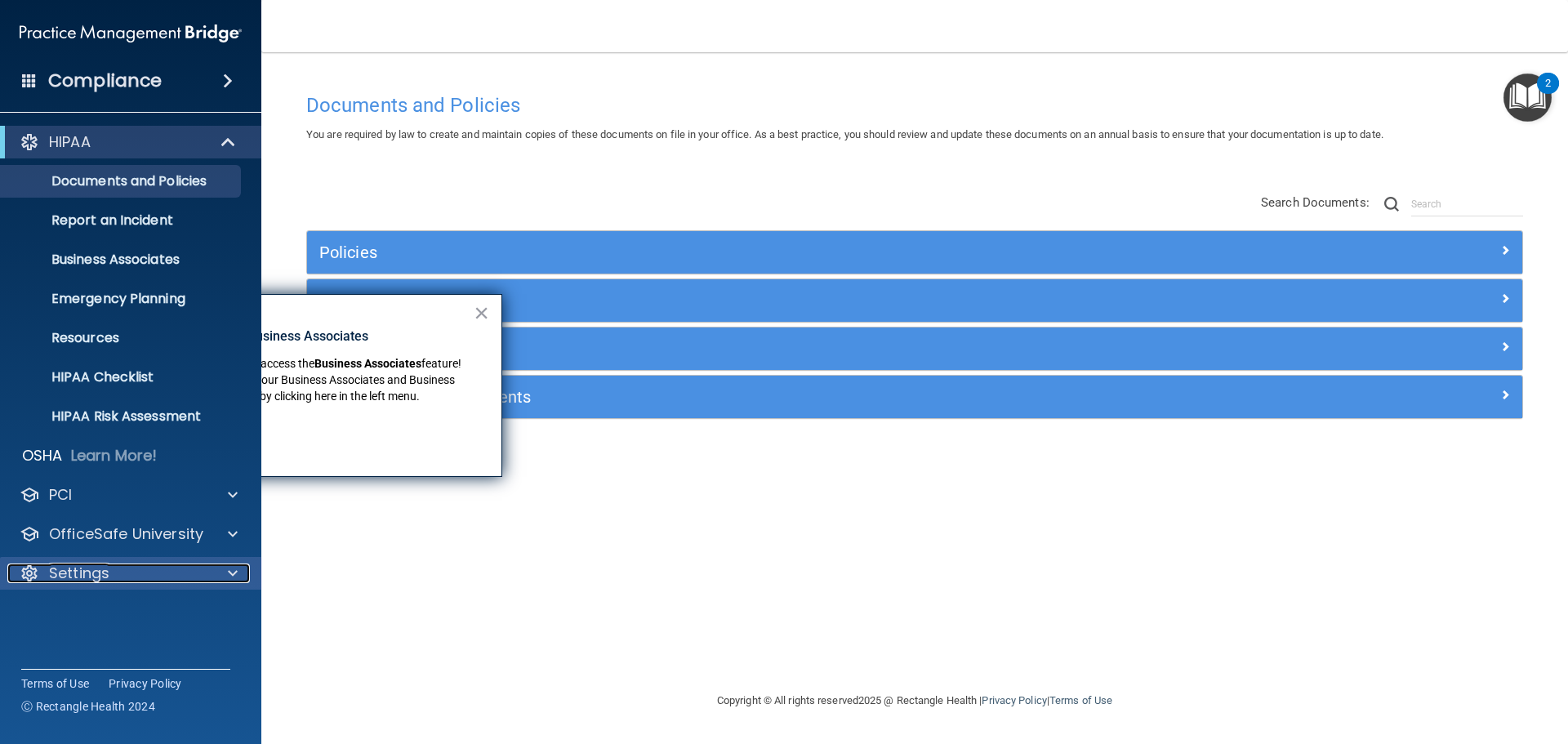
click at [187, 577] on div "Settings" at bounding box center [109, 572] width 202 height 19
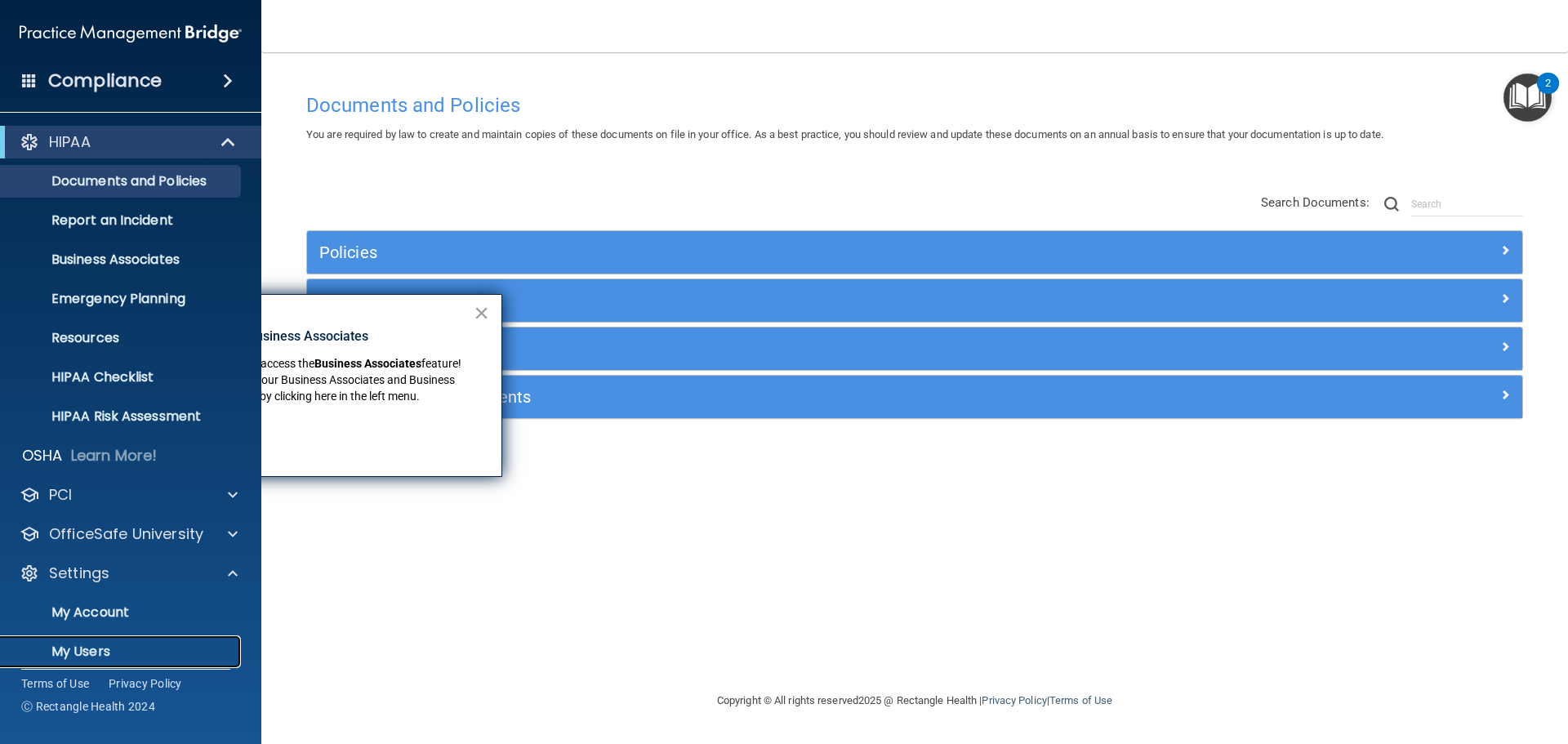
click at [98, 649] on p "My Users" at bounding box center [122, 652] width 223 height 17
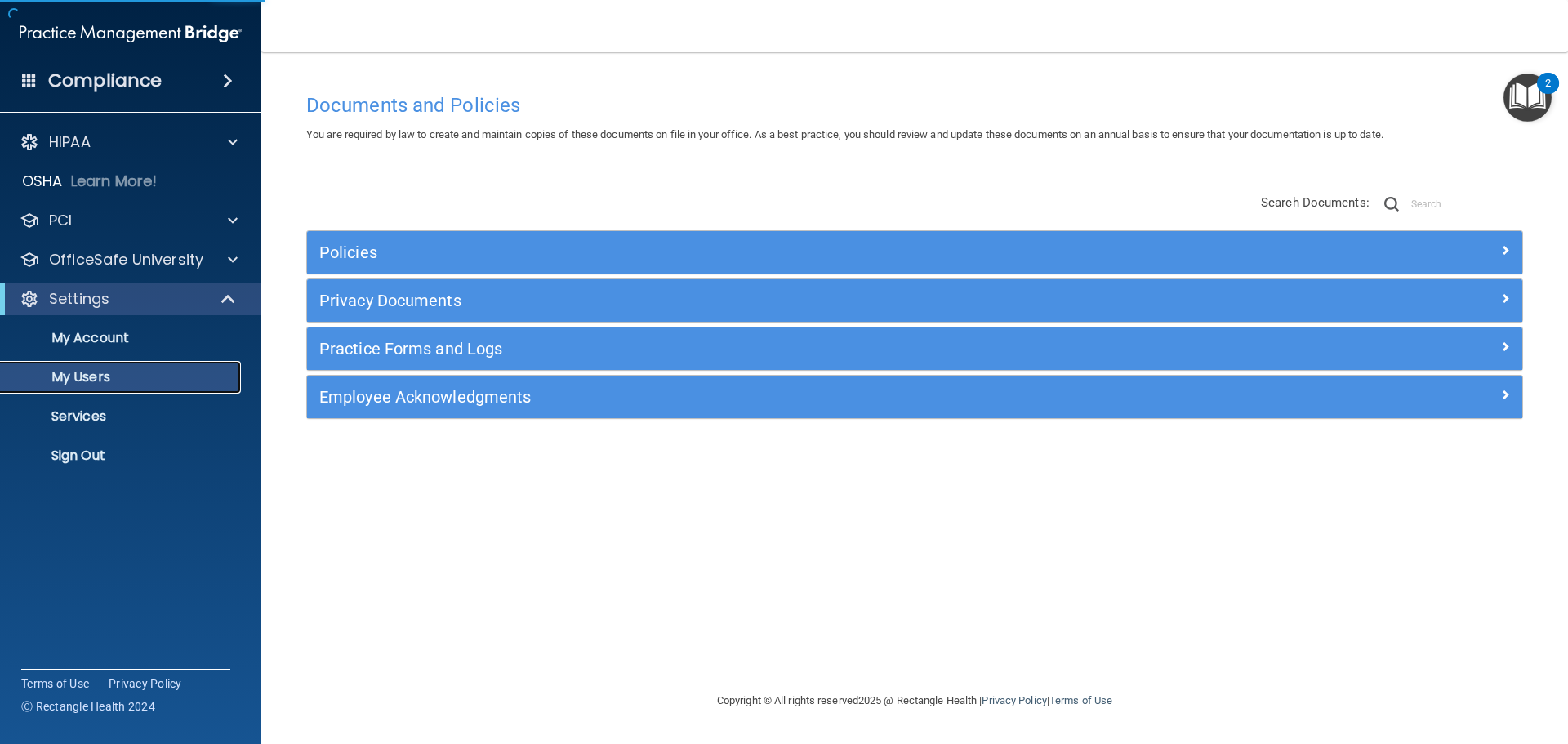
select select "20"
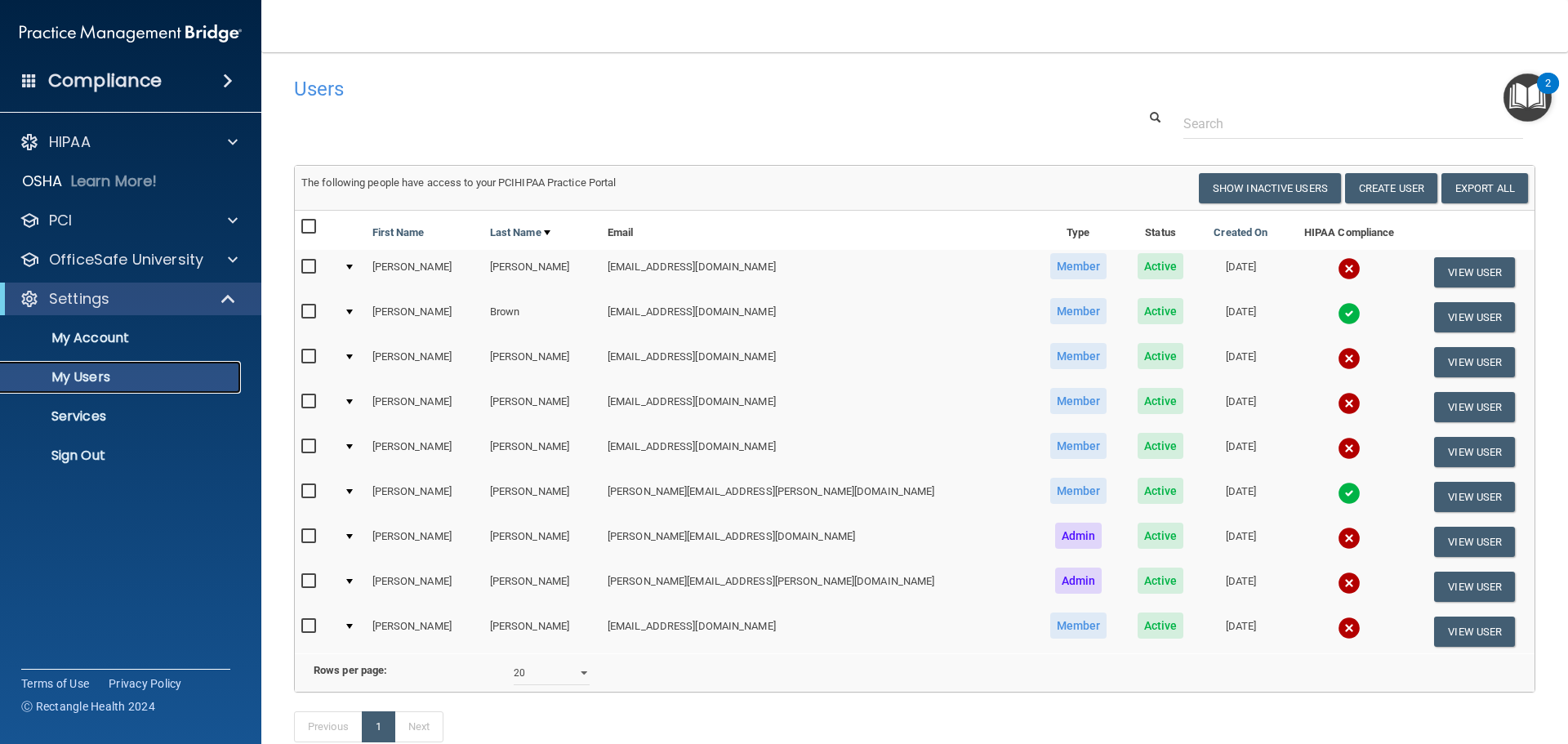
scroll to position [82, 0]
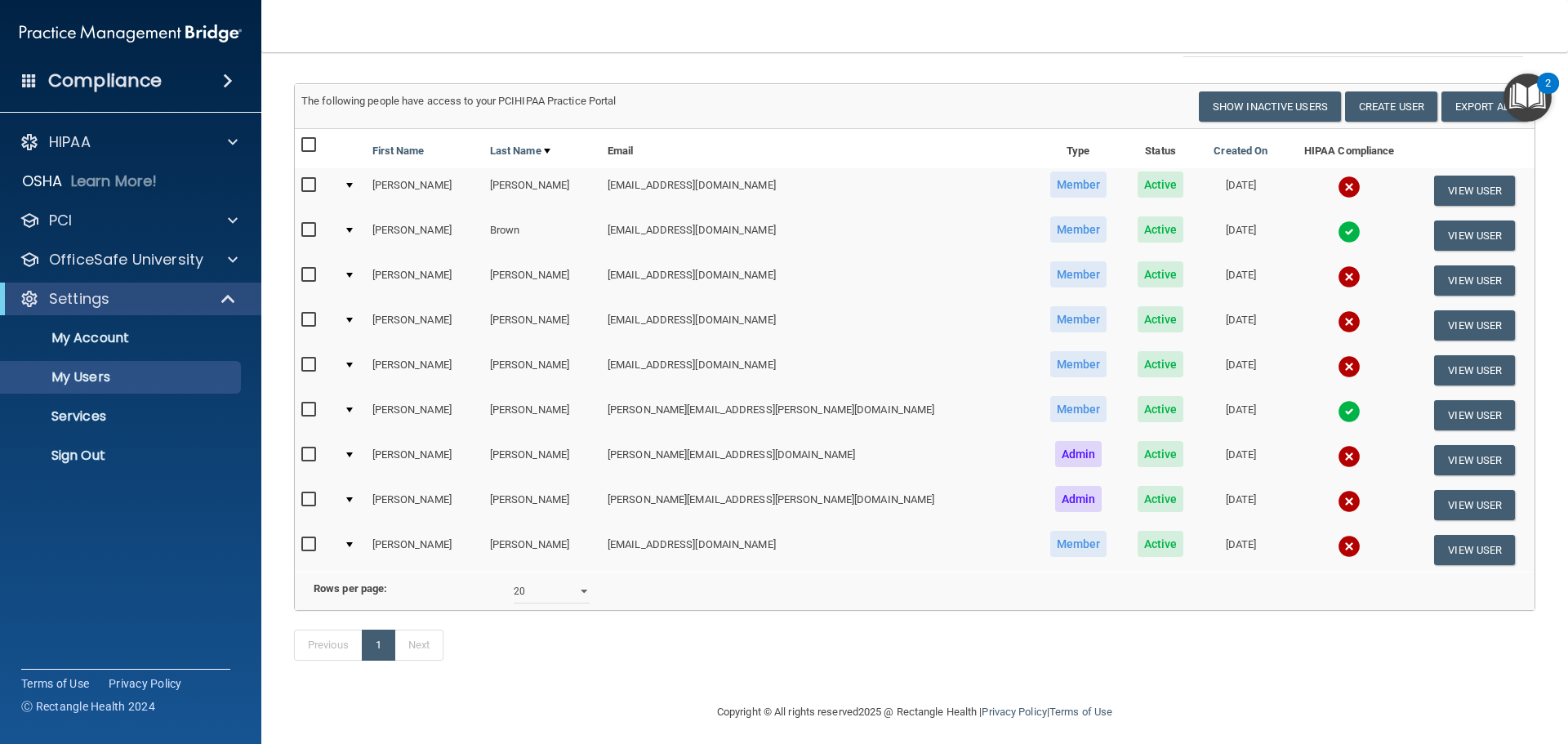
click at [1338, 414] on img at bounding box center [1349, 411] width 23 height 23
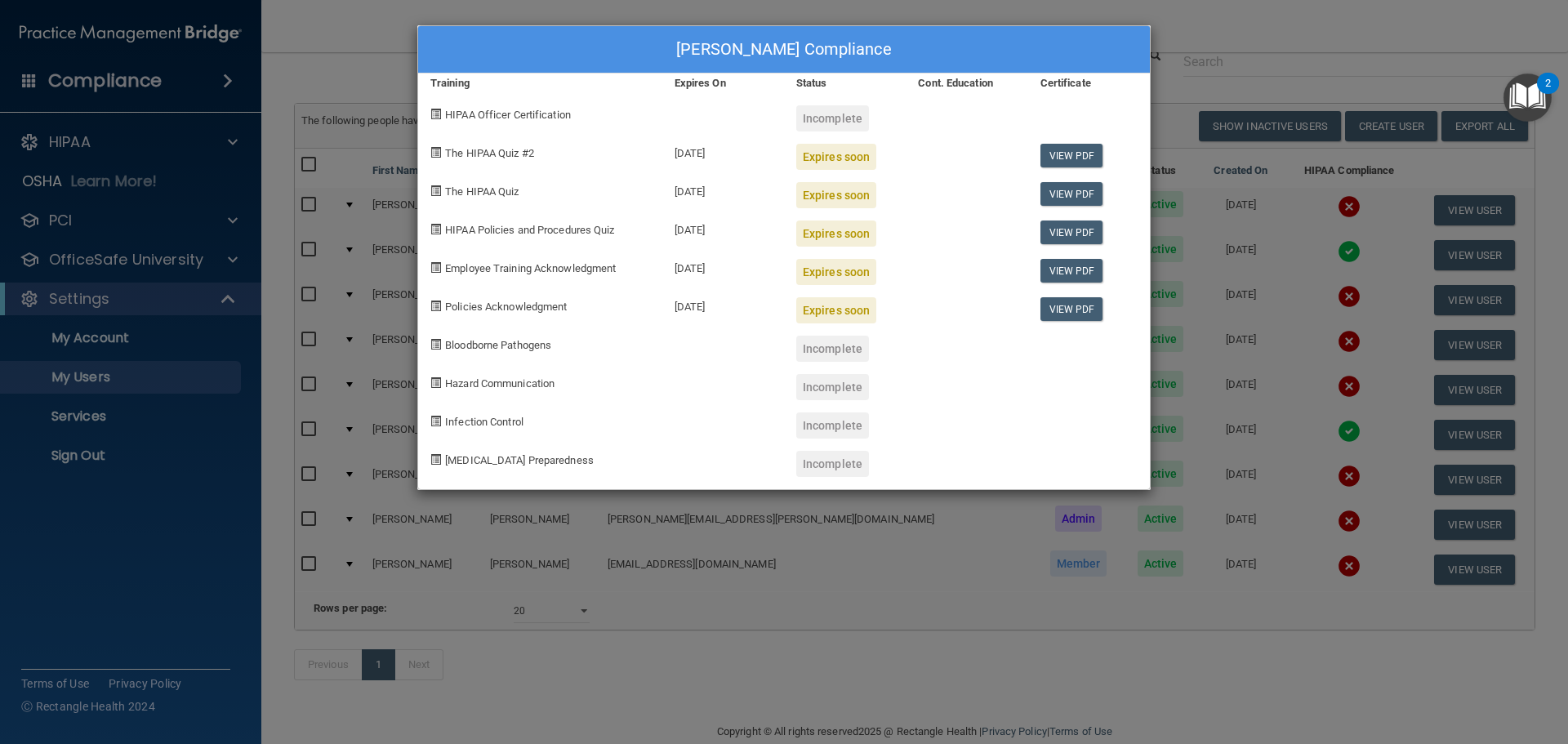
click at [893, 665] on div "Leah Nordahl's Compliance Training Expires On Status Cont. Education Certificat…" at bounding box center [784, 372] width 1568 height 744
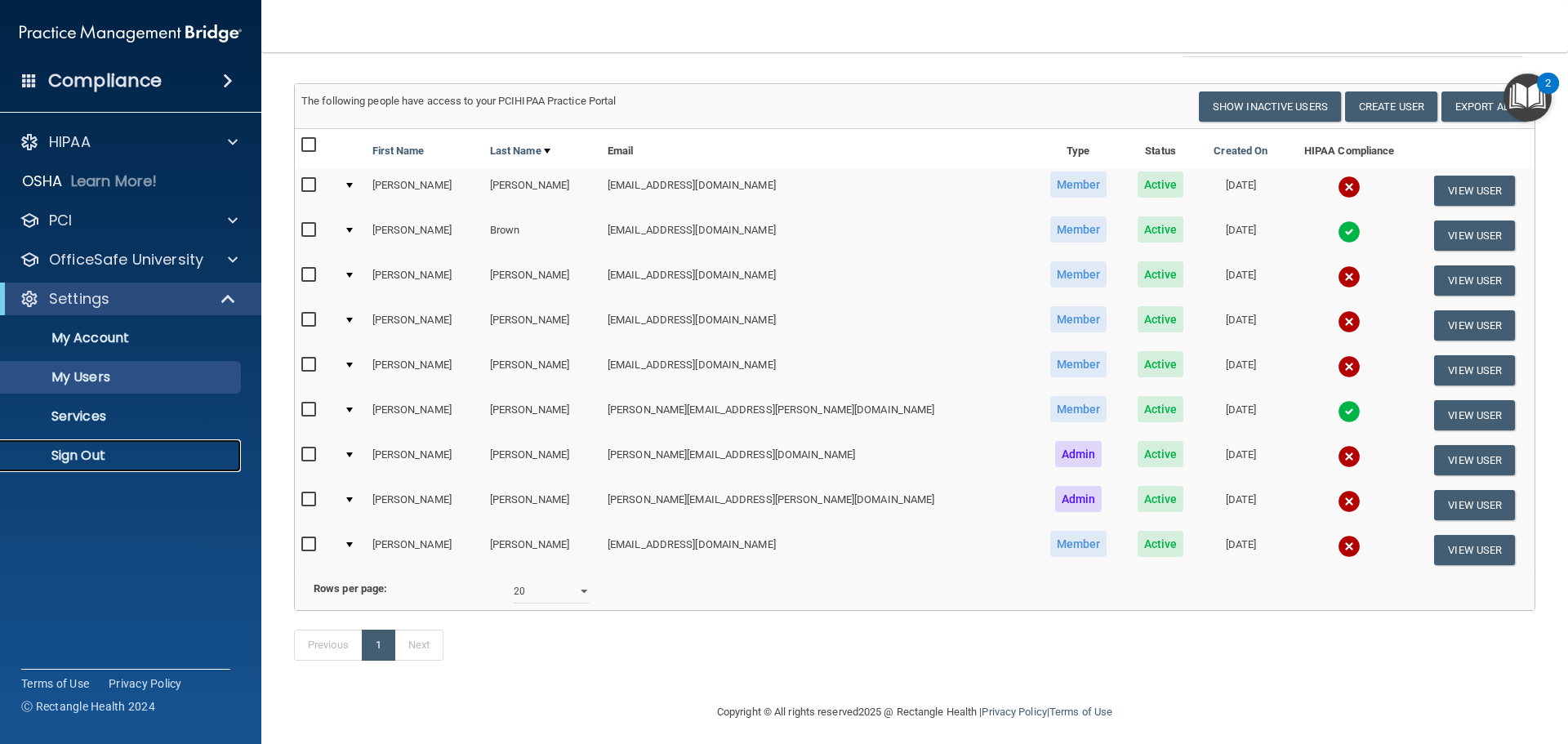
click at [56, 461] on p "Sign Out" at bounding box center [122, 455] width 223 height 17
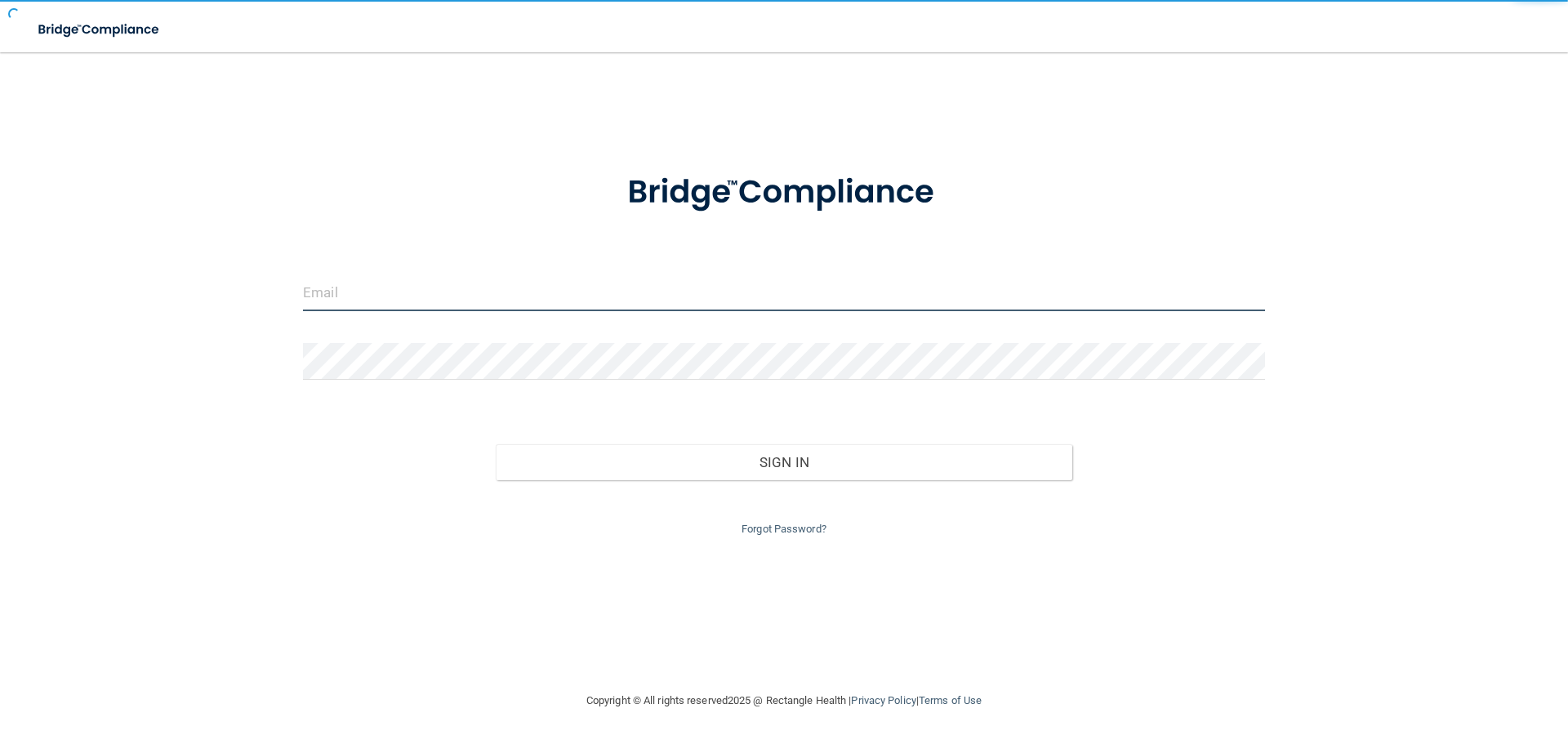
type input "[EMAIL_ADDRESS][DOMAIN_NAME]"
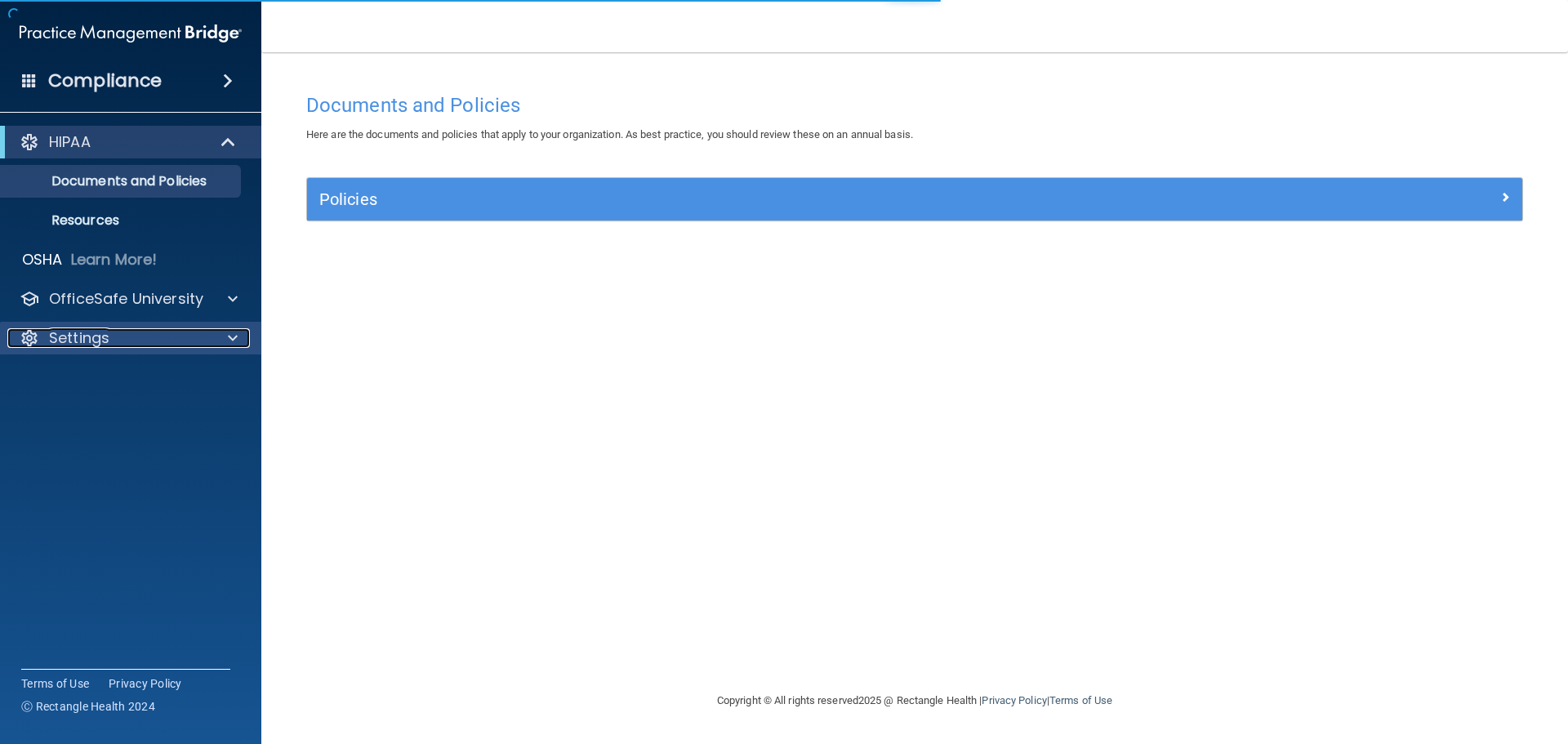
click at [147, 344] on div "Settings" at bounding box center [109, 338] width 202 height 19
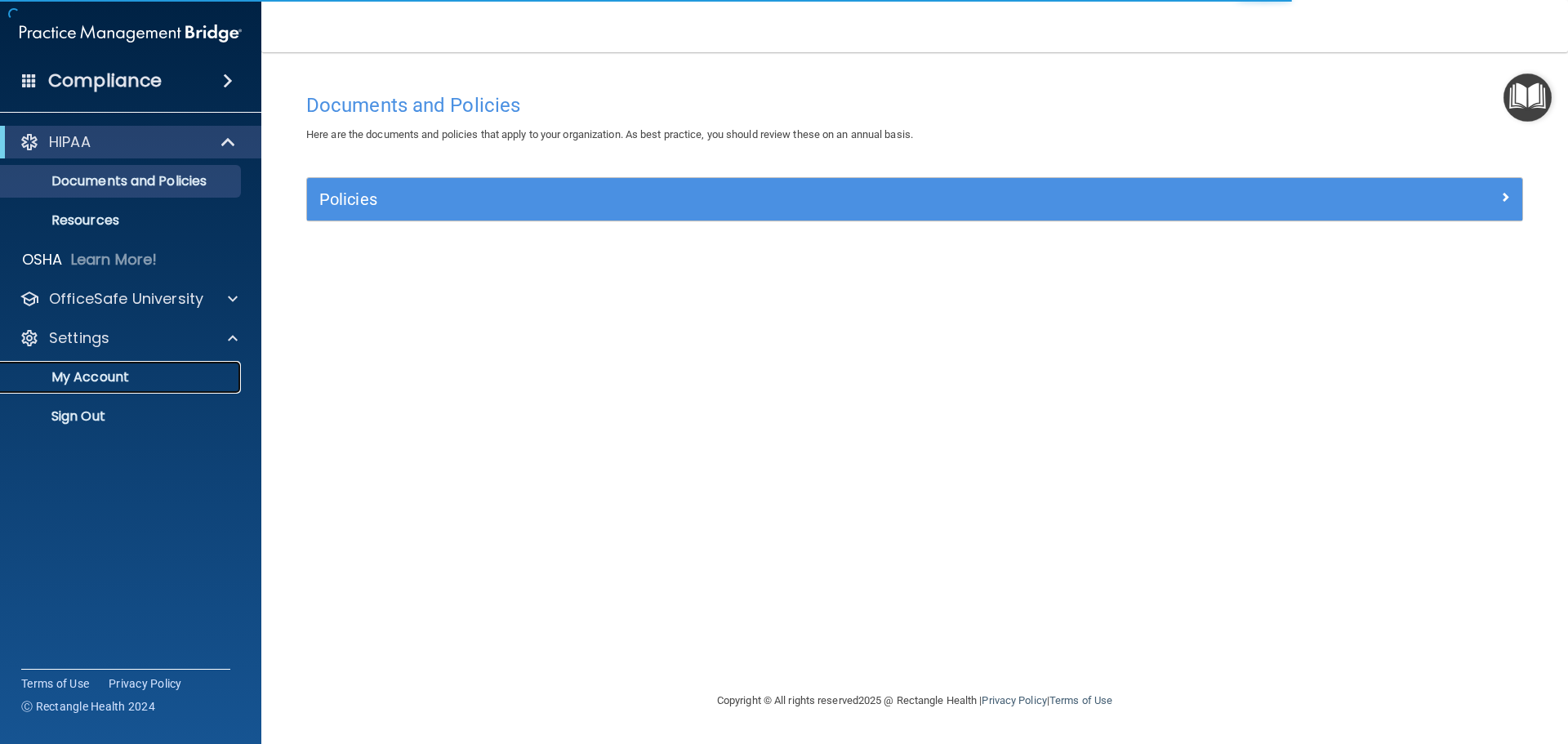
click at [125, 380] on p "My Account" at bounding box center [122, 378] width 223 height 17
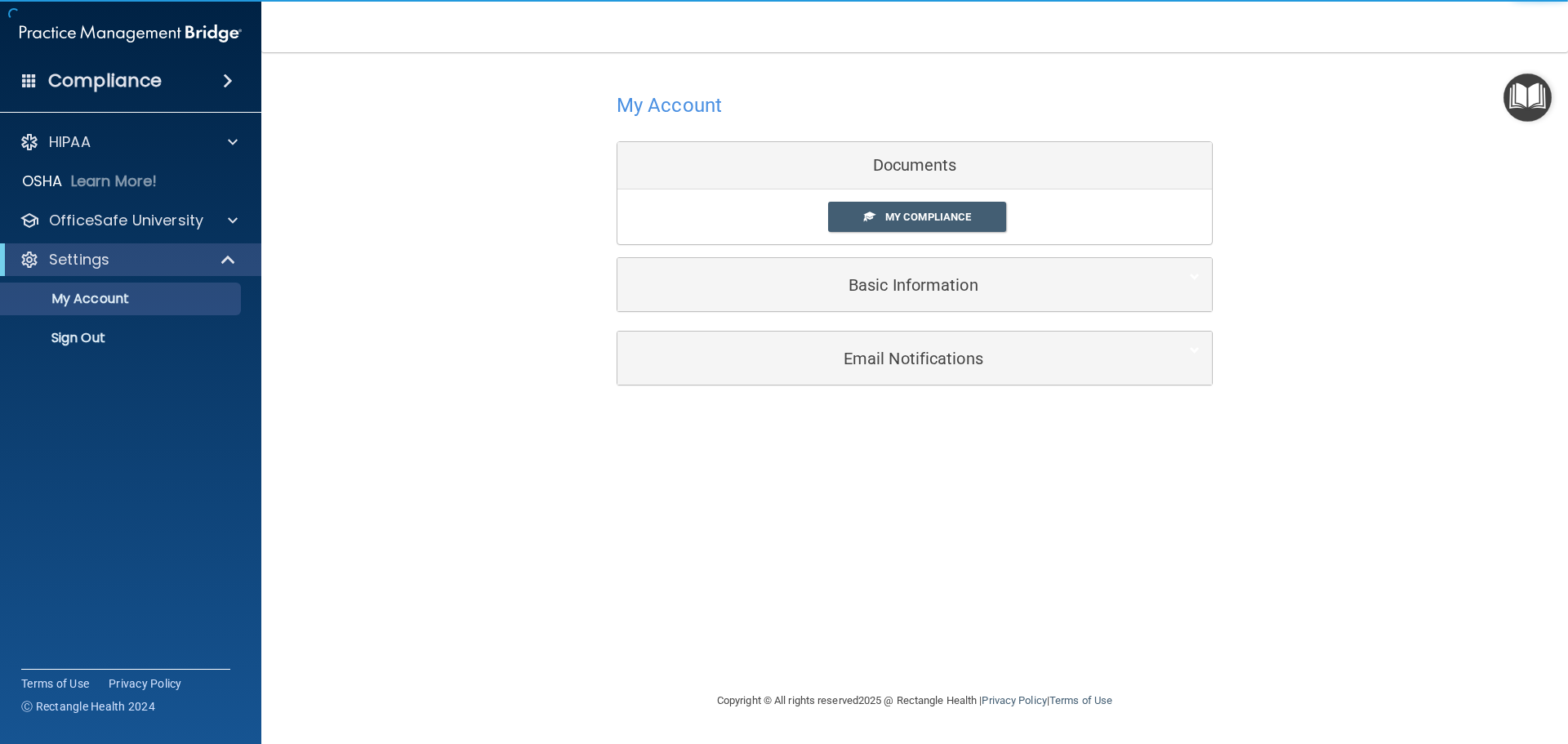
click at [805, 380] on div "Email Notifications" at bounding box center [915, 357] width 595 height 53
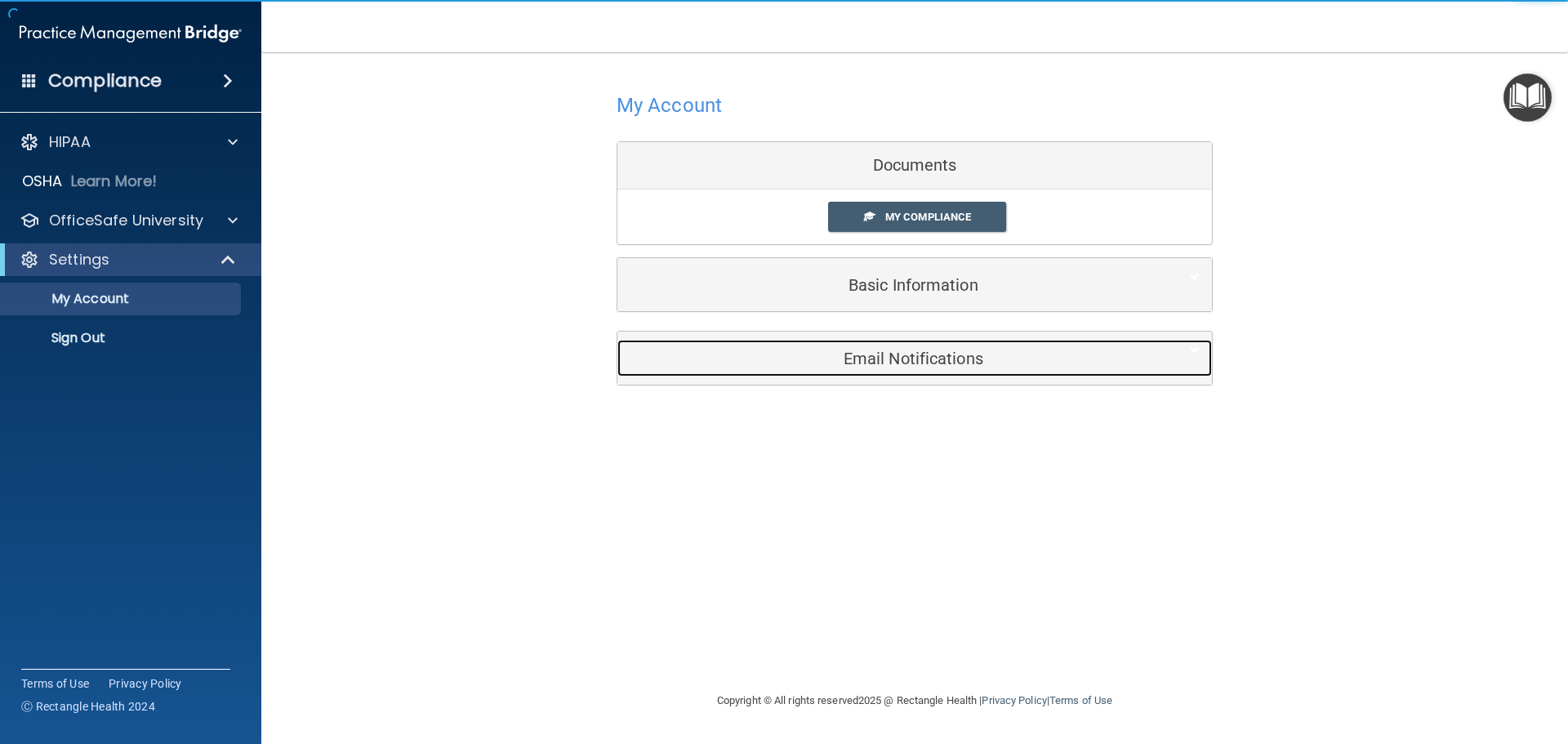
click at [849, 357] on h5 "Email Notifications" at bounding box center [890, 358] width 521 height 18
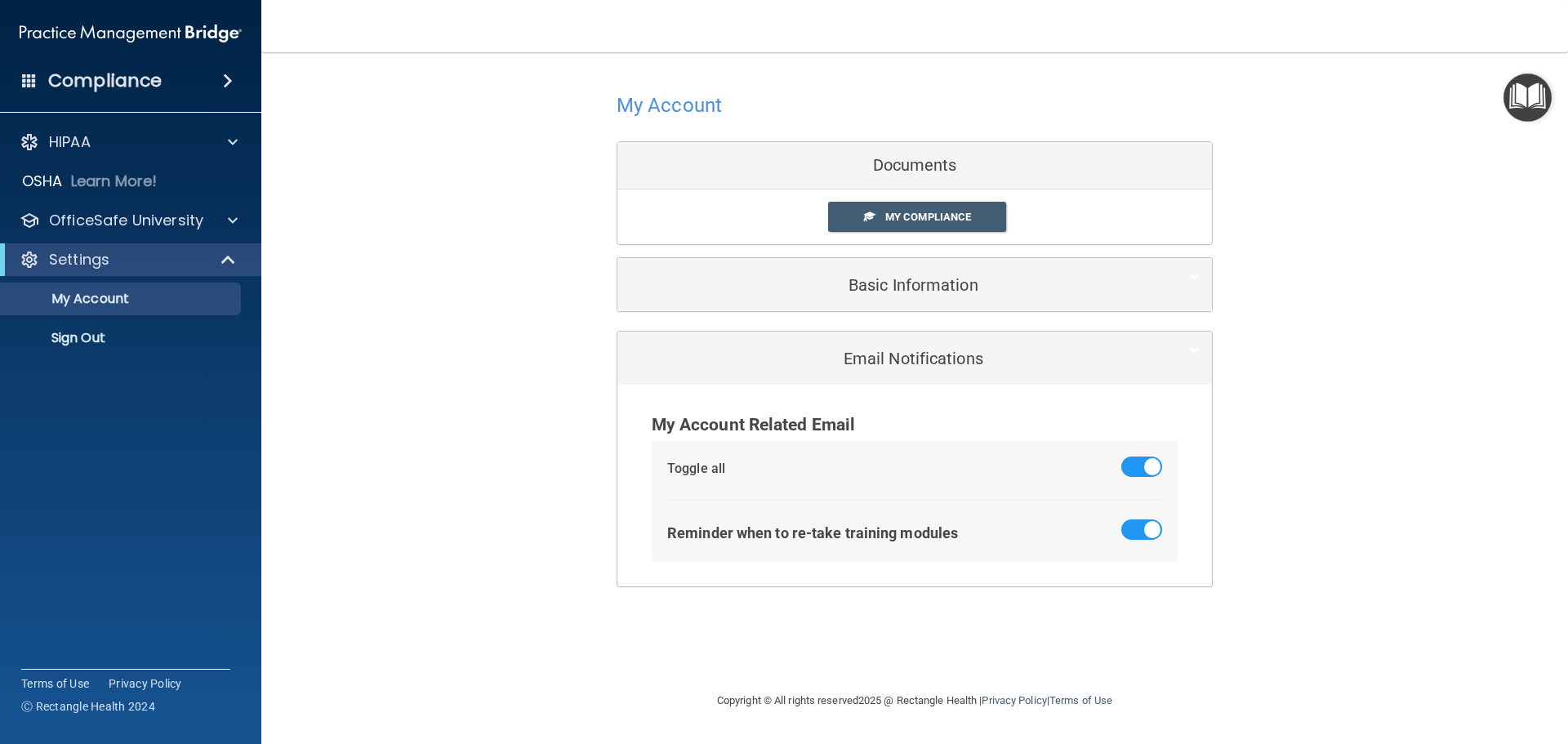
click at [1143, 465] on span at bounding box center [1142, 467] width 41 height 20
click at [1131, 469] on input "checkbox" at bounding box center [1131, 469] width 0 height 0
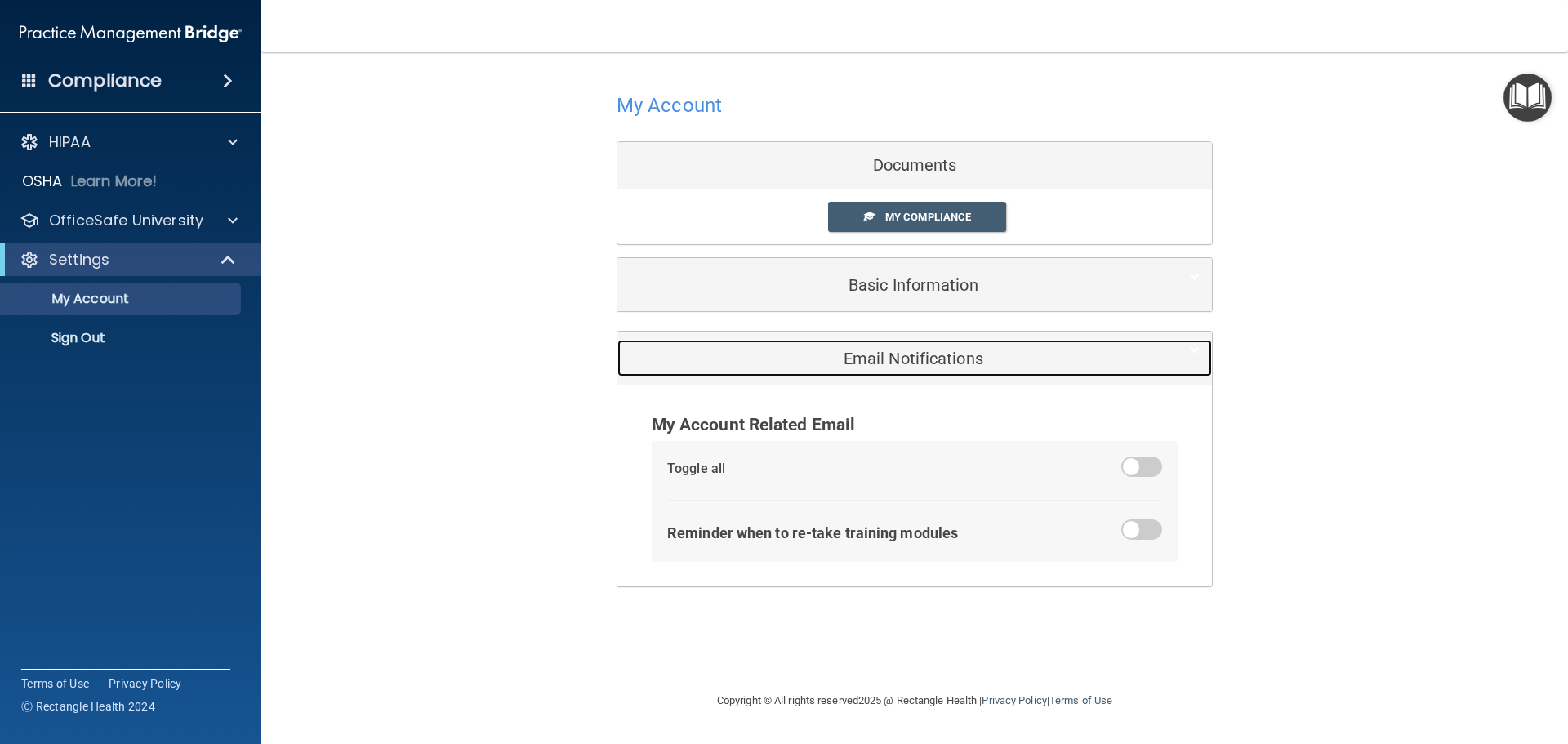
click at [777, 358] on h5 "Email Notifications" at bounding box center [890, 358] width 521 height 18
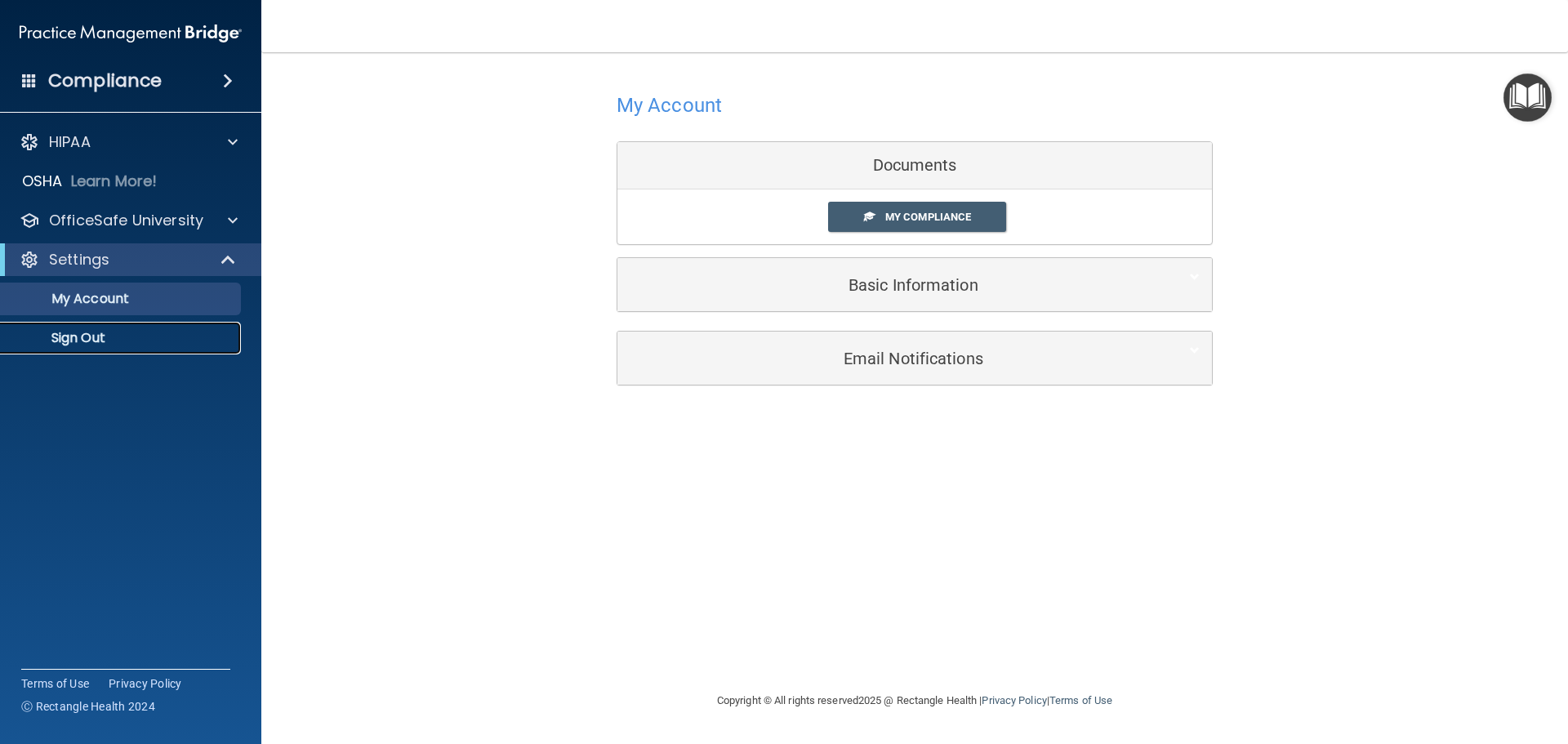
click at [132, 331] on p "Sign Out" at bounding box center [122, 339] width 223 height 17
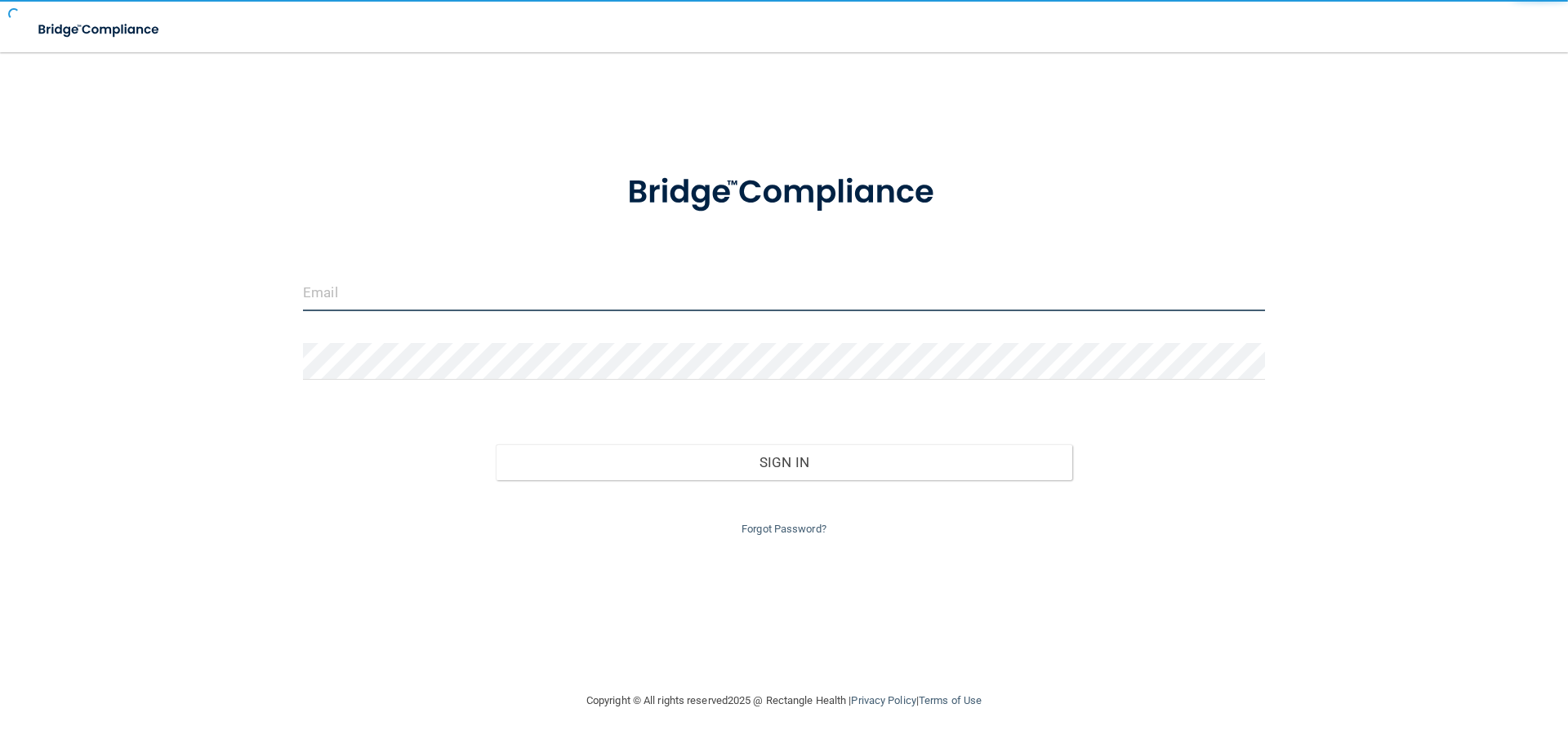
type input "cfletcher@rectanglehealth.com"
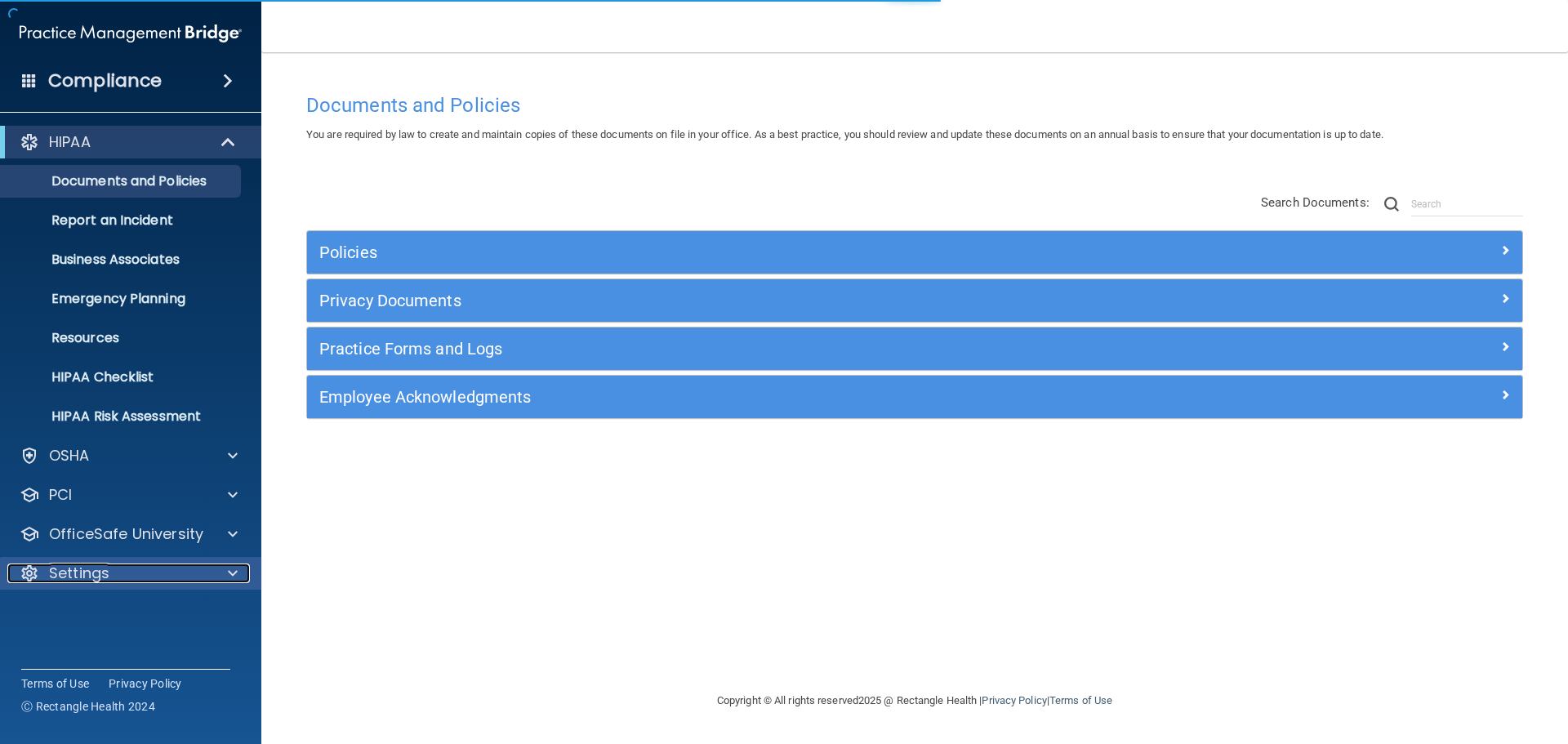
click at [235, 566] on span at bounding box center [233, 572] width 10 height 19
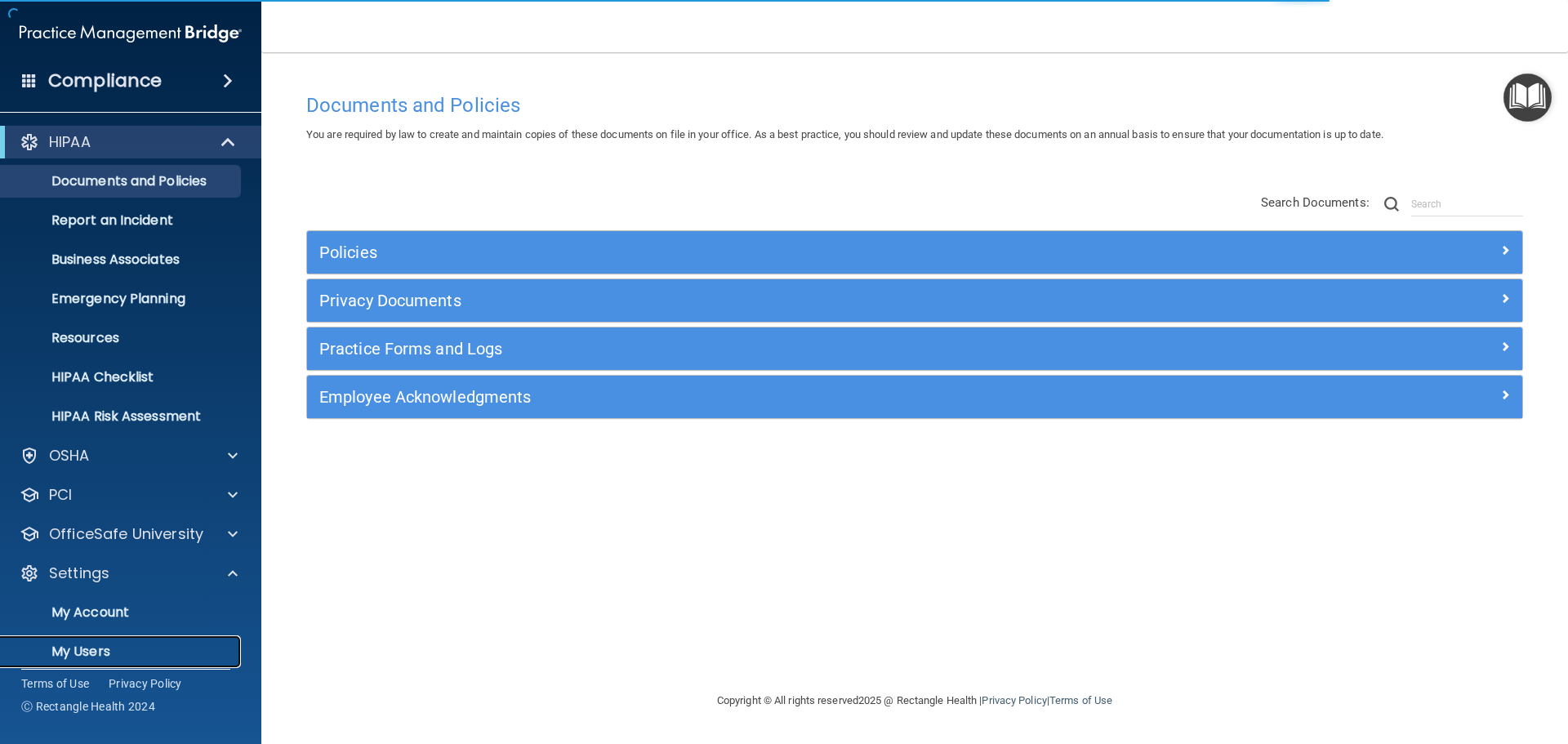
click at [110, 641] on link "My Users" at bounding box center [111, 651] width 257 height 32
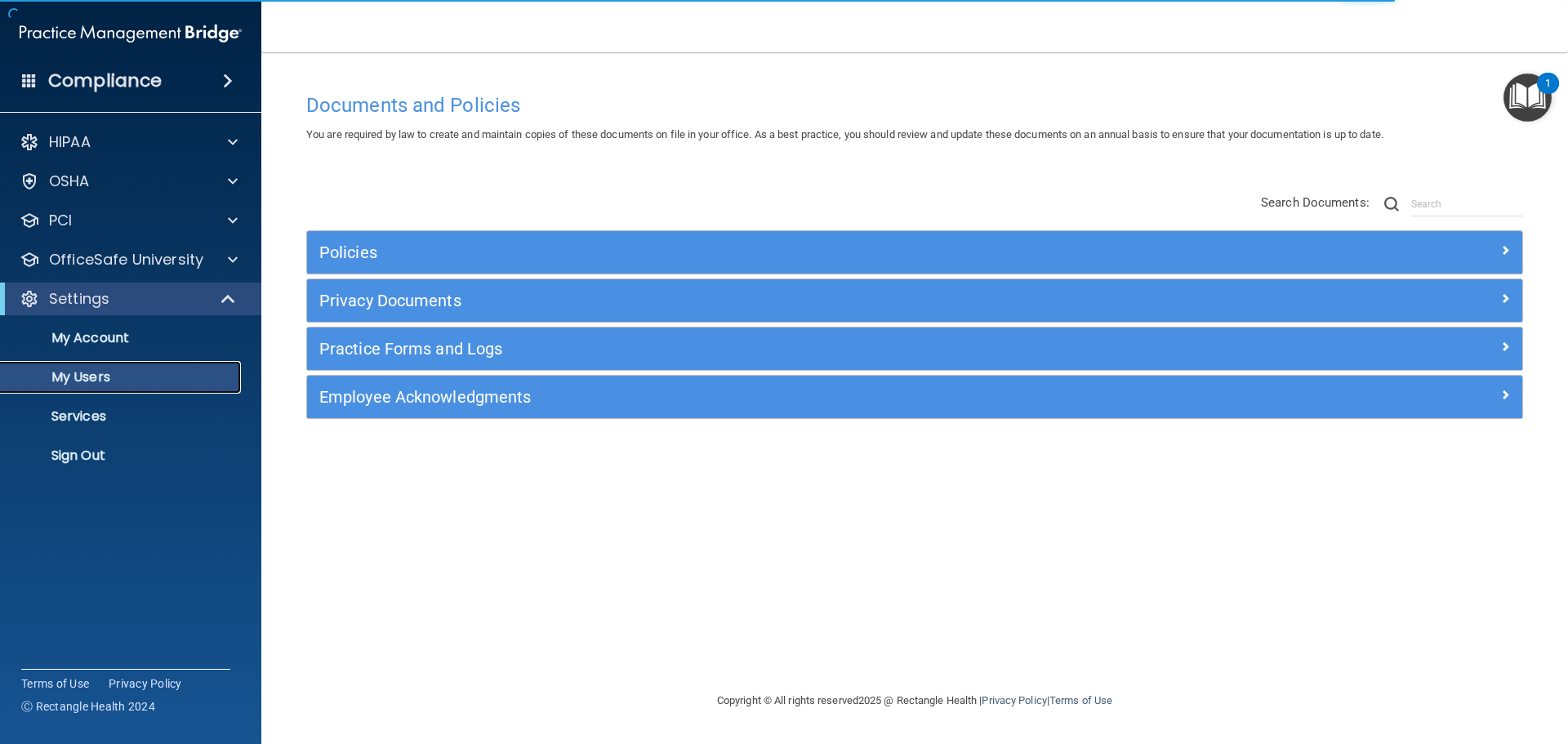
select select "20"
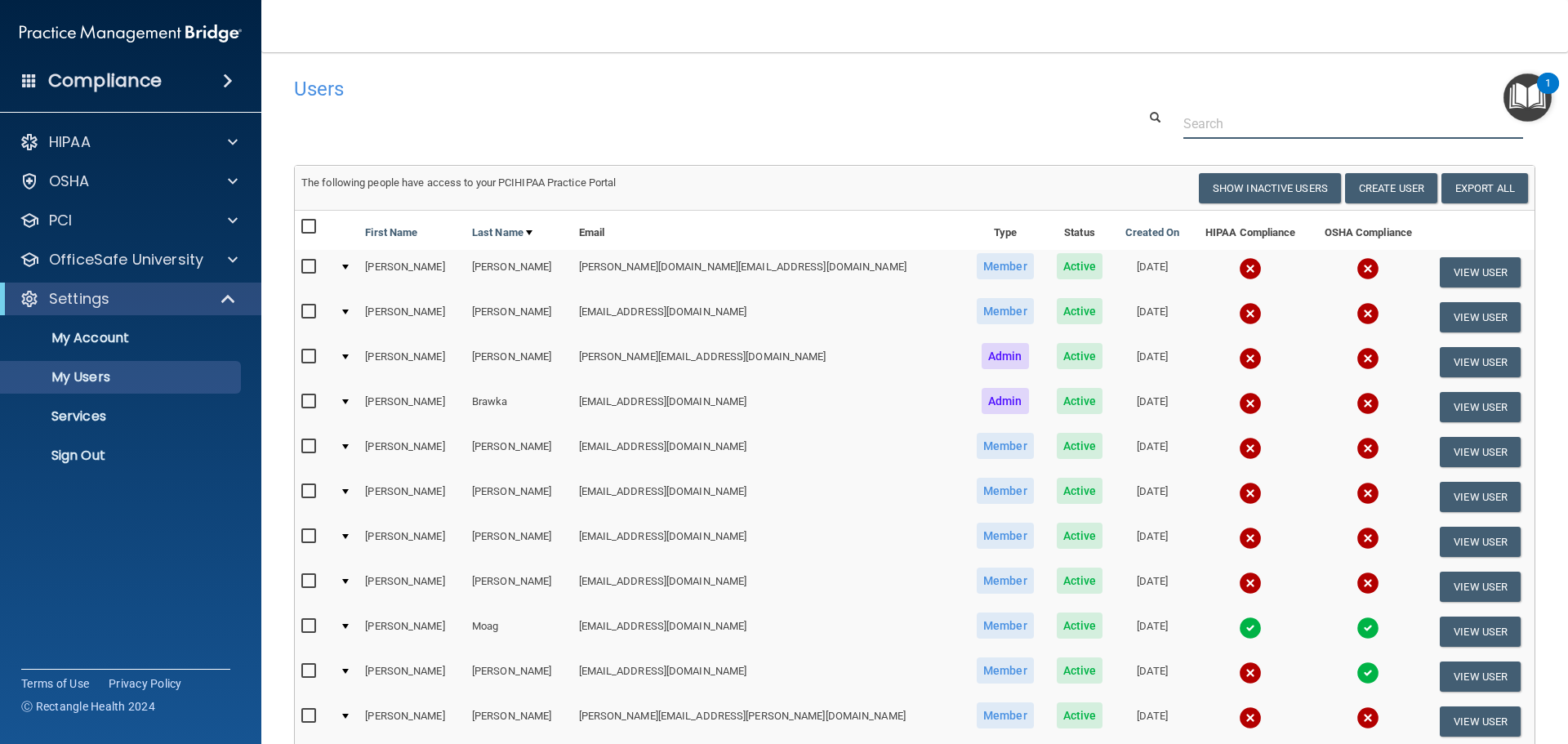
click at [1200, 131] on input "text" at bounding box center [1354, 123] width 340 height 31
paste input "[PERSON_NAME][EMAIL_ADDRESS][DOMAIN_NAME]"
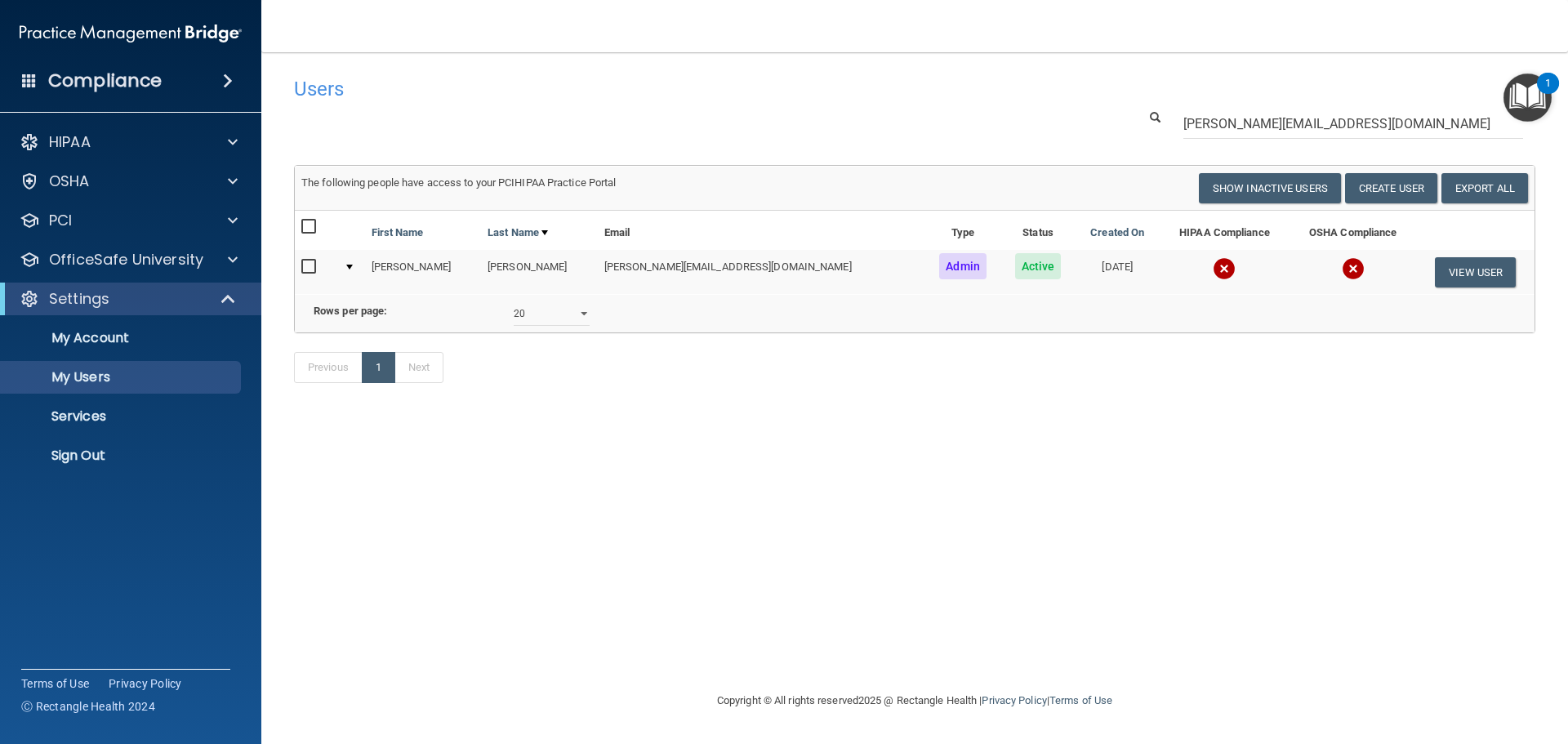
click at [1213, 270] on img at bounding box center [1224, 268] width 23 height 23
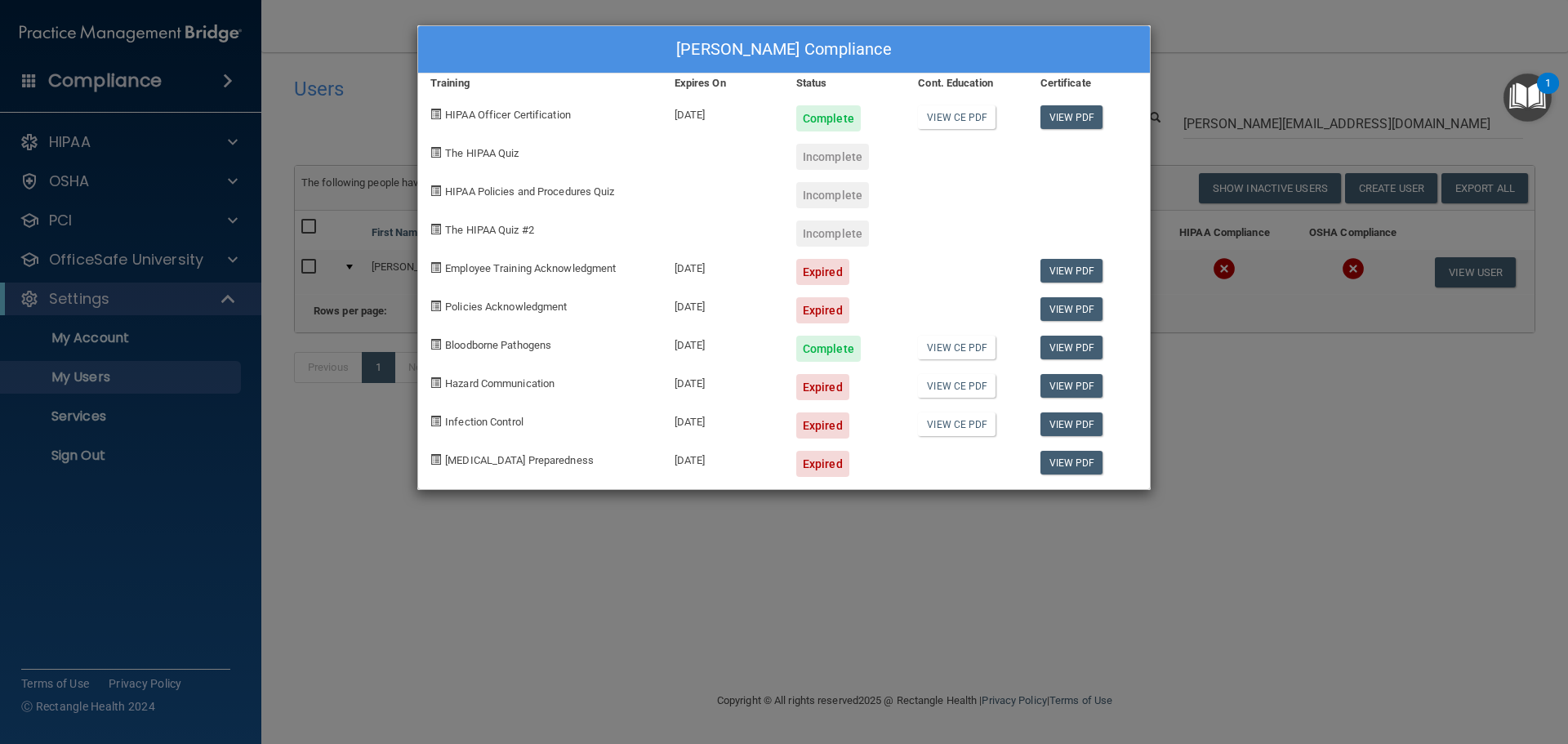
click at [748, 537] on div "[PERSON_NAME] Compliance Training Expires On Status Cont. Education Certificate…" at bounding box center [784, 372] width 1568 height 744
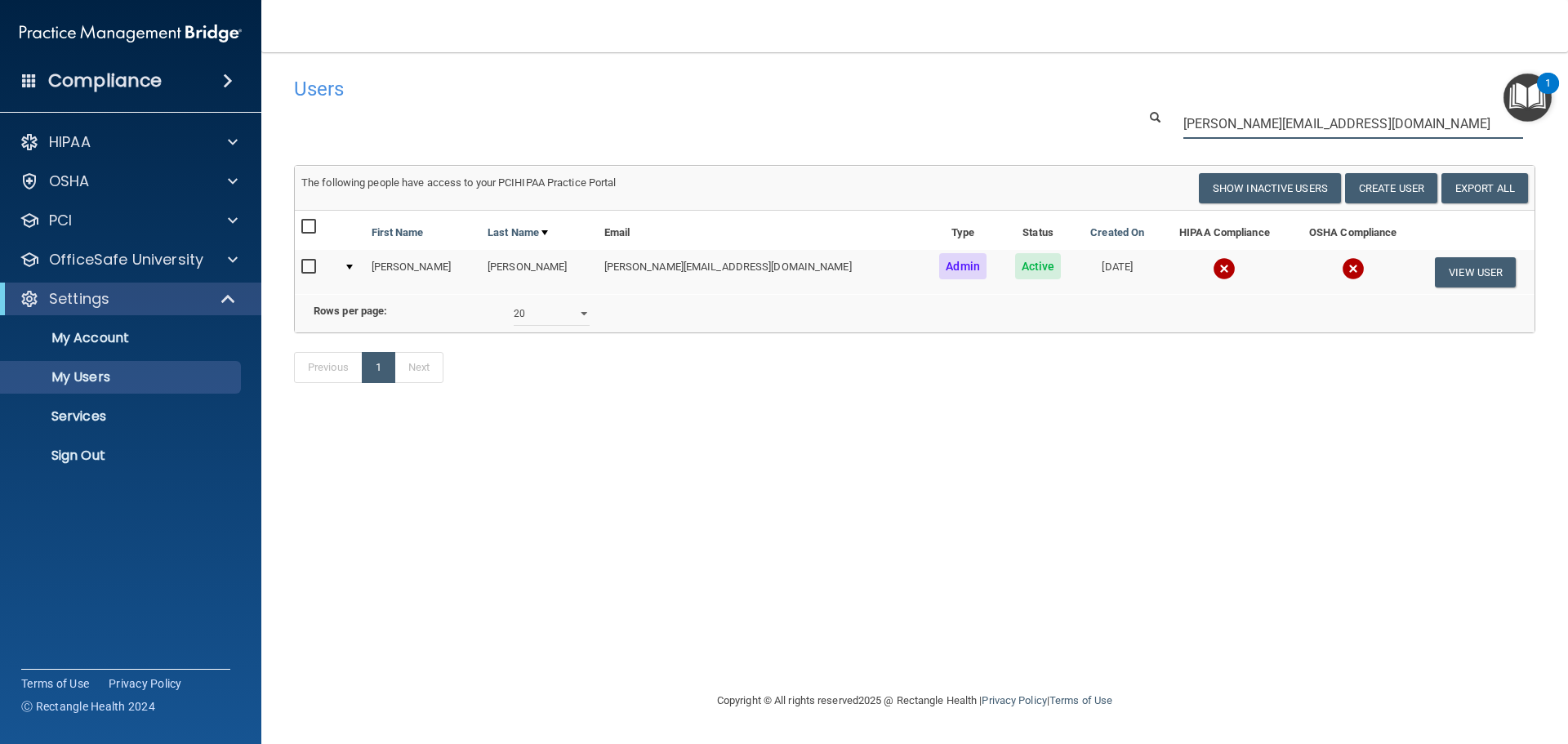
click at [1190, 121] on input "[PERSON_NAME][EMAIL_ADDRESS][DOMAIN_NAME]" at bounding box center [1354, 123] width 340 height 31
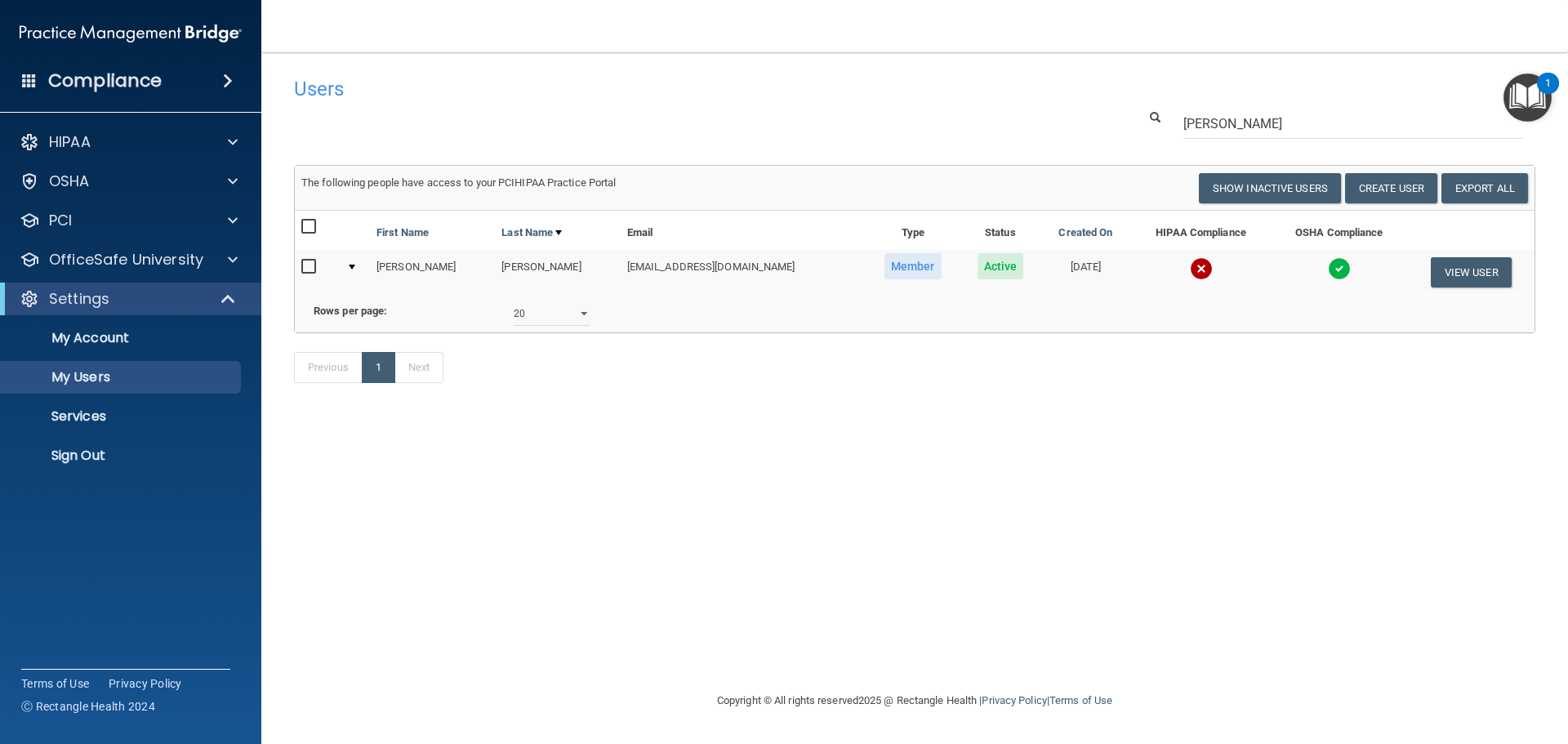
click at [1190, 263] on img at bounding box center [1202, 268] width 23 height 23
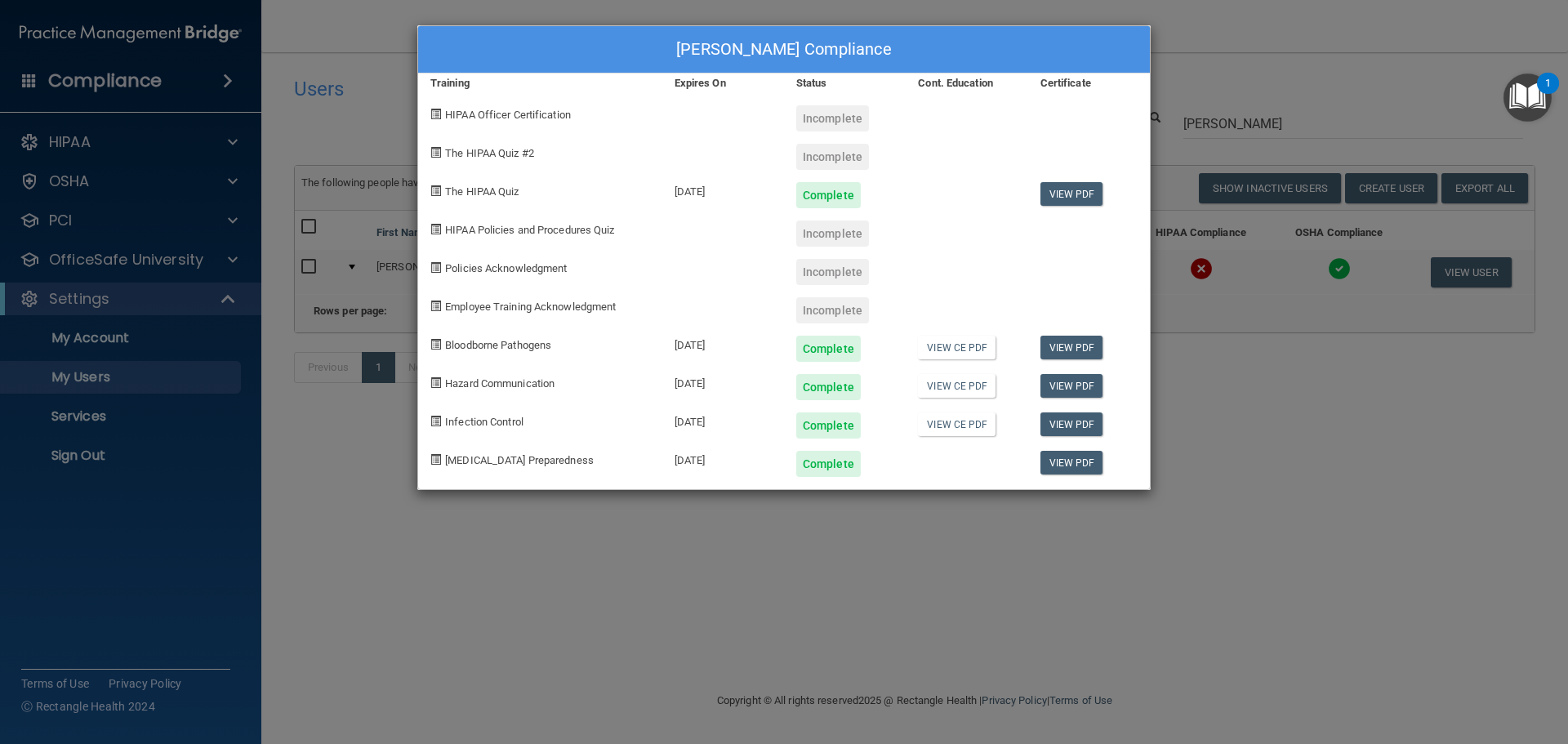
click at [1211, 428] on div "[PERSON_NAME] Compliance Training Expires On Status Cont. Education Certificate…" at bounding box center [784, 372] width 1568 height 744
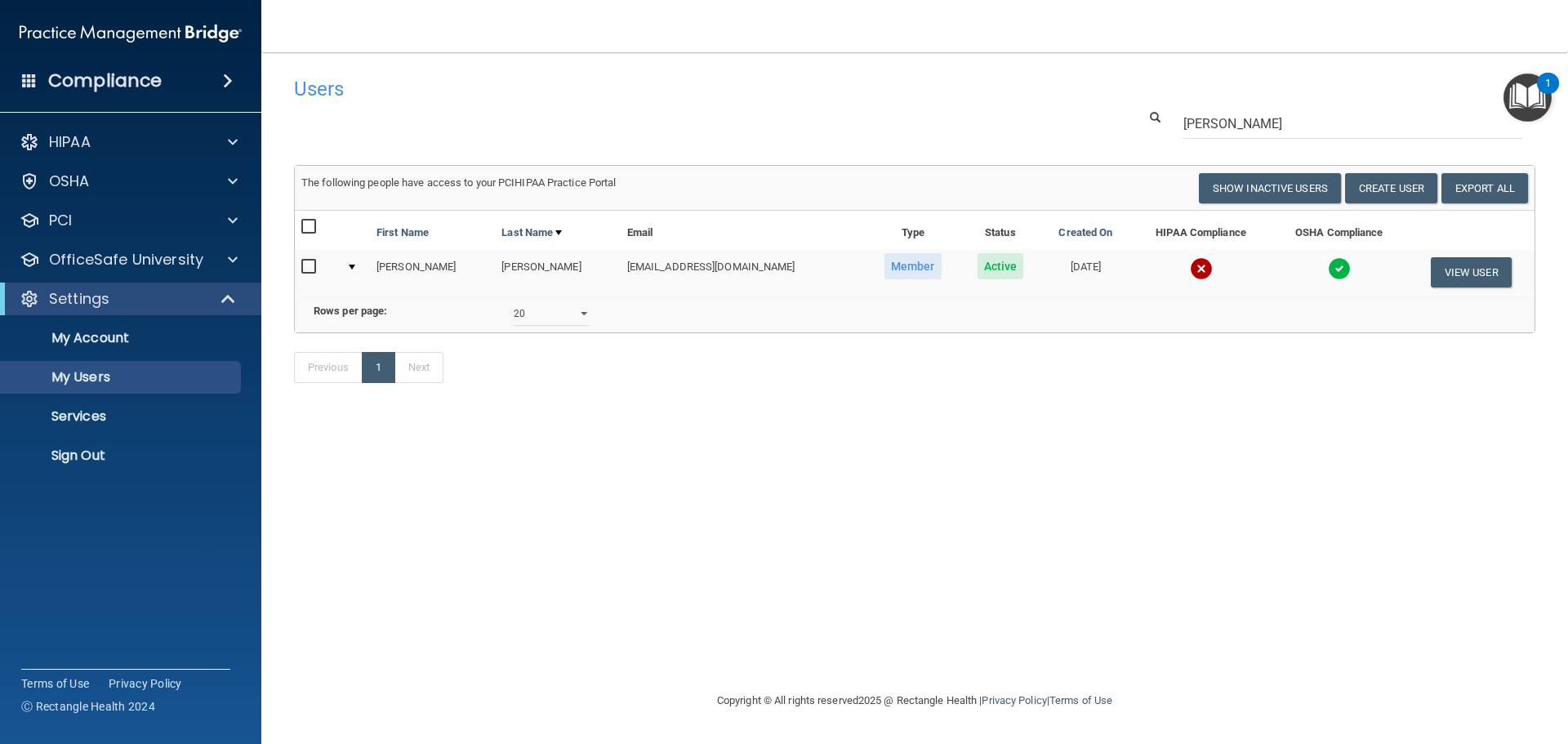
click at [1190, 263] on img at bounding box center [1202, 268] width 23 height 23
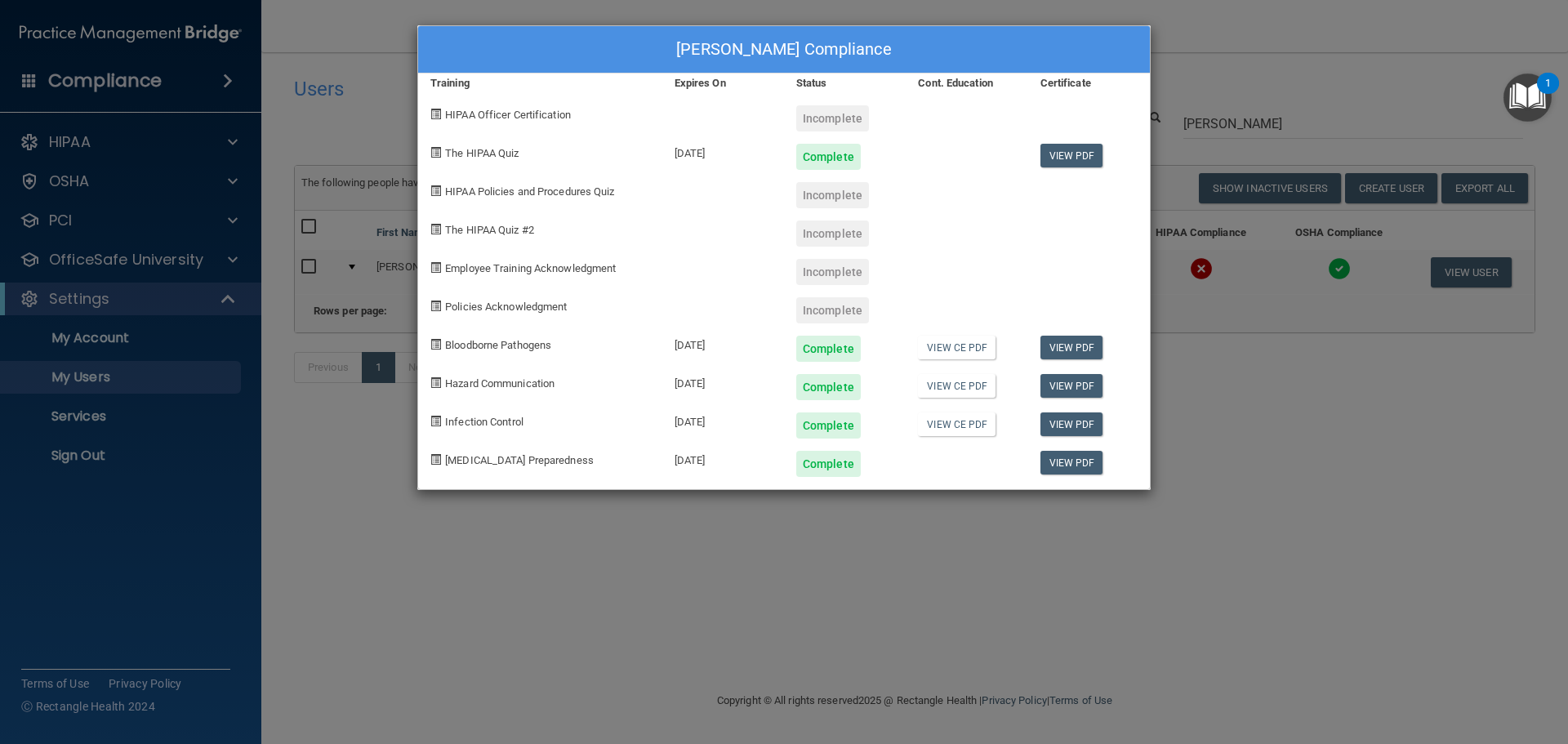
drag, startPoint x: 1182, startPoint y: 391, endPoint x: 1176, endPoint y: 382, distance: 10.8
click at [1182, 391] on div "[PERSON_NAME] Compliance Training Expires On Status Cont. Education Certificate…" at bounding box center [784, 372] width 1568 height 744
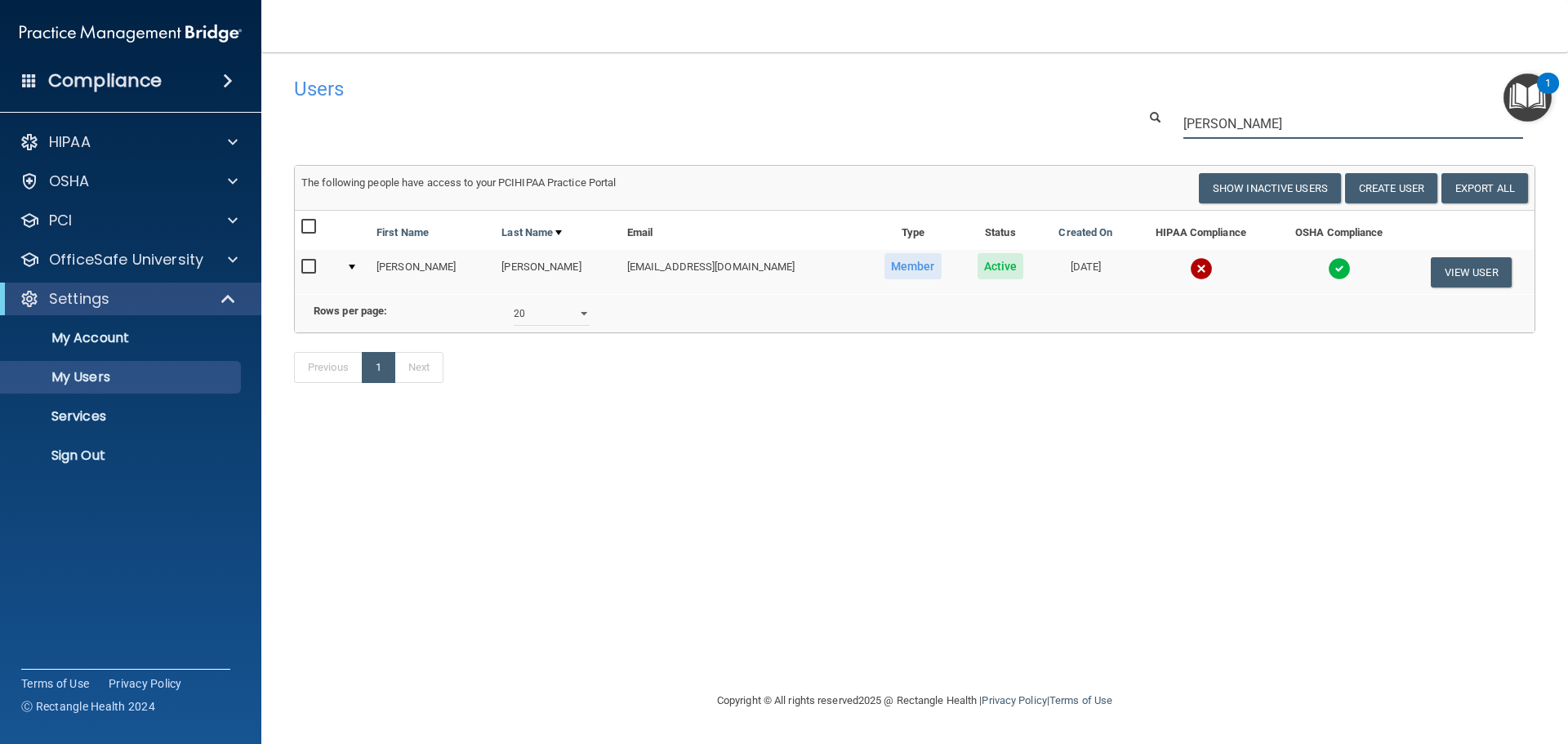
drag, startPoint x: 1230, startPoint y: 127, endPoint x: 1157, endPoint y: 127, distance: 73.0
click at [1157, 127] on div "[PERSON_NAME]" at bounding box center [1336, 123] width 422 height 31
paste input "[PERSON_NAME][EMAIL_ADDRESS][DOMAIN_NAME]"
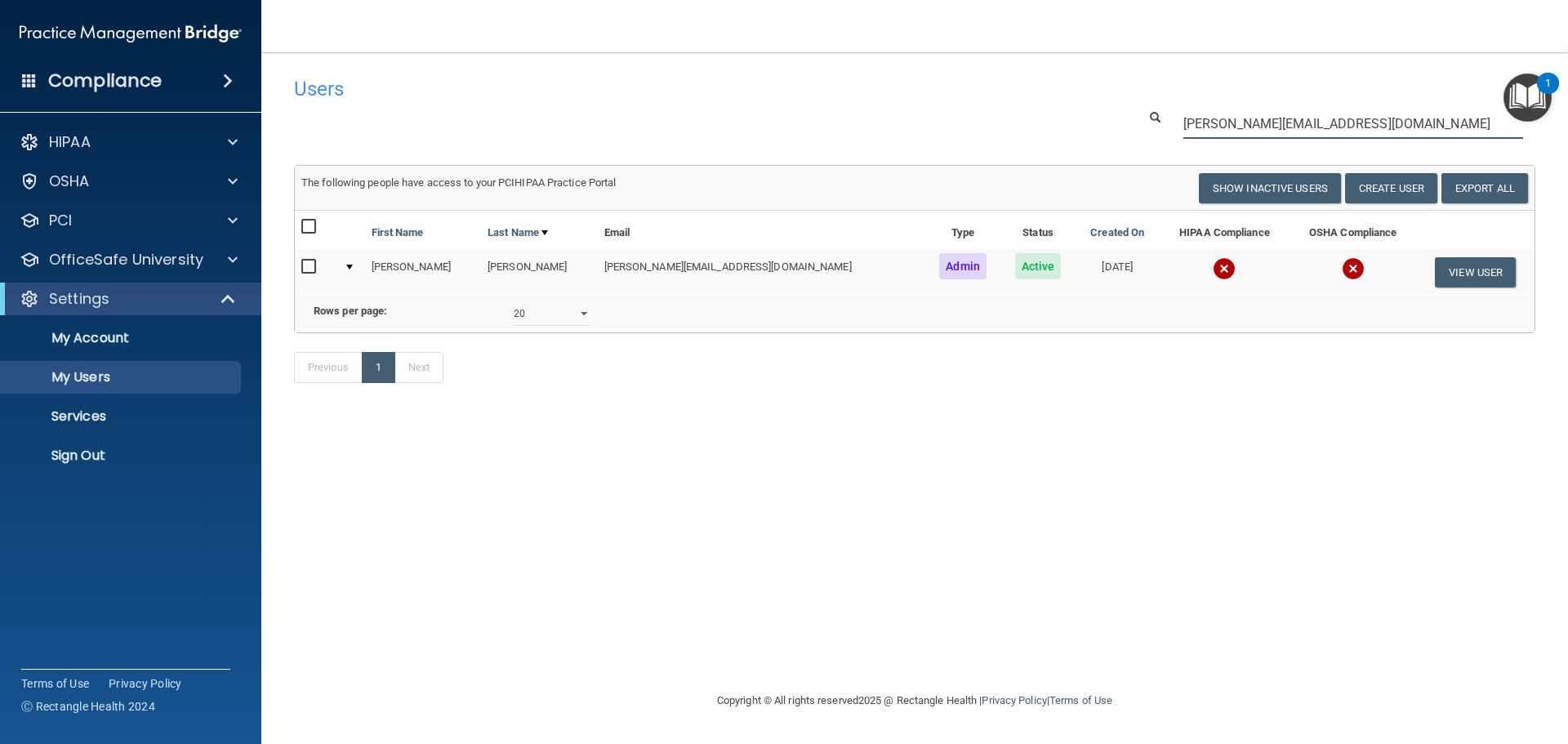
type input "[PERSON_NAME][EMAIL_ADDRESS][DOMAIN_NAME]"
click at [1213, 259] on img at bounding box center [1224, 268] width 23 height 23
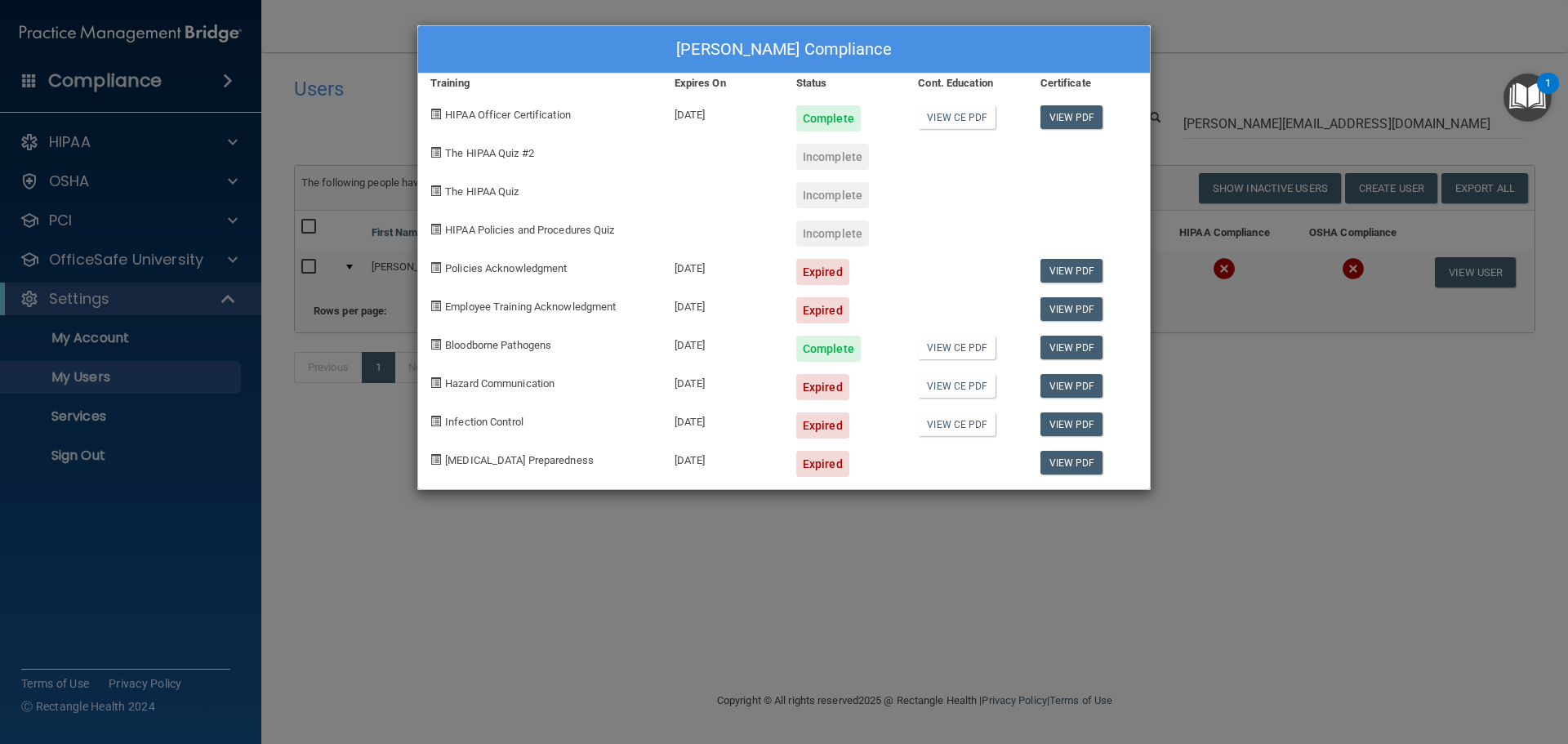
click at [1246, 427] on div "[PERSON_NAME] Compliance Training Expires On Status Cont. Education Certificate…" at bounding box center [784, 372] width 1568 height 744
